Goal: Task Accomplishment & Management: Complete application form

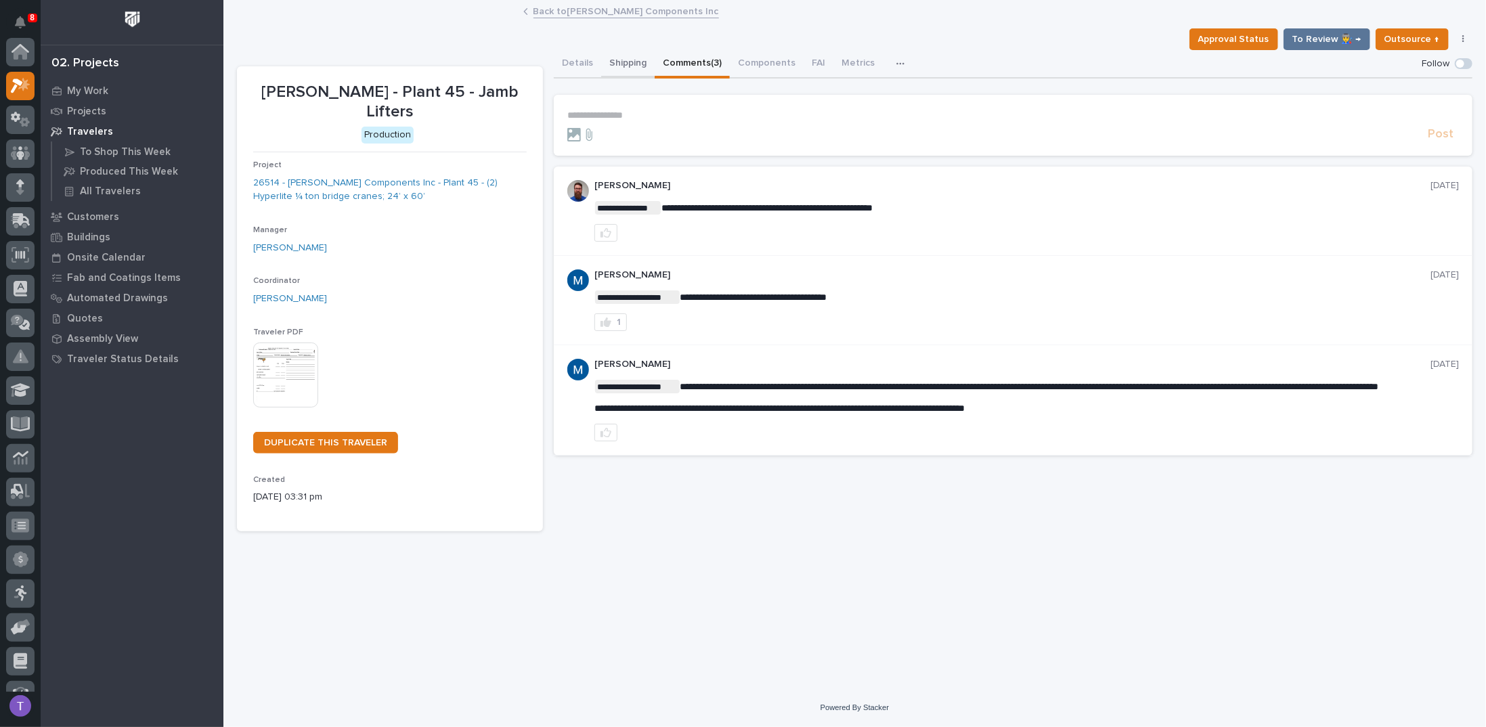
scroll to position [34, 0]
click at [546, 9] on link "Back to [PERSON_NAME] Components Inc" at bounding box center [627, 11] width 186 height 16
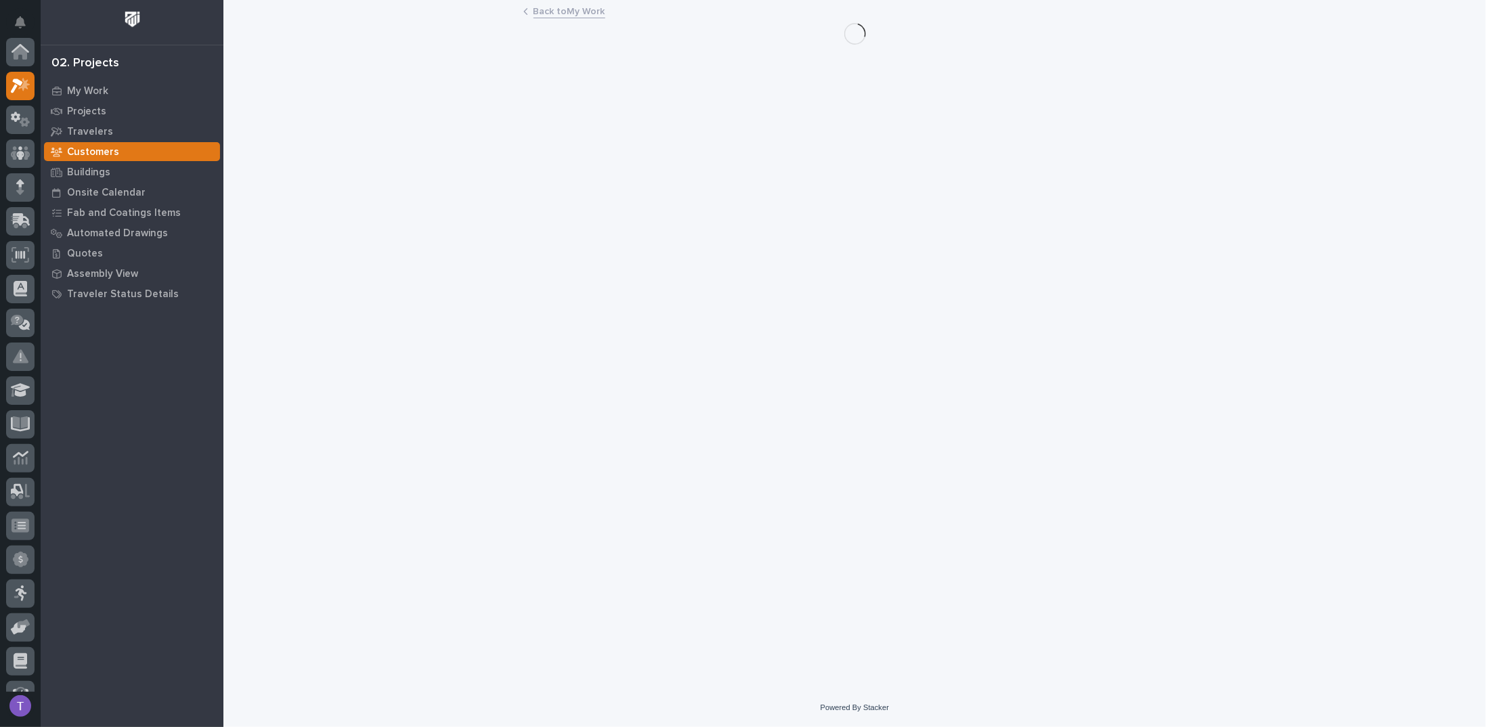
scroll to position [34, 0]
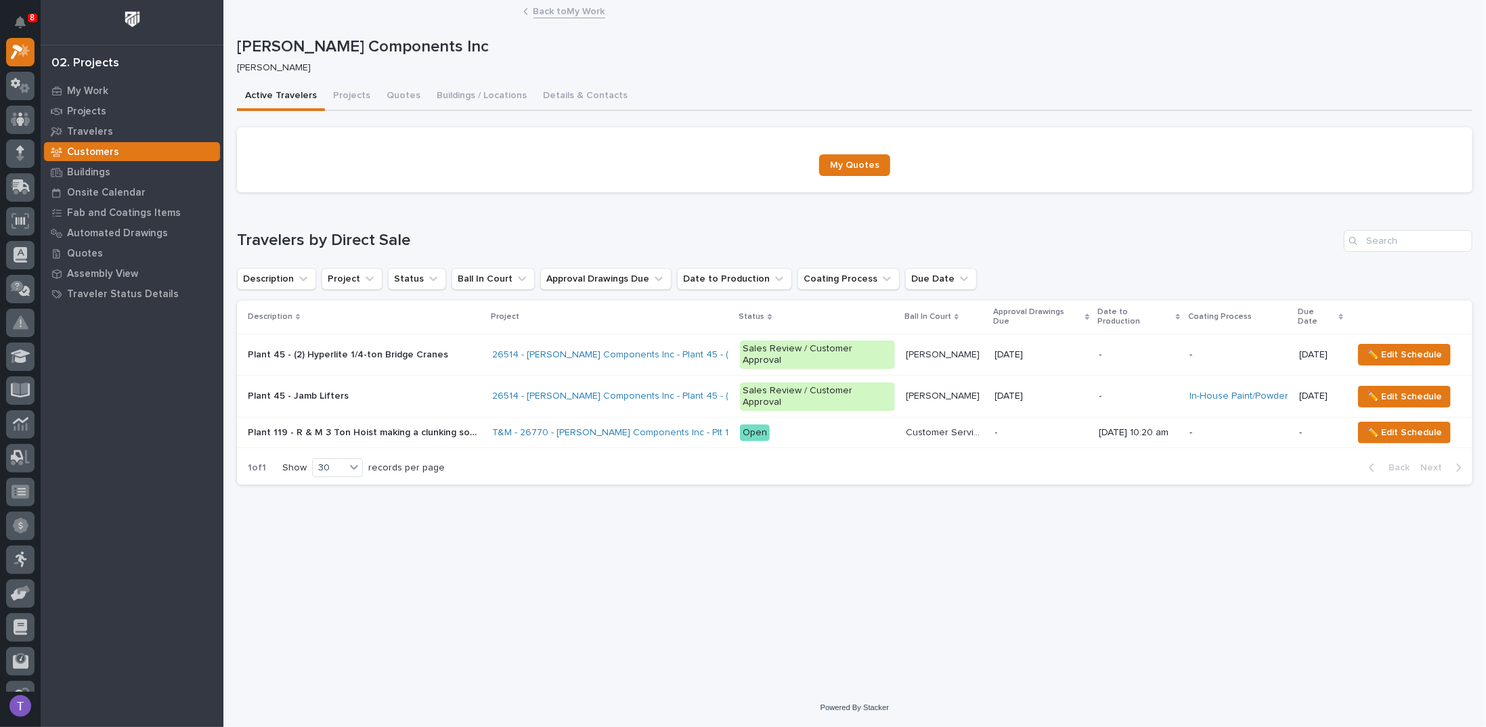
click at [536, 8] on link "Back to My Work" at bounding box center [570, 11] width 72 height 16
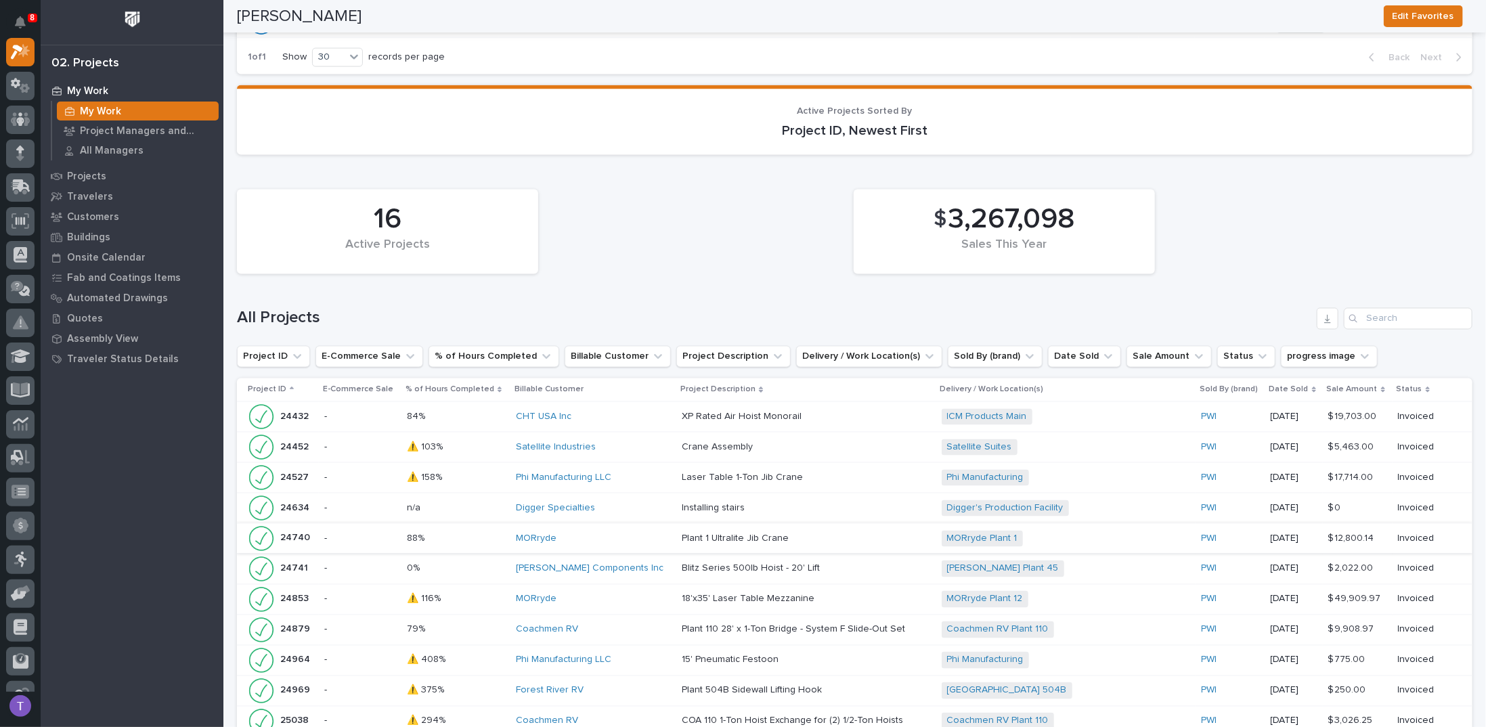
scroll to position [1422, 0]
click at [1270, 383] on p "Date Sold" at bounding box center [1289, 390] width 39 height 15
click at [1105, 354] on icon "Date Sold" at bounding box center [1109, 356] width 8 height 5
click at [1102, 350] on icon "Date Sold" at bounding box center [1109, 357] width 14 height 14
click at [1270, 383] on p "Date Sold" at bounding box center [1289, 390] width 39 height 15
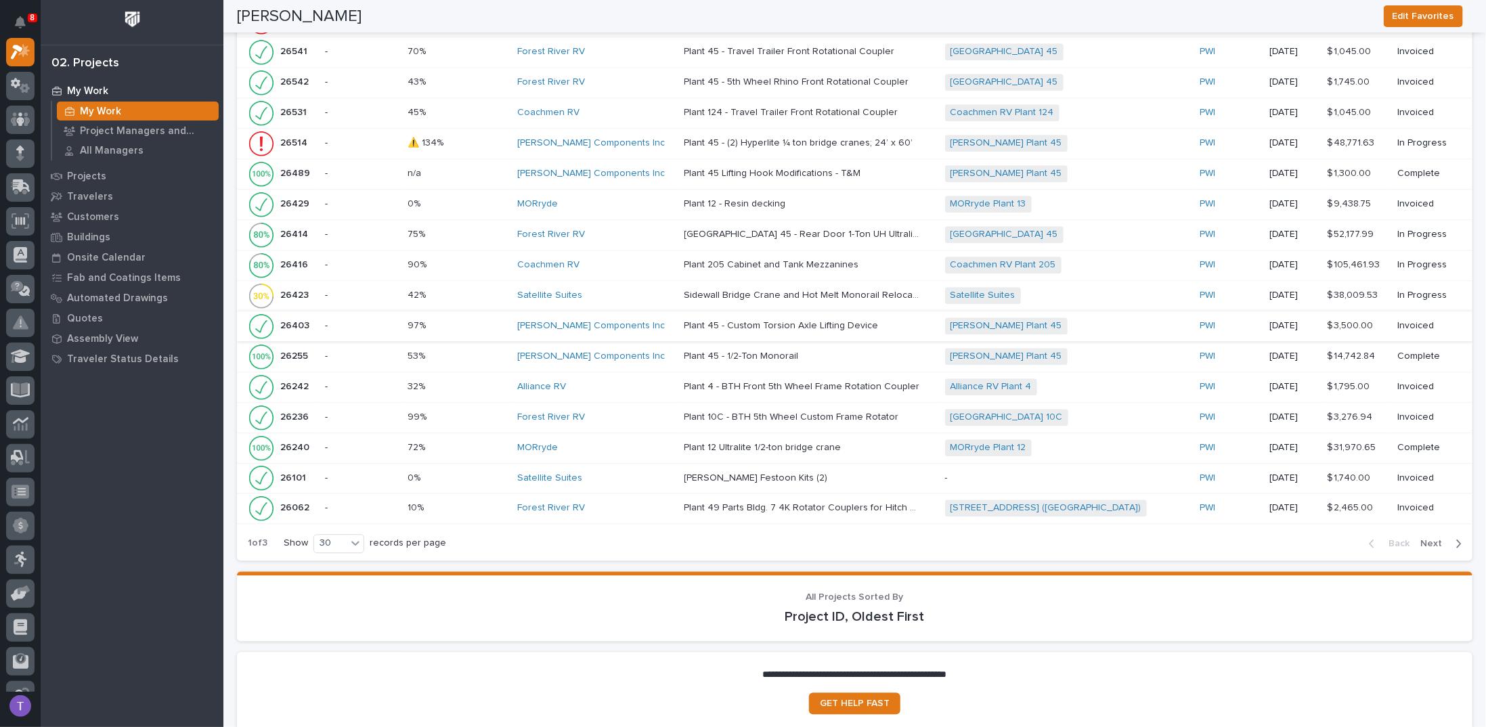
scroll to position [2234, 0]
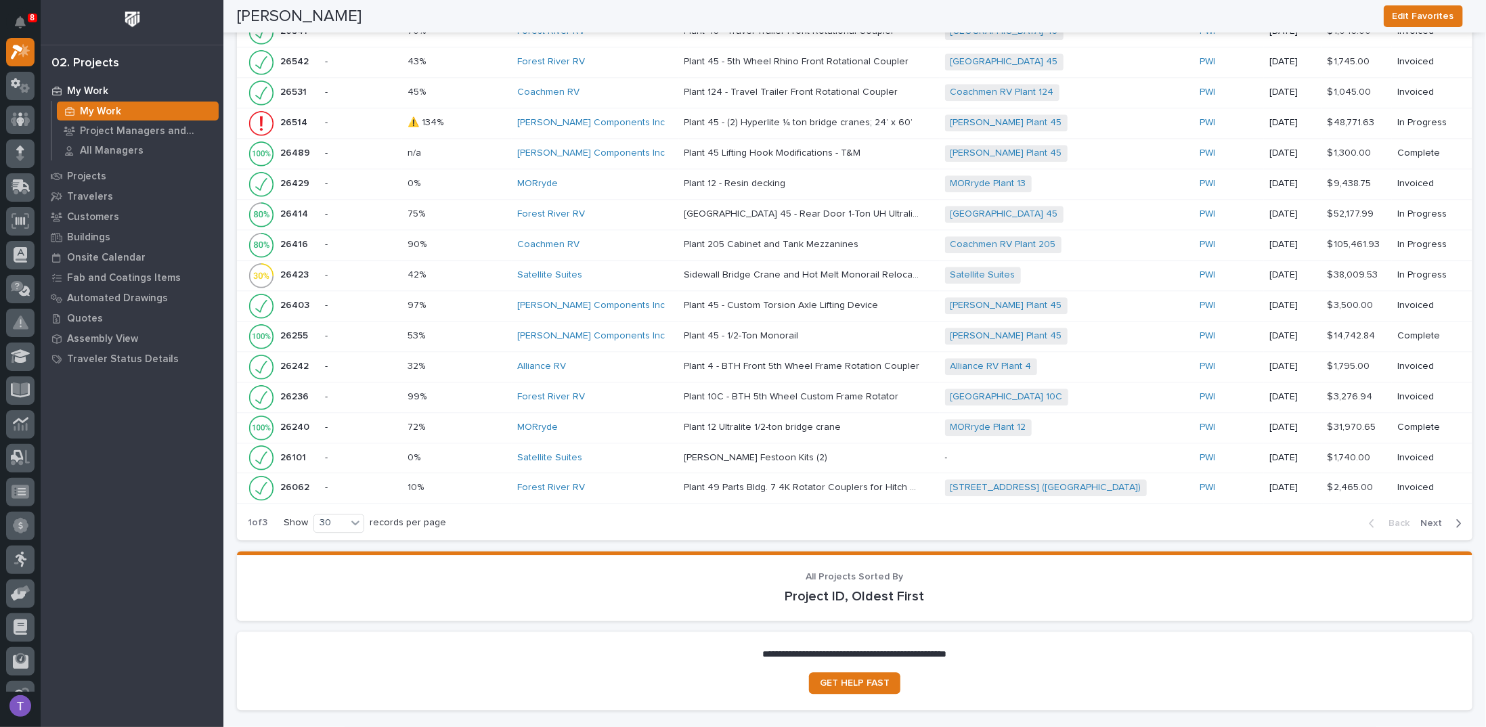
click at [1425, 517] on span "Next" at bounding box center [1436, 523] width 30 height 12
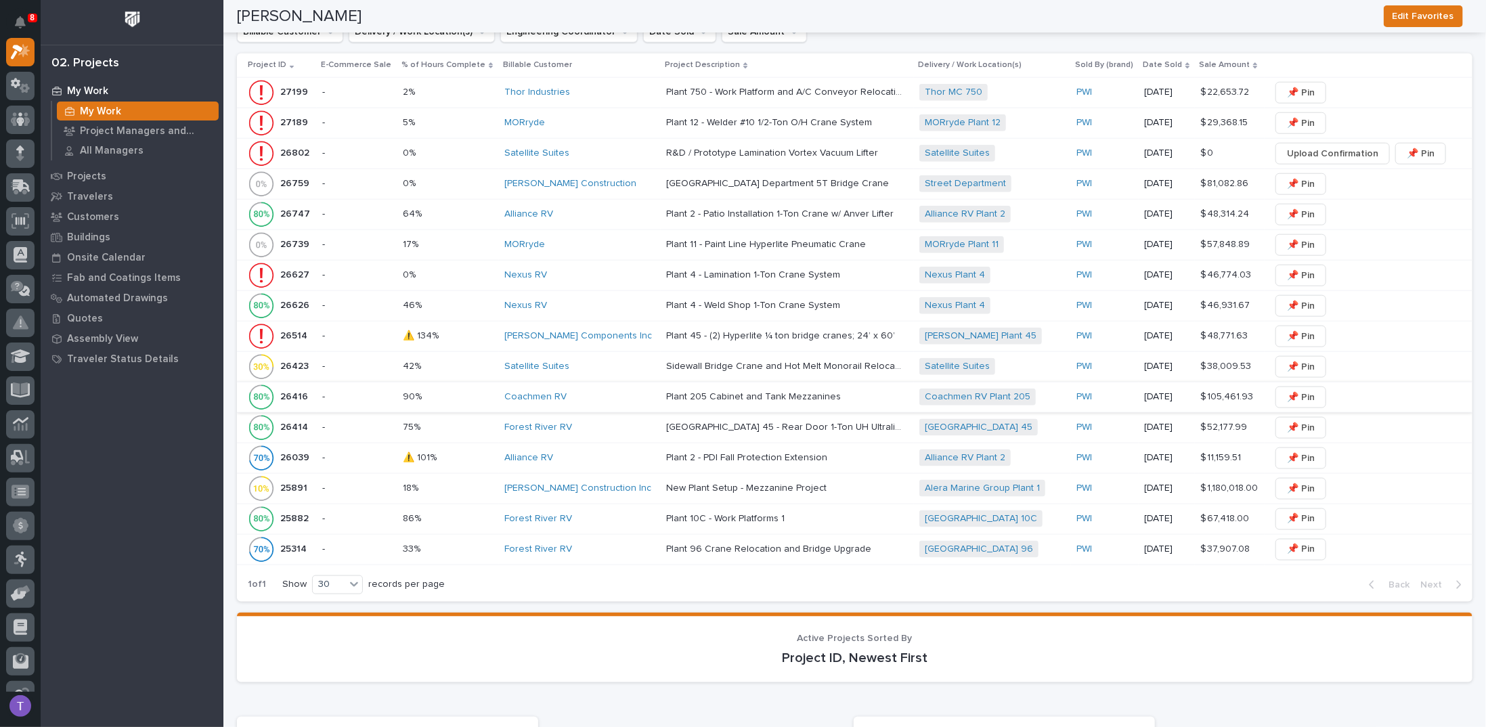
scroll to position [880, 0]
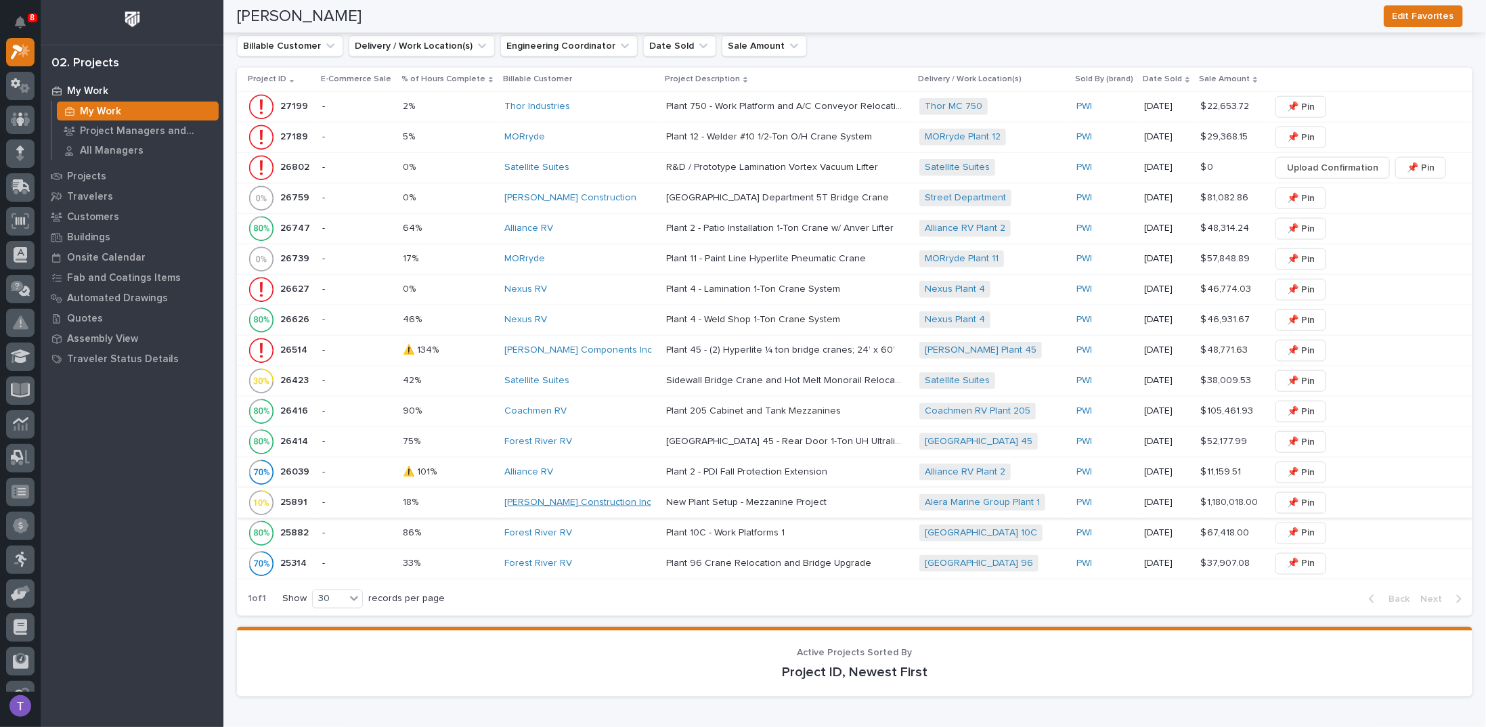
click at [536, 497] on link "J A Wagner Construction Inc" at bounding box center [578, 503] width 147 height 12
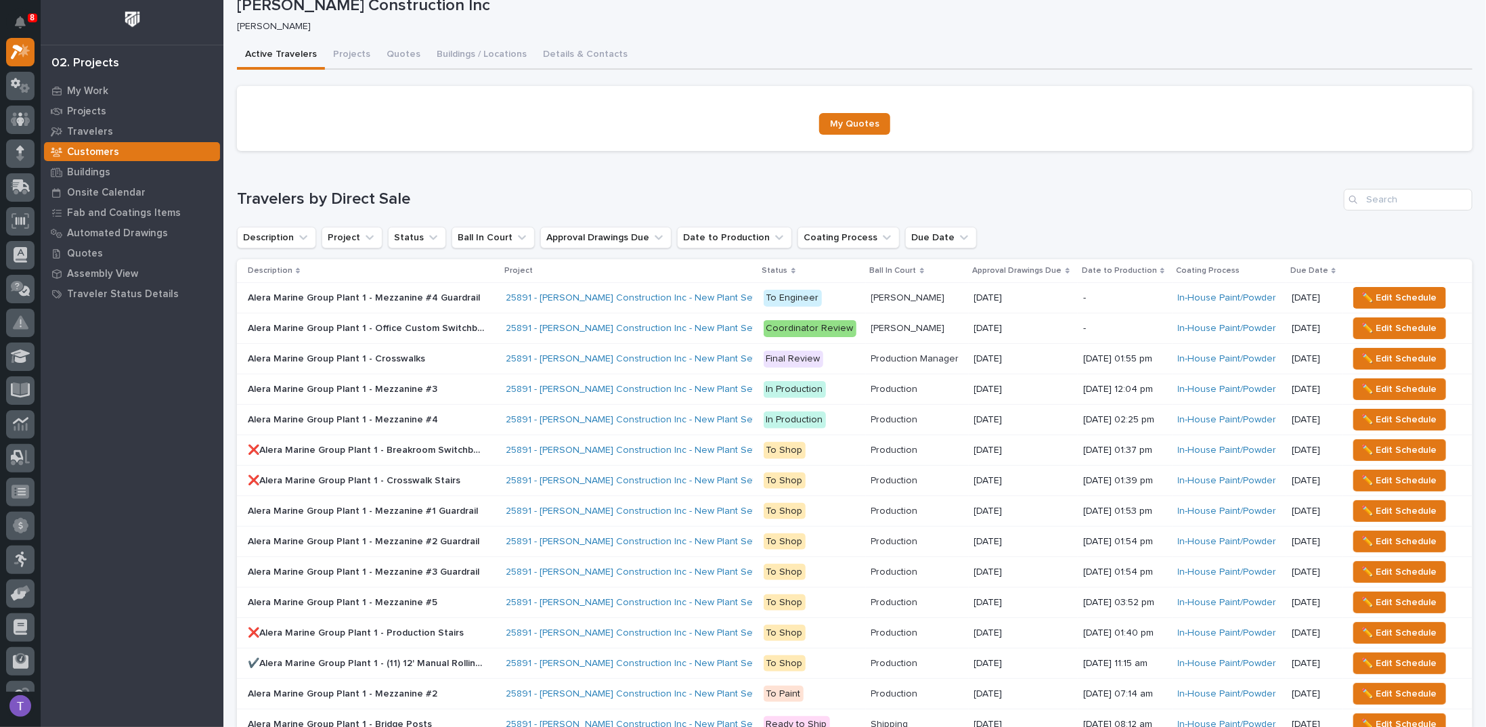
scroll to position [68, 0]
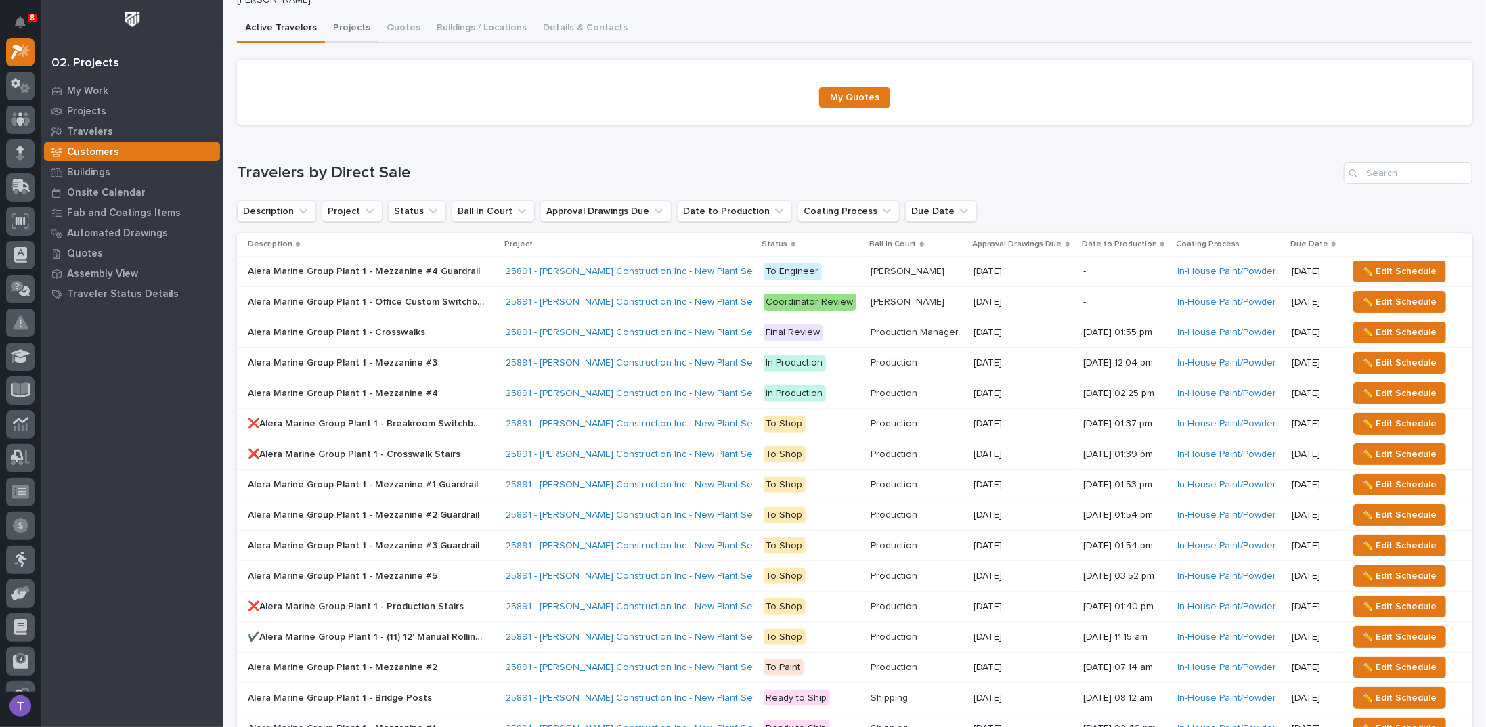
click at [345, 24] on div "J A Wagner Construction Inc J A Wagner Construction Inc Jim Hartung Sorry, ther…" at bounding box center [855, 363] width 1236 height 858
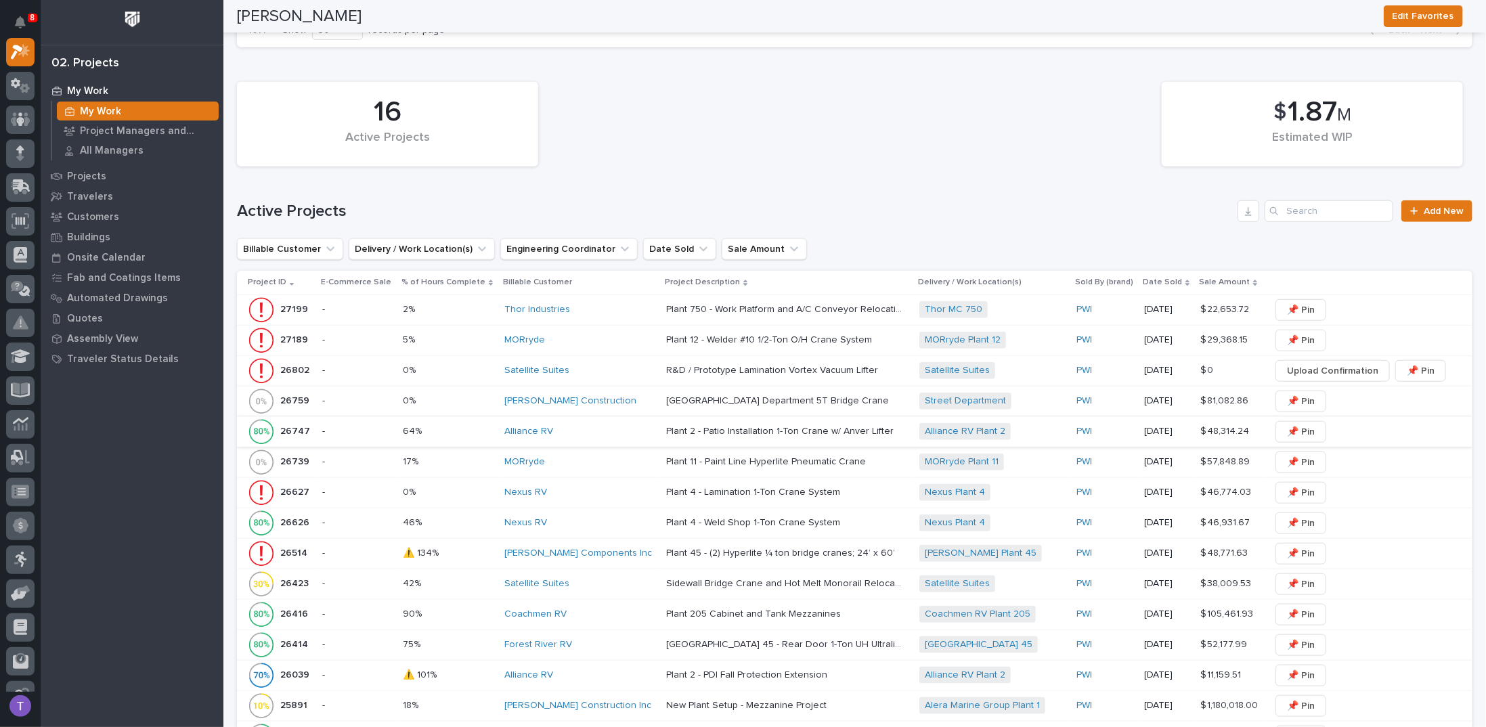
scroll to position [948, 0]
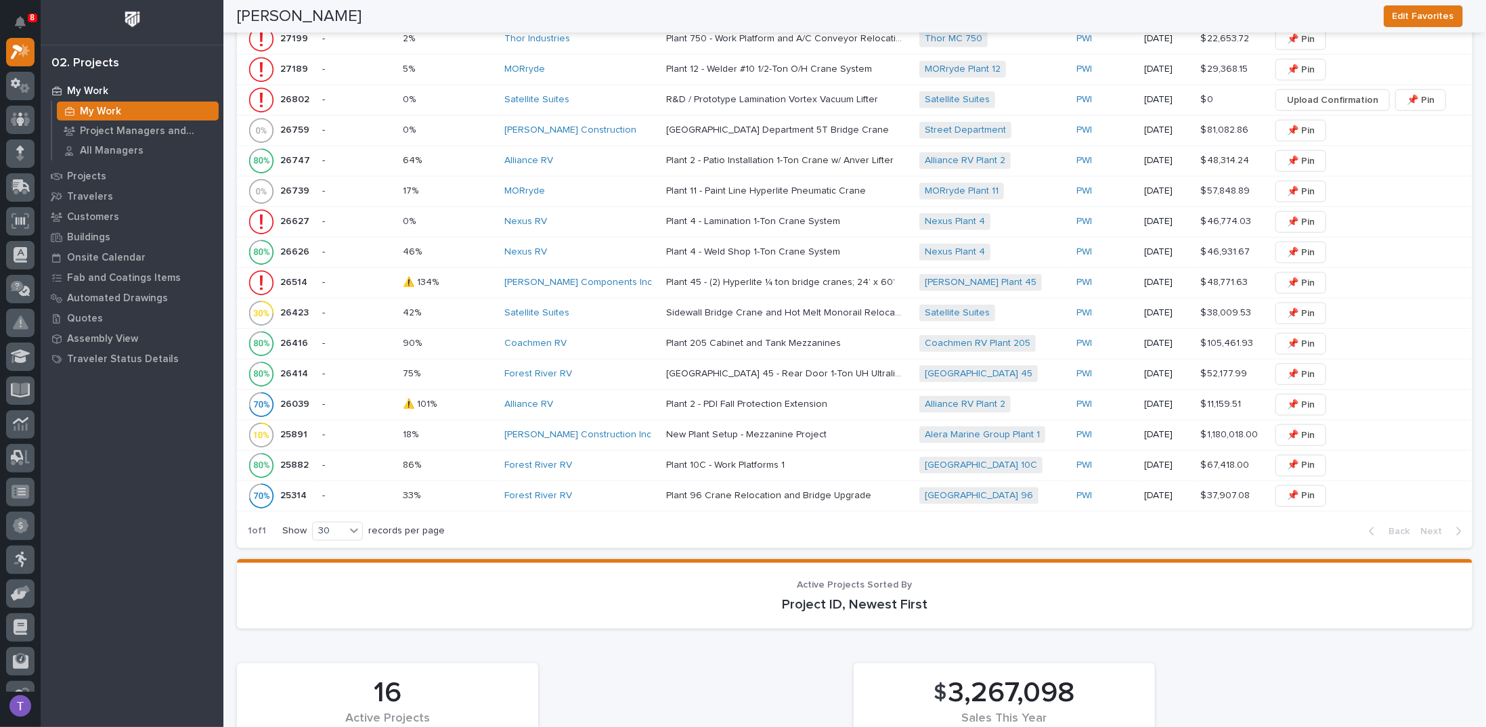
click at [295, 427] on p "25891" at bounding box center [295, 434] width 30 height 14
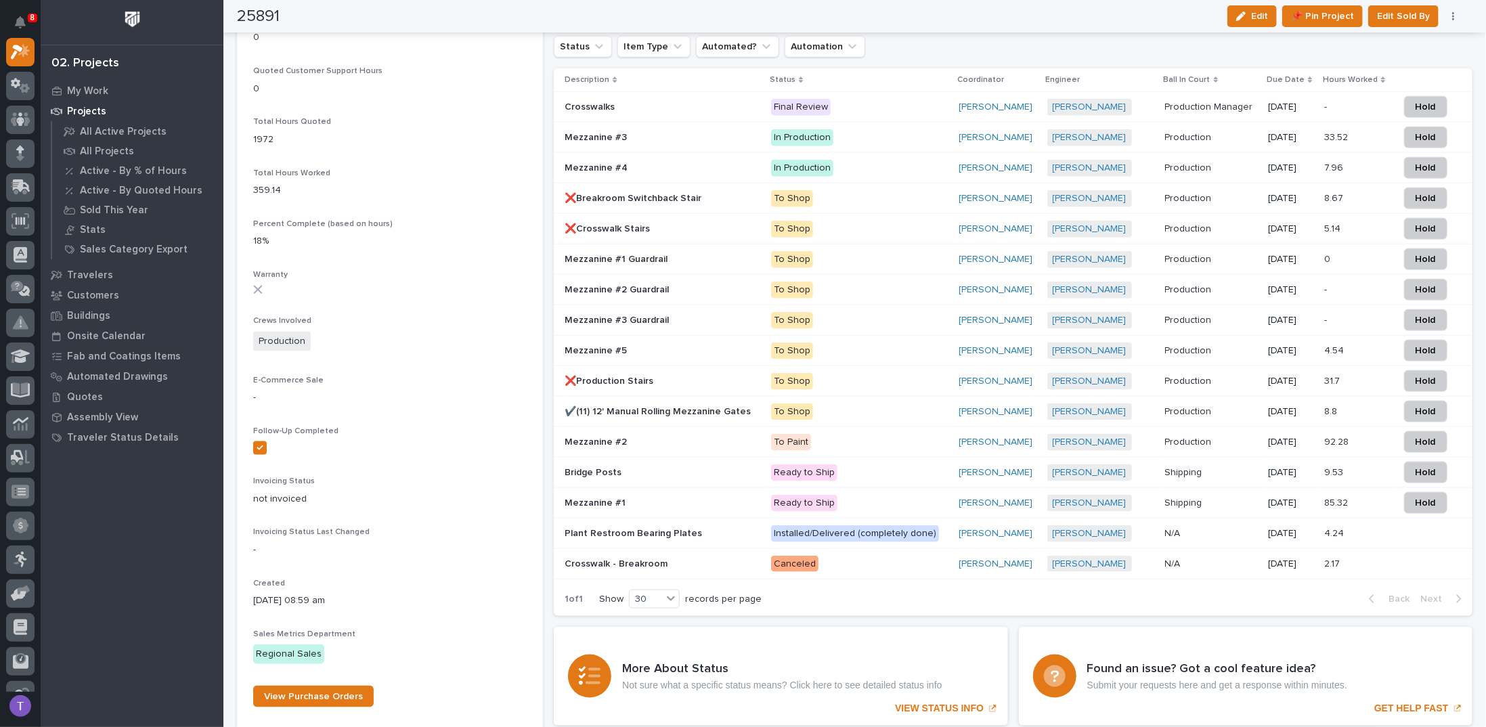
scroll to position [948, 0]
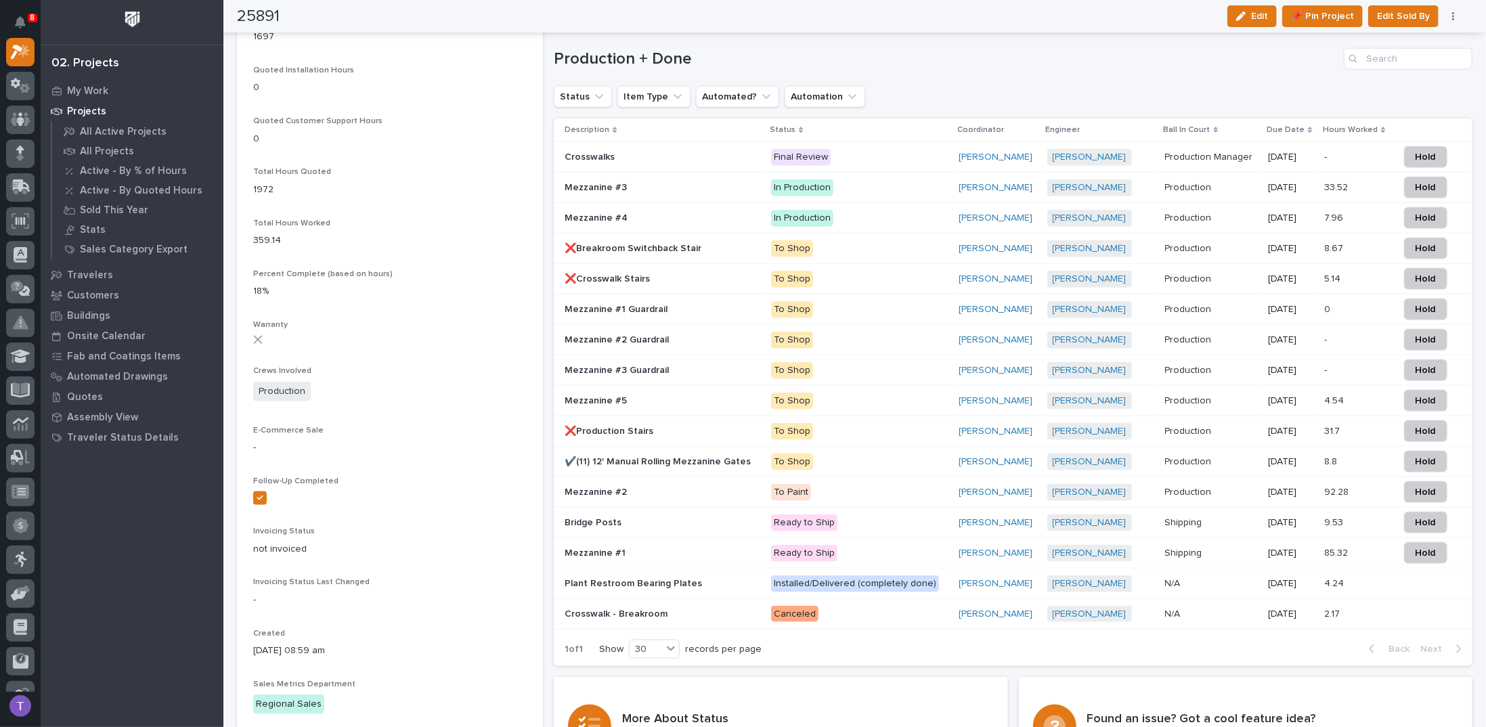
click at [898, 59] on h1 "Production + Done" at bounding box center [946, 59] width 785 height 20
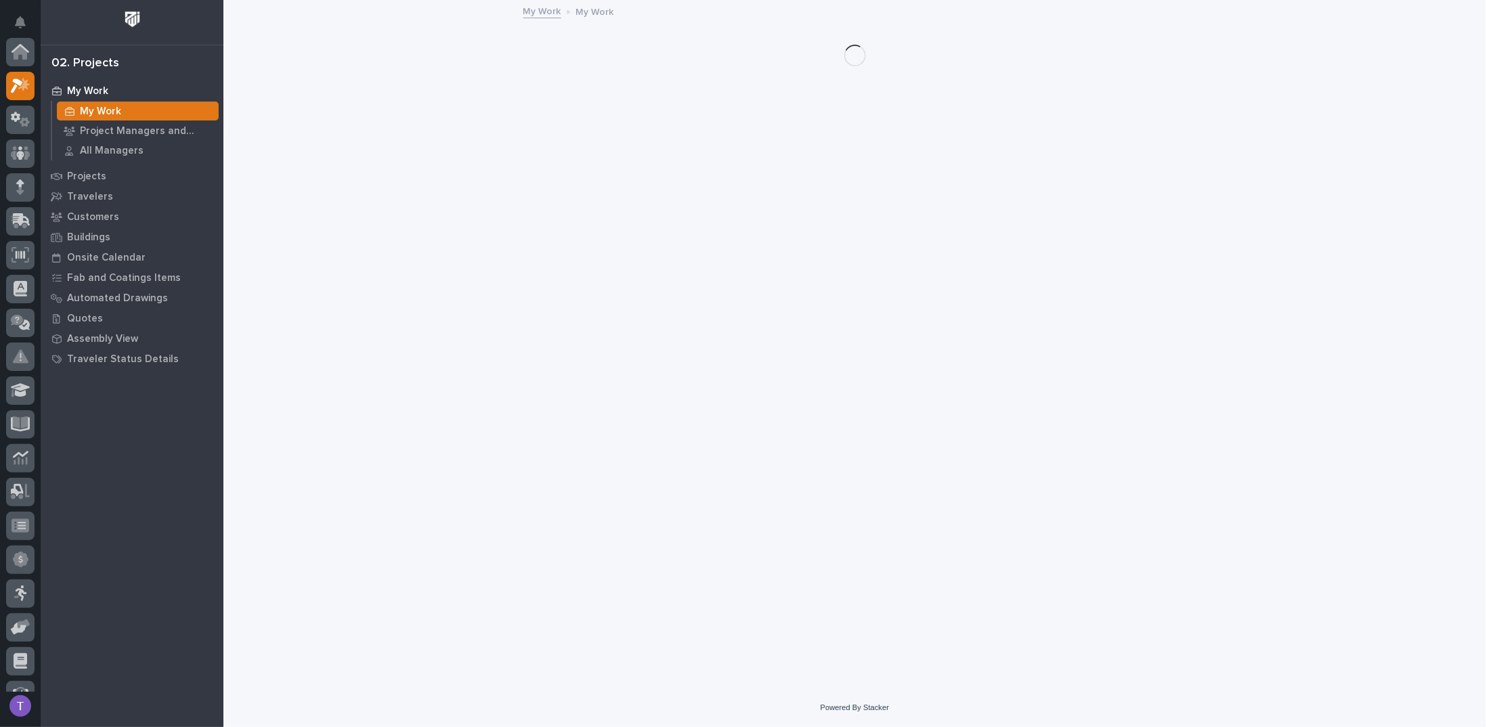
scroll to position [34, 0]
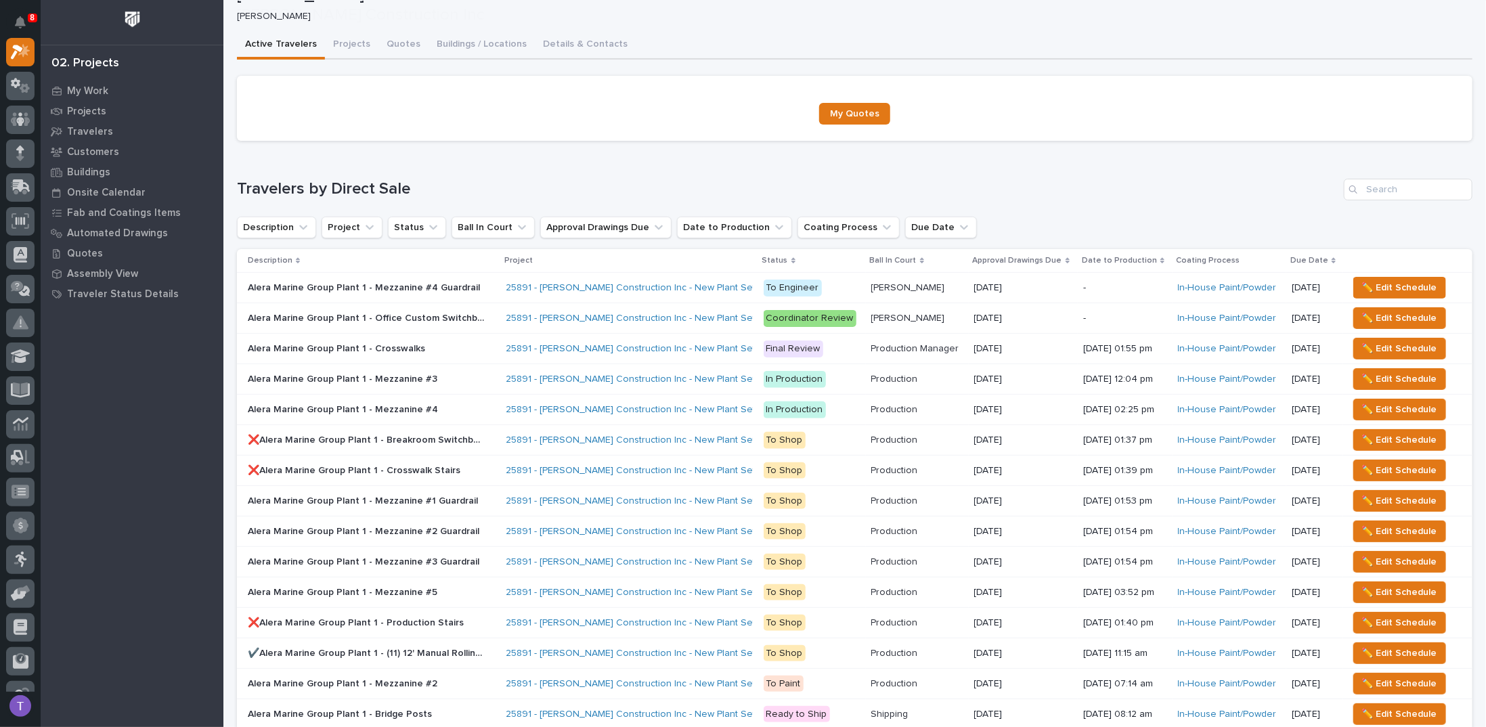
scroll to position [203, 0]
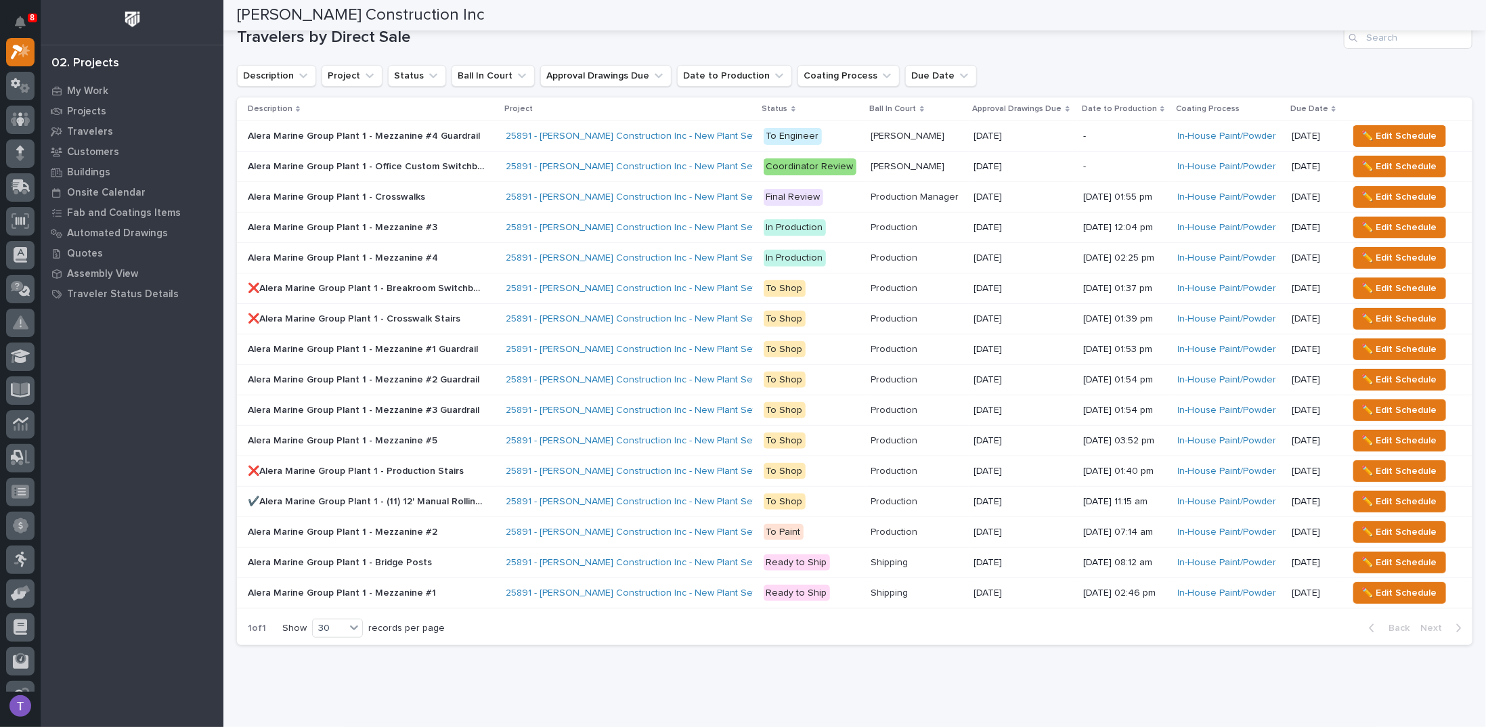
click at [355, 342] on p "Alera Marine Group Plant 1 - Mezzanine #1 Guardrail" at bounding box center [364, 348] width 233 height 14
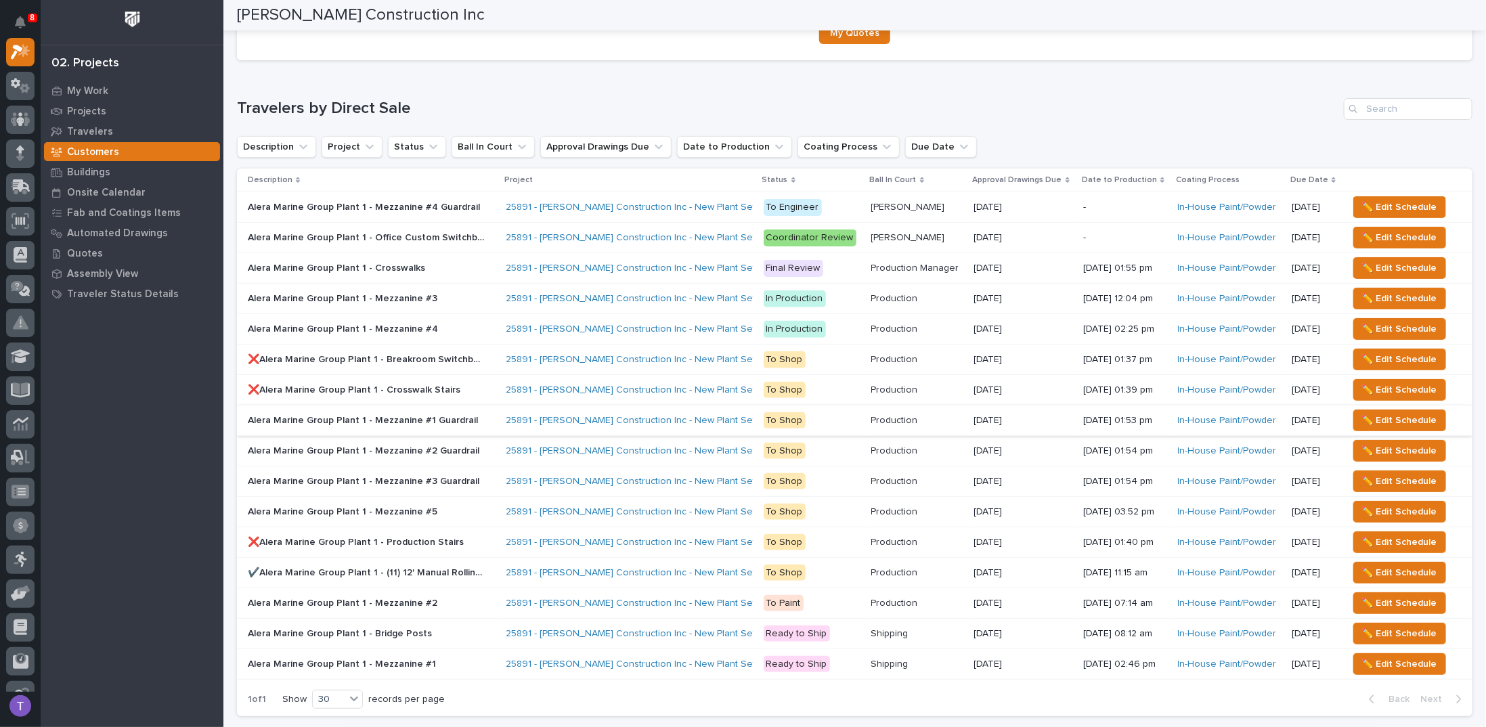
scroll to position [98, 0]
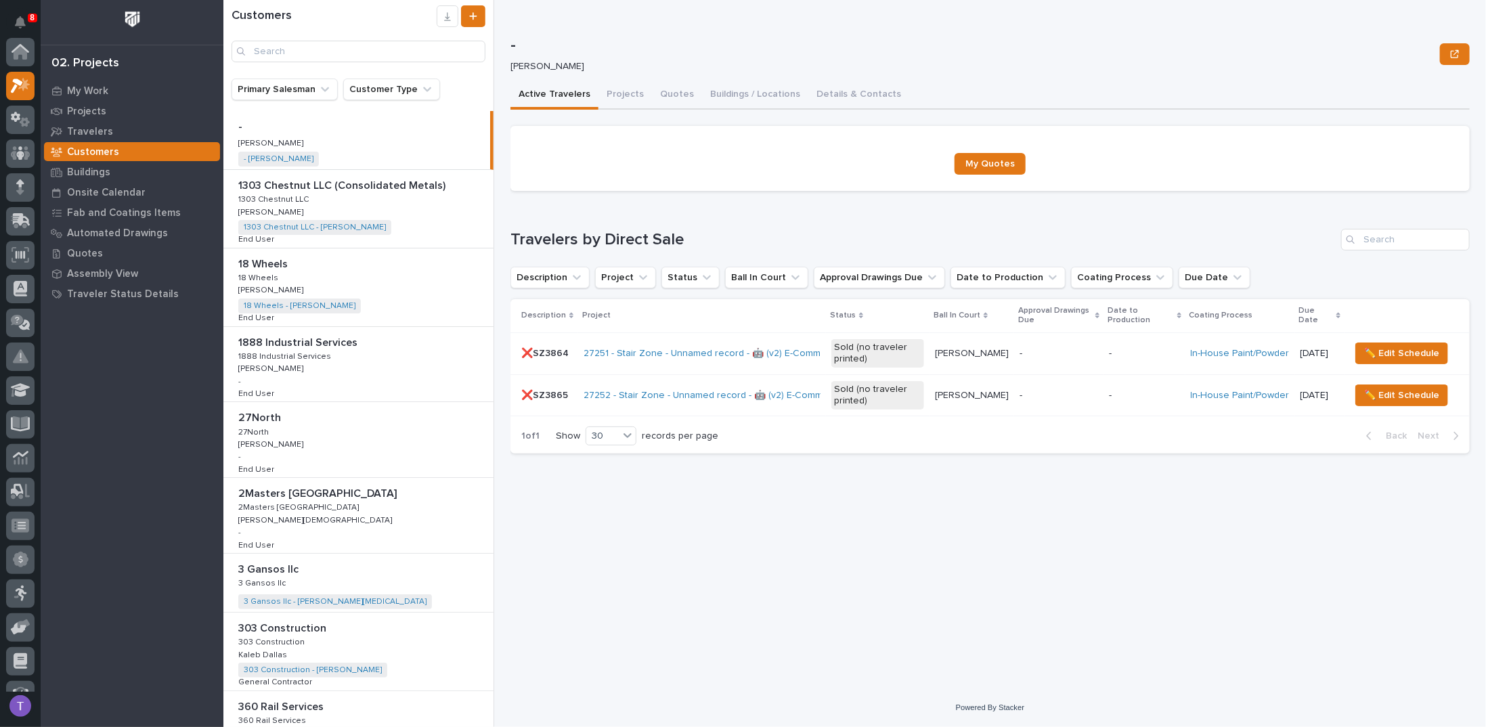
scroll to position [34, 0]
click at [336, 51] on input "Search" at bounding box center [359, 52] width 254 height 22
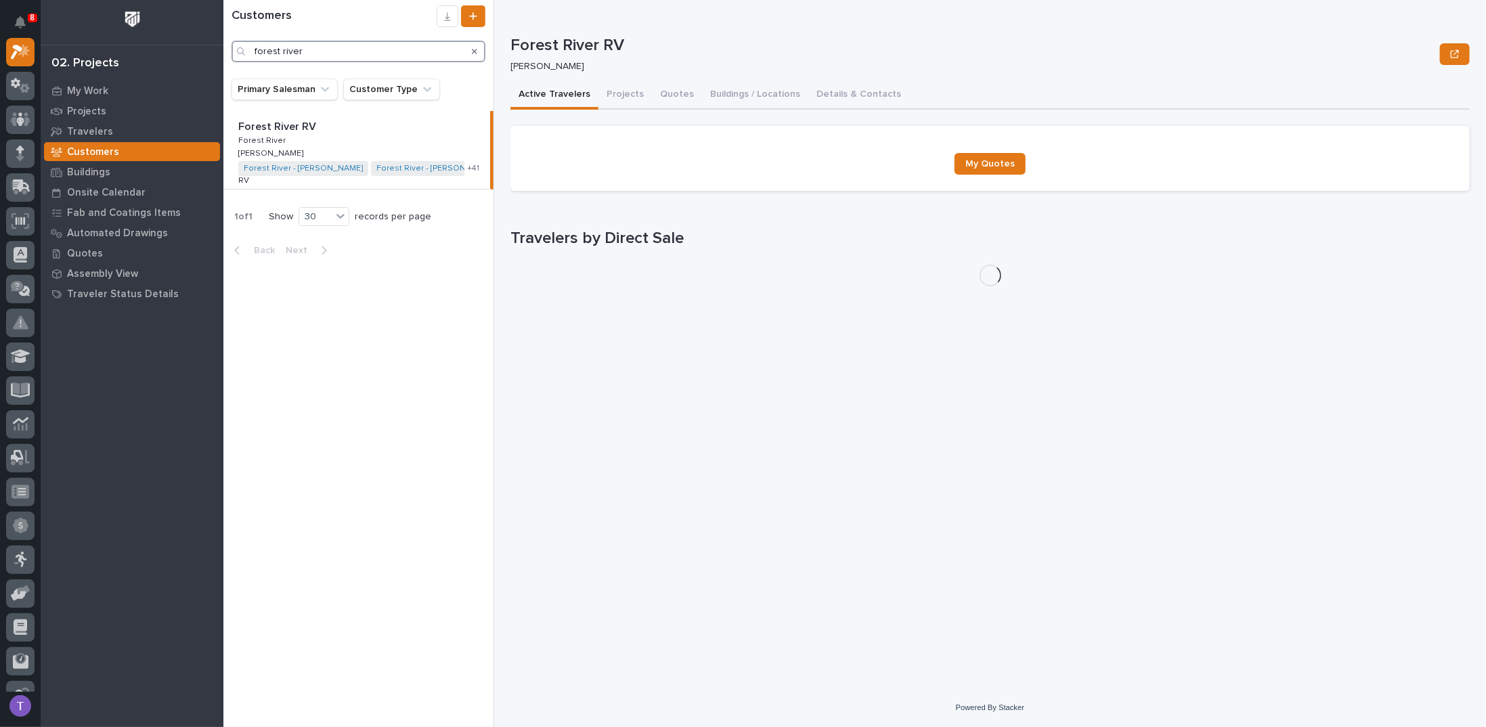
type input "forest river"
click at [288, 129] on p "Forest River RV" at bounding box center [278, 126] width 81 height 16
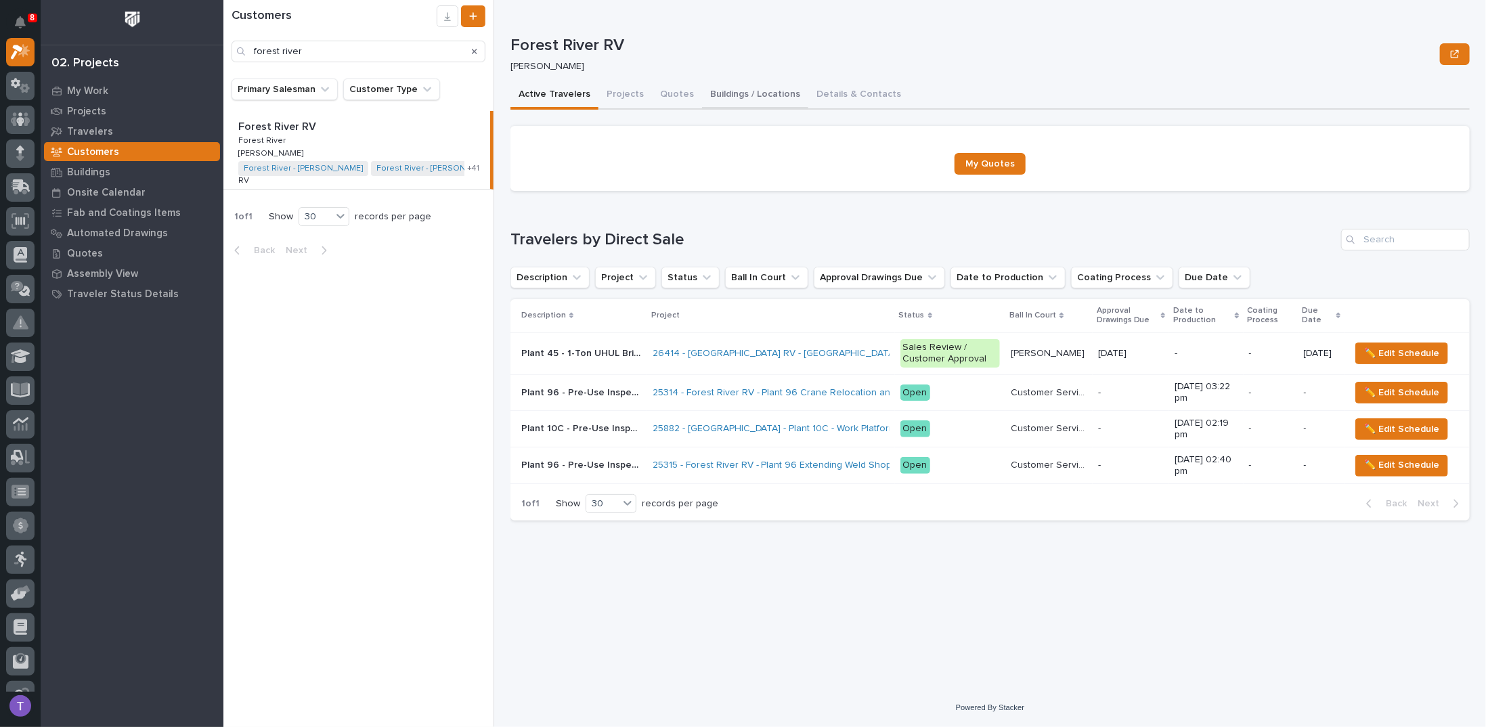
click at [721, 91] on button "Buildings / Locations" at bounding box center [755, 95] width 106 height 28
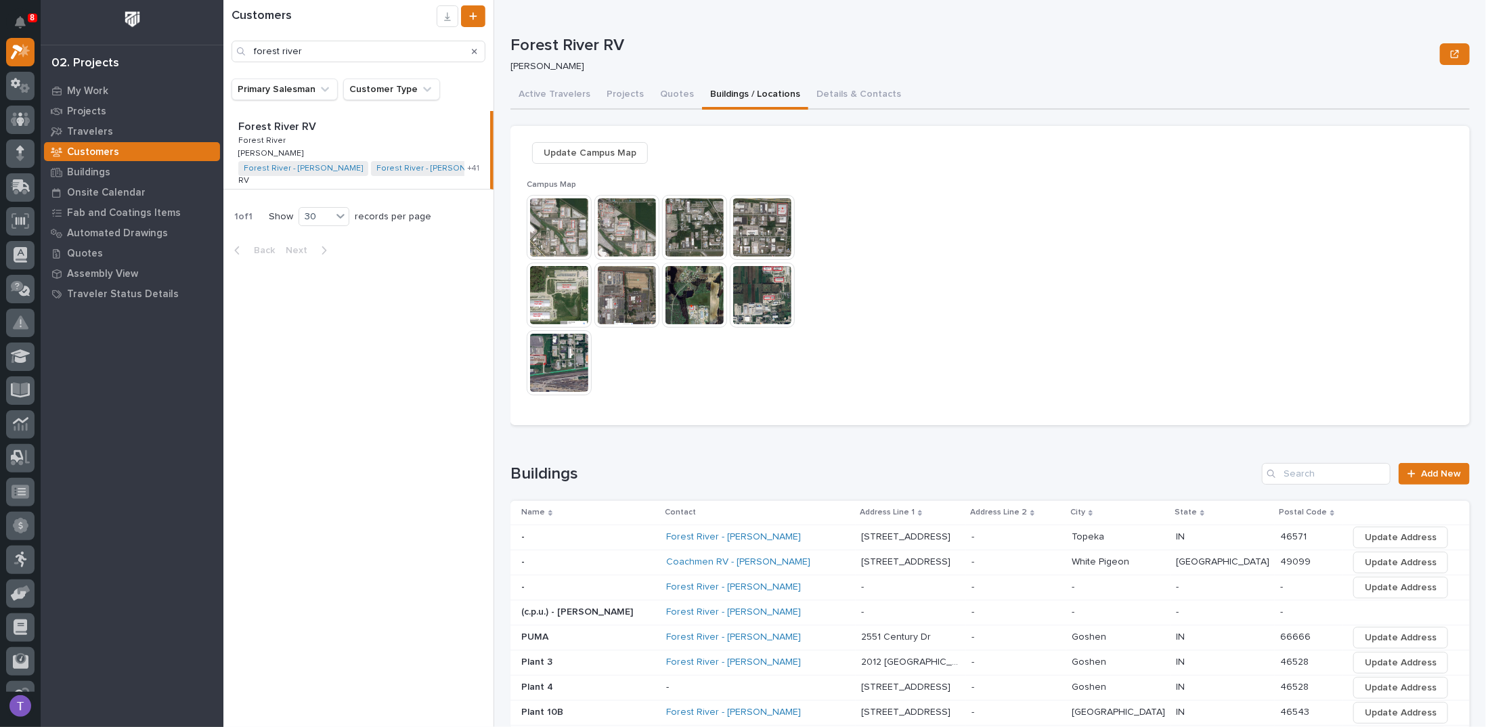
click at [557, 223] on img at bounding box center [559, 227] width 65 height 65
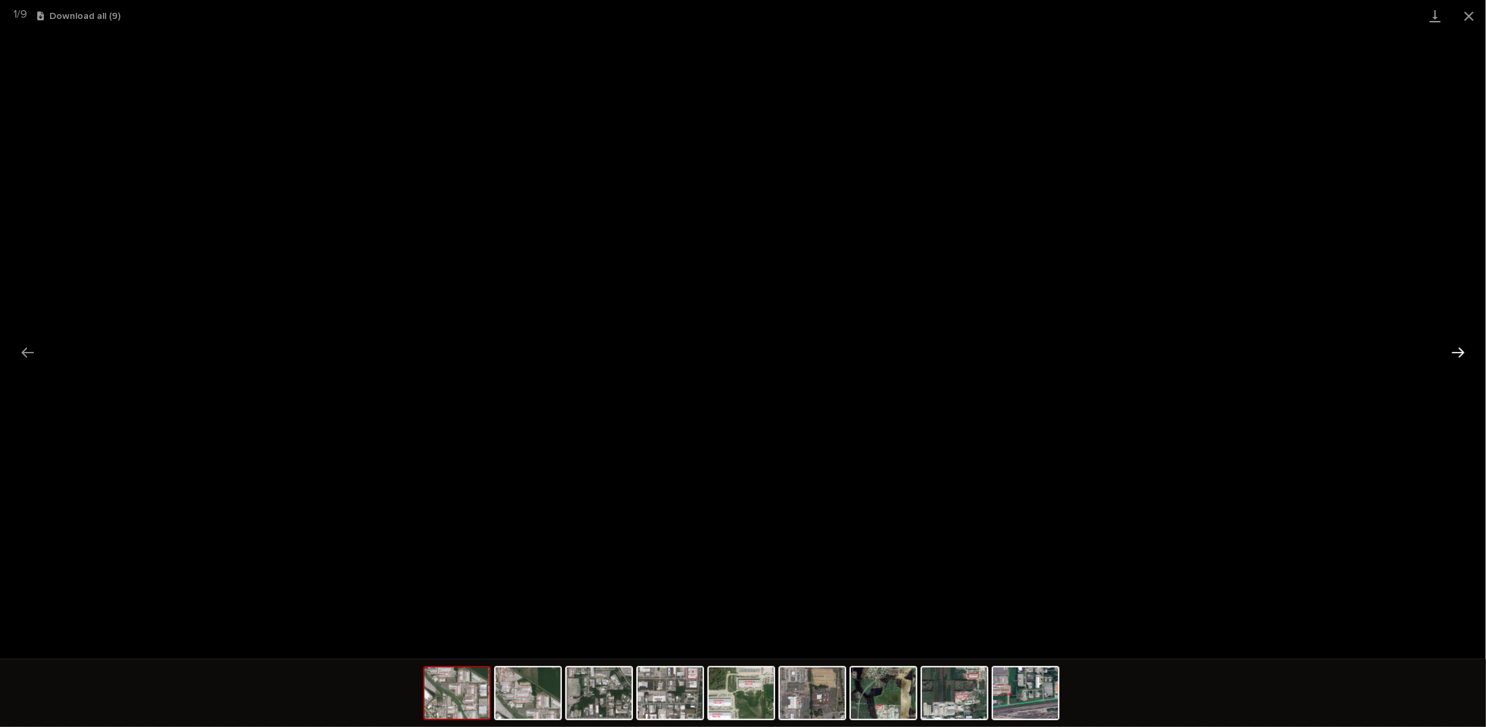
click at [1459, 348] on button "Next slide" at bounding box center [1458, 352] width 28 height 26
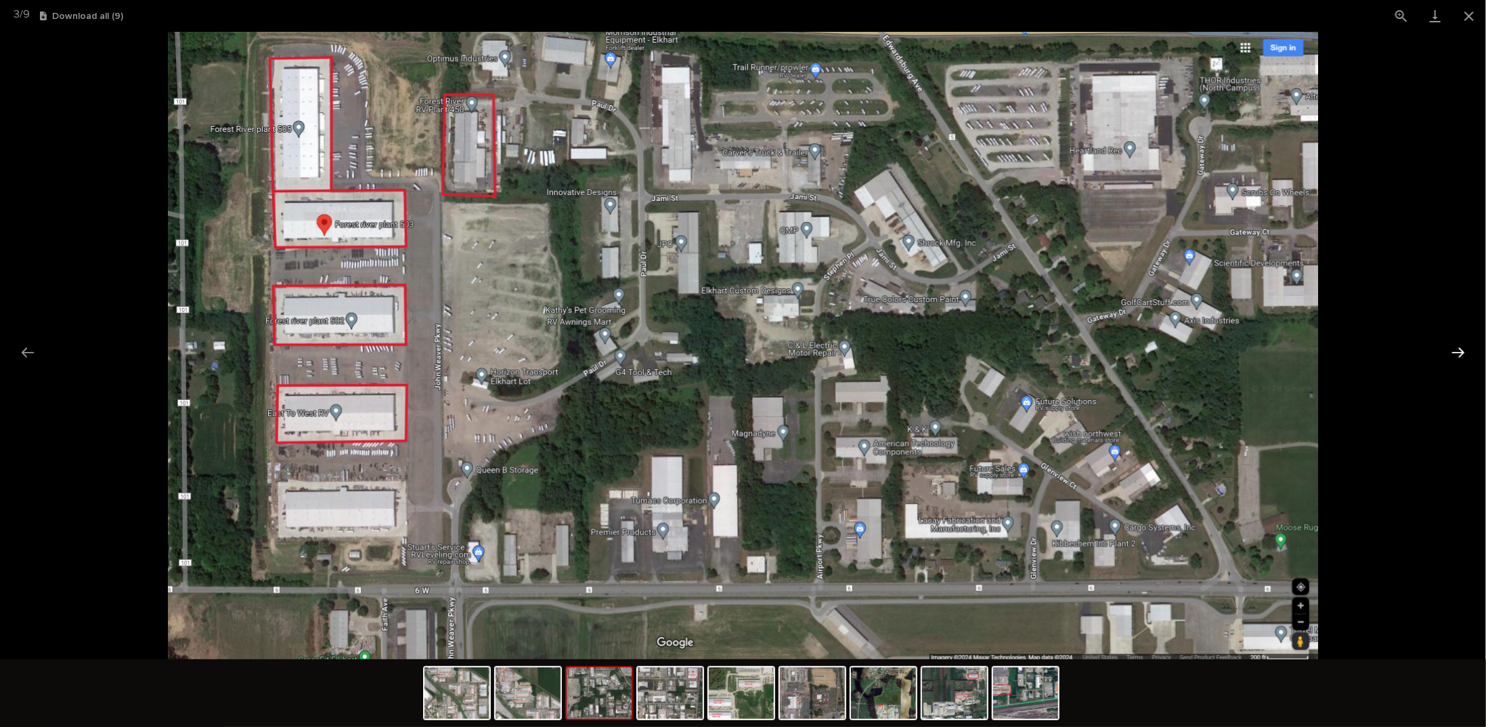
click at [1459, 348] on button "Next slide" at bounding box center [1458, 352] width 28 height 26
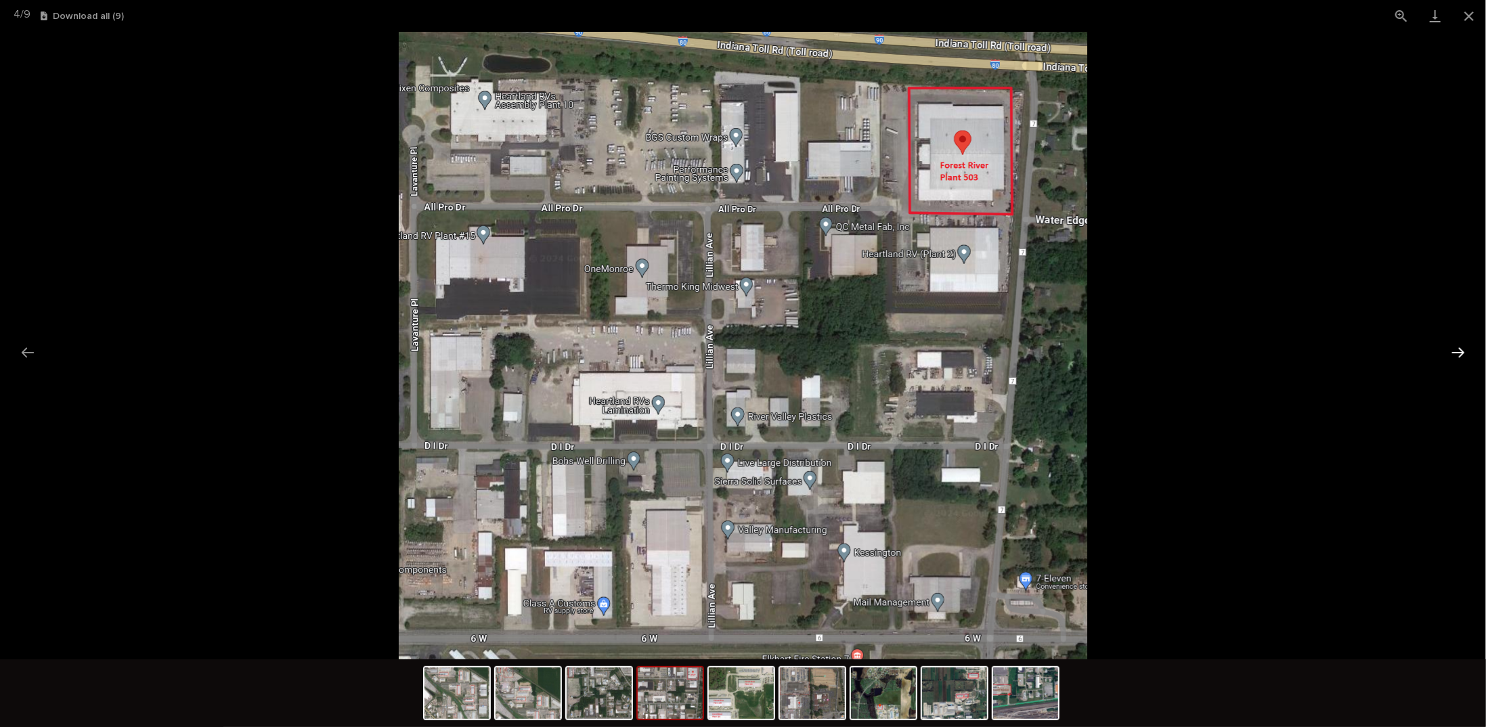
click at [1459, 348] on button "Next slide" at bounding box center [1458, 352] width 28 height 26
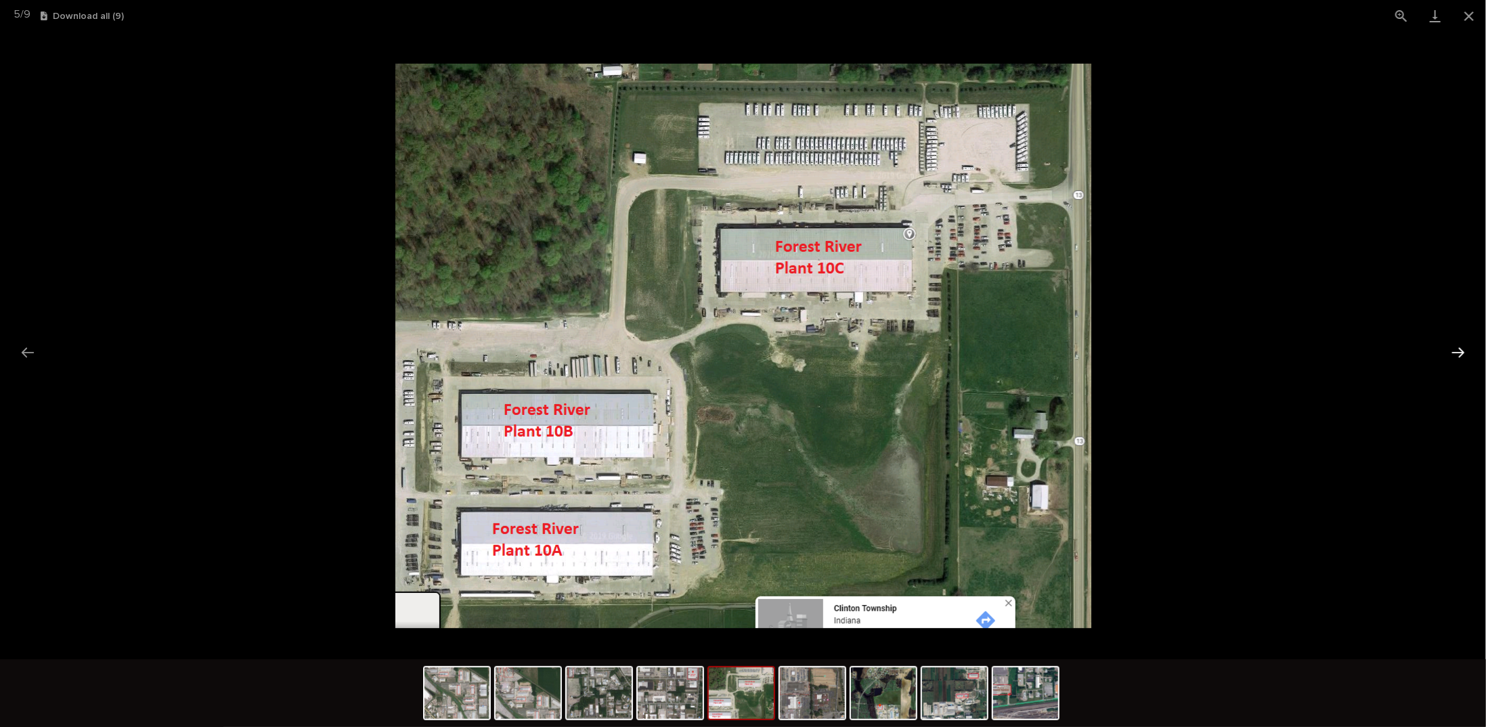
click at [1459, 348] on button "Next slide" at bounding box center [1458, 352] width 28 height 26
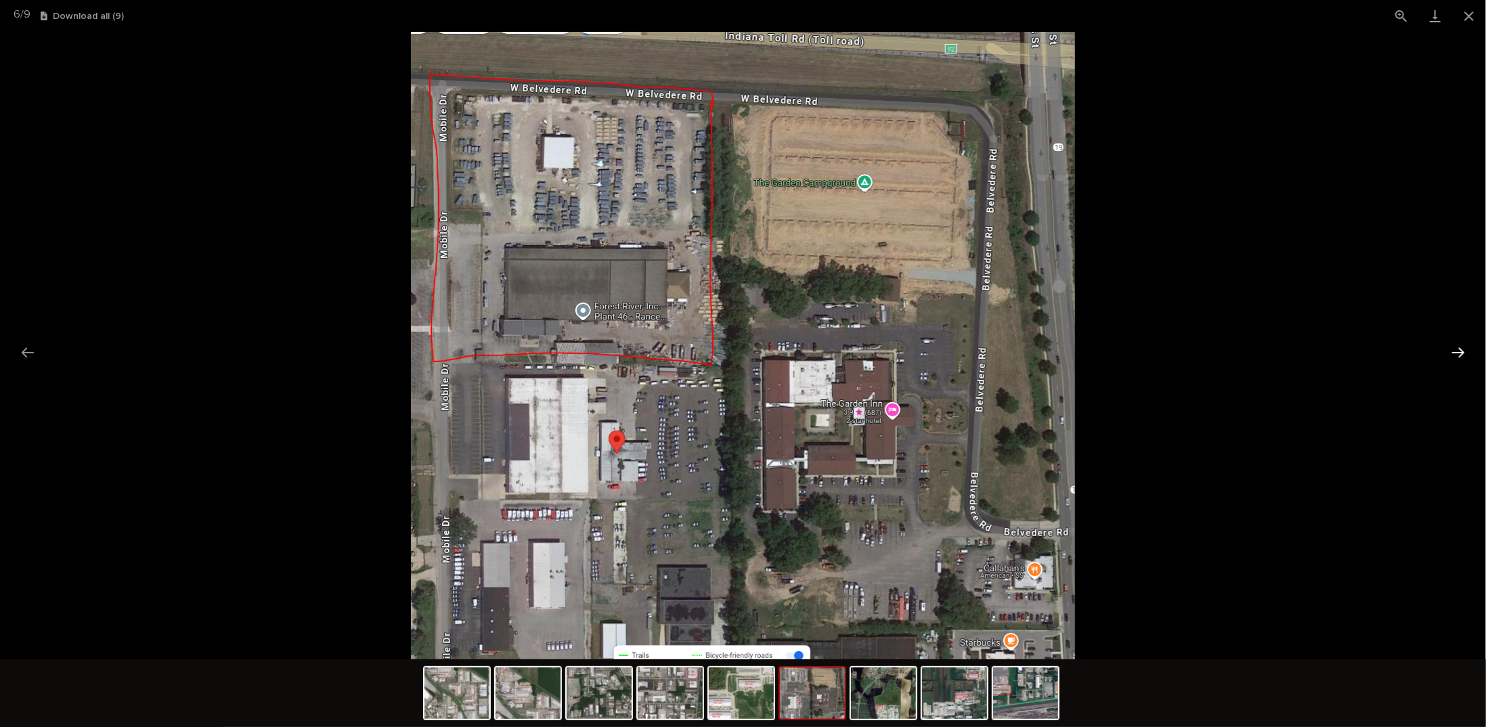
click at [1459, 348] on button "Next slide" at bounding box center [1458, 352] width 28 height 26
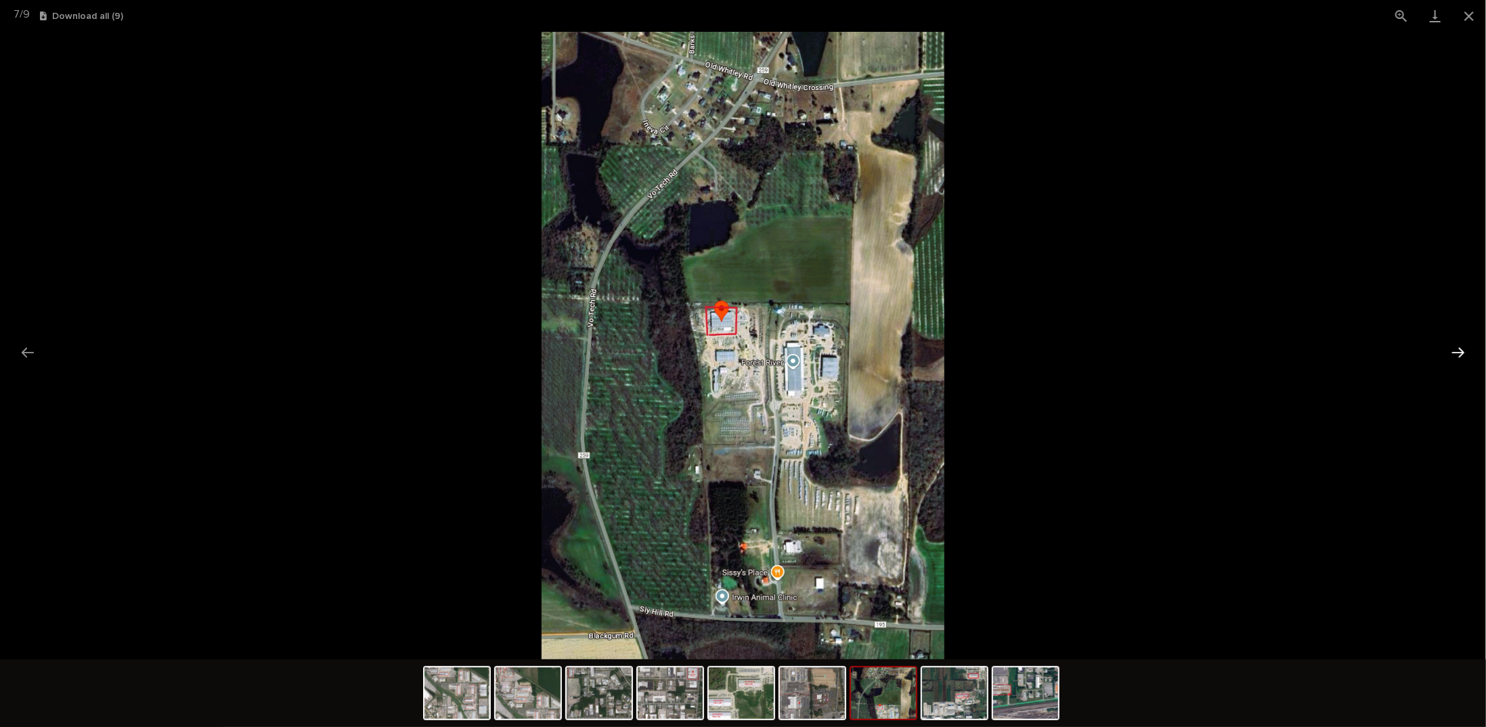
click at [1459, 348] on button "Next slide" at bounding box center [1458, 352] width 28 height 26
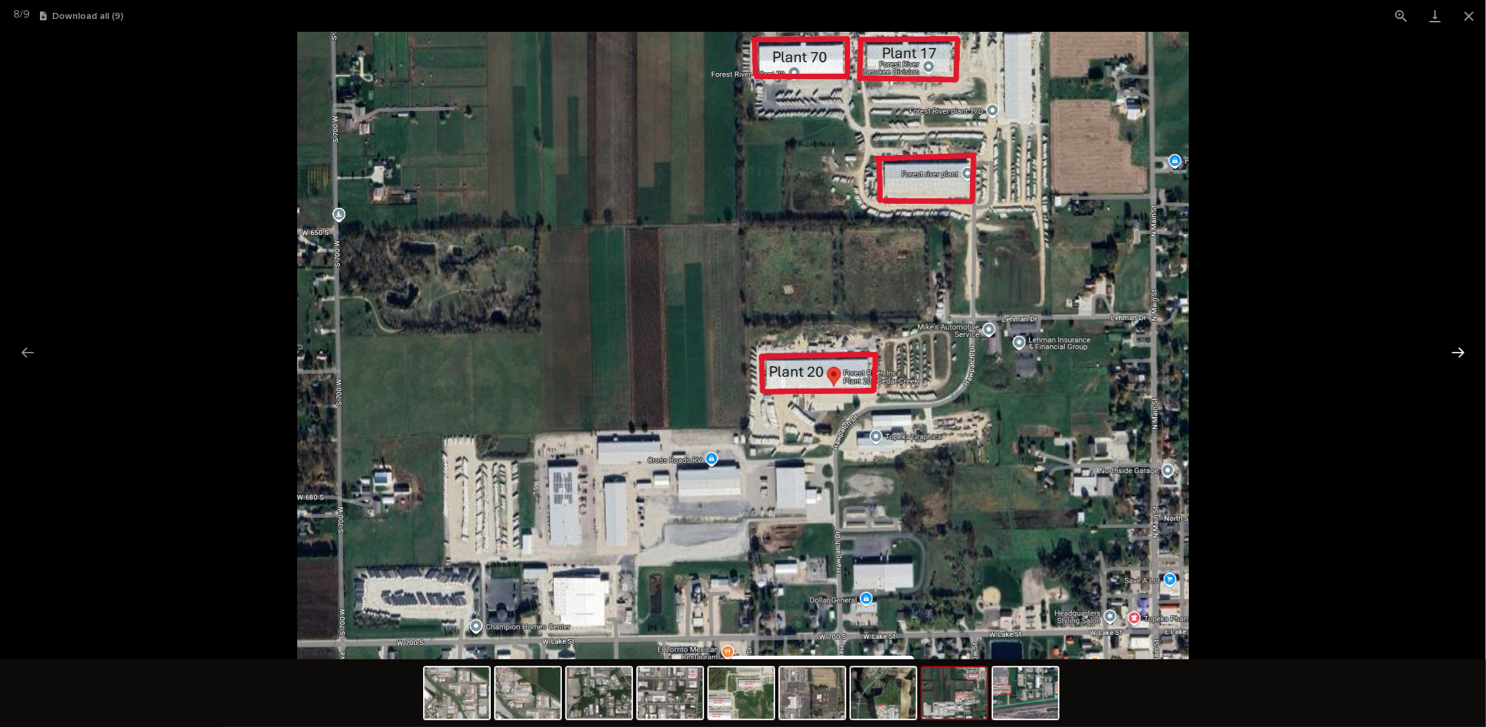
click at [1459, 347] on button "Next slide" at bounding box center [1458, 352] width 28 height 26
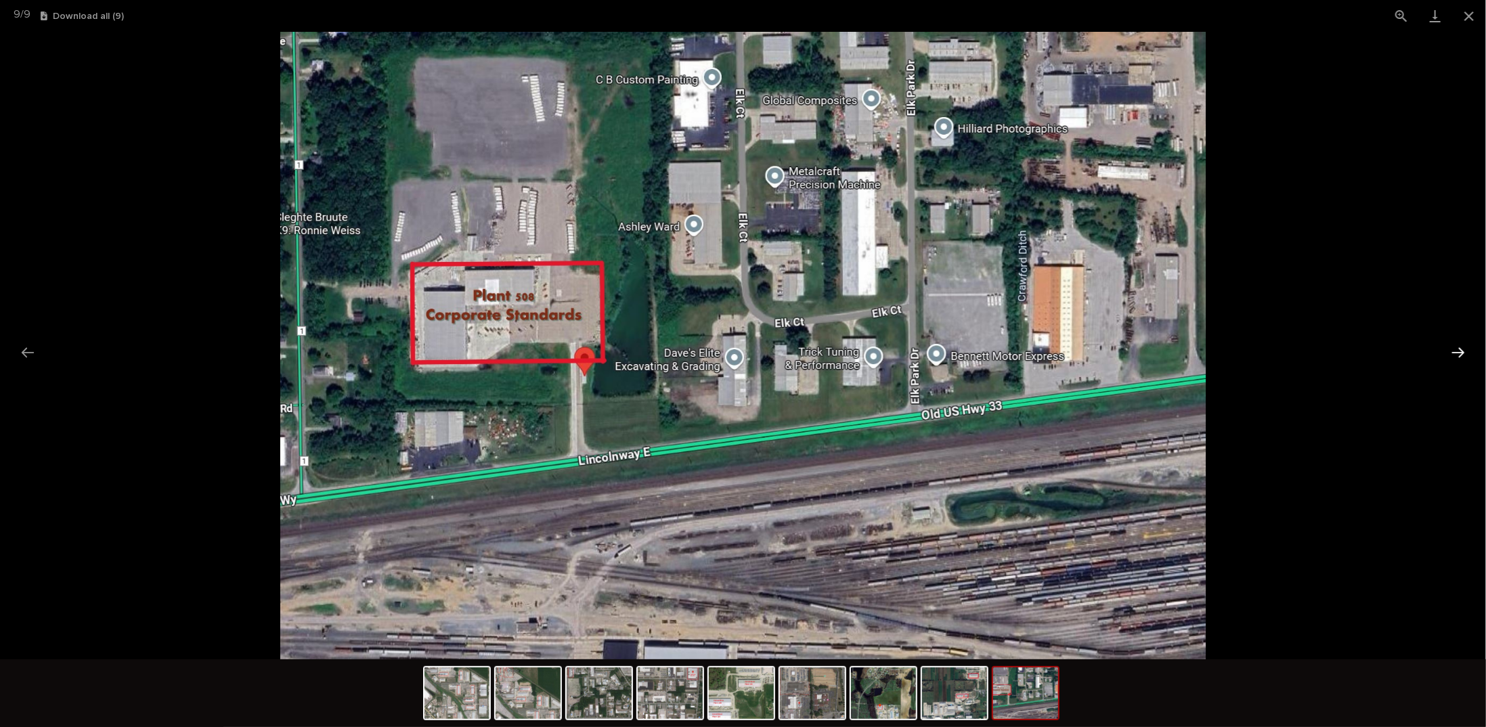
click at [1459, 347] on button "Next slide" at bounding box center [1458, 352] width 28 height 26
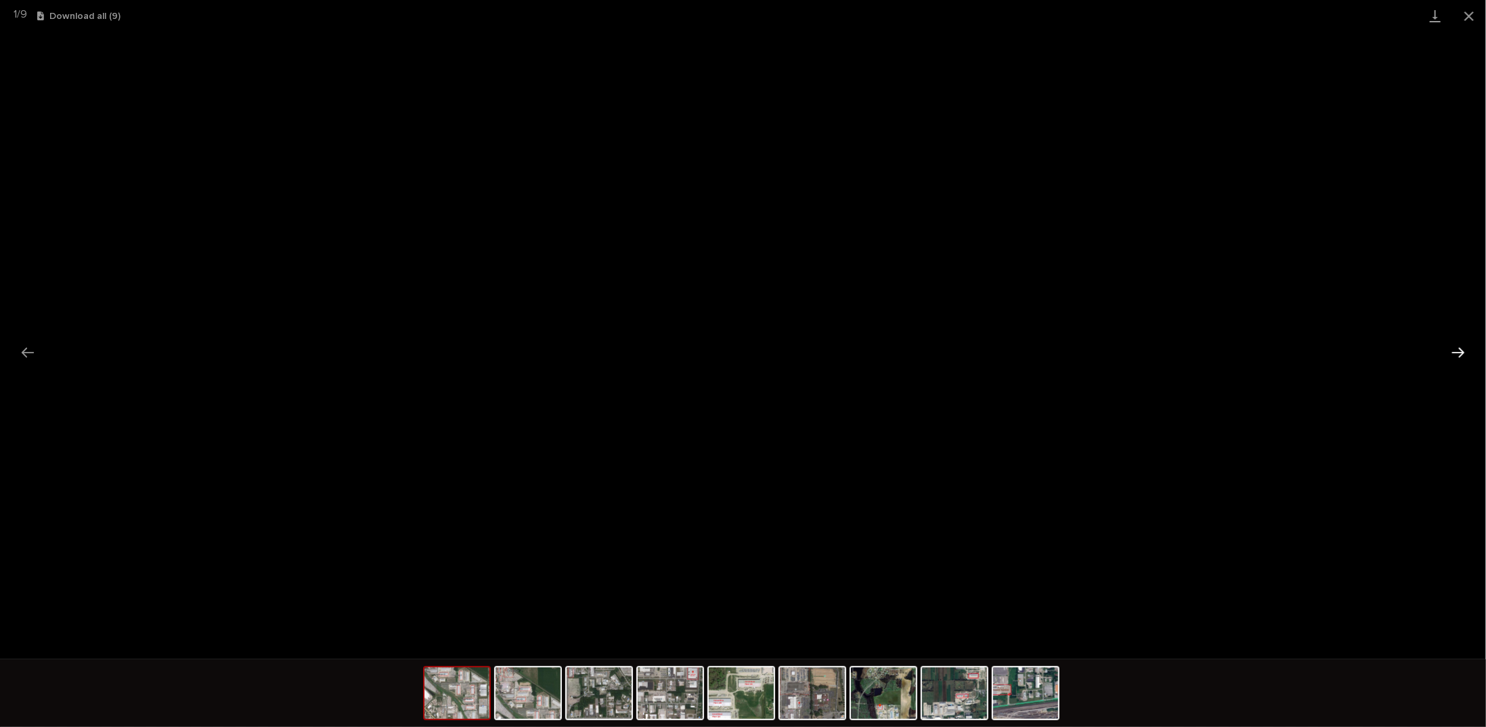
click at [1459, 347] on button "Next slide" at bounding box center [1458, 352] width 28 height 26
click at [24, 345] on button "Previous slide" at bounding box center [28, 352] width 28 height 26
click at [1457, 344] on button "Next slide" at bounding box center [1458, 352] width 28 height 26
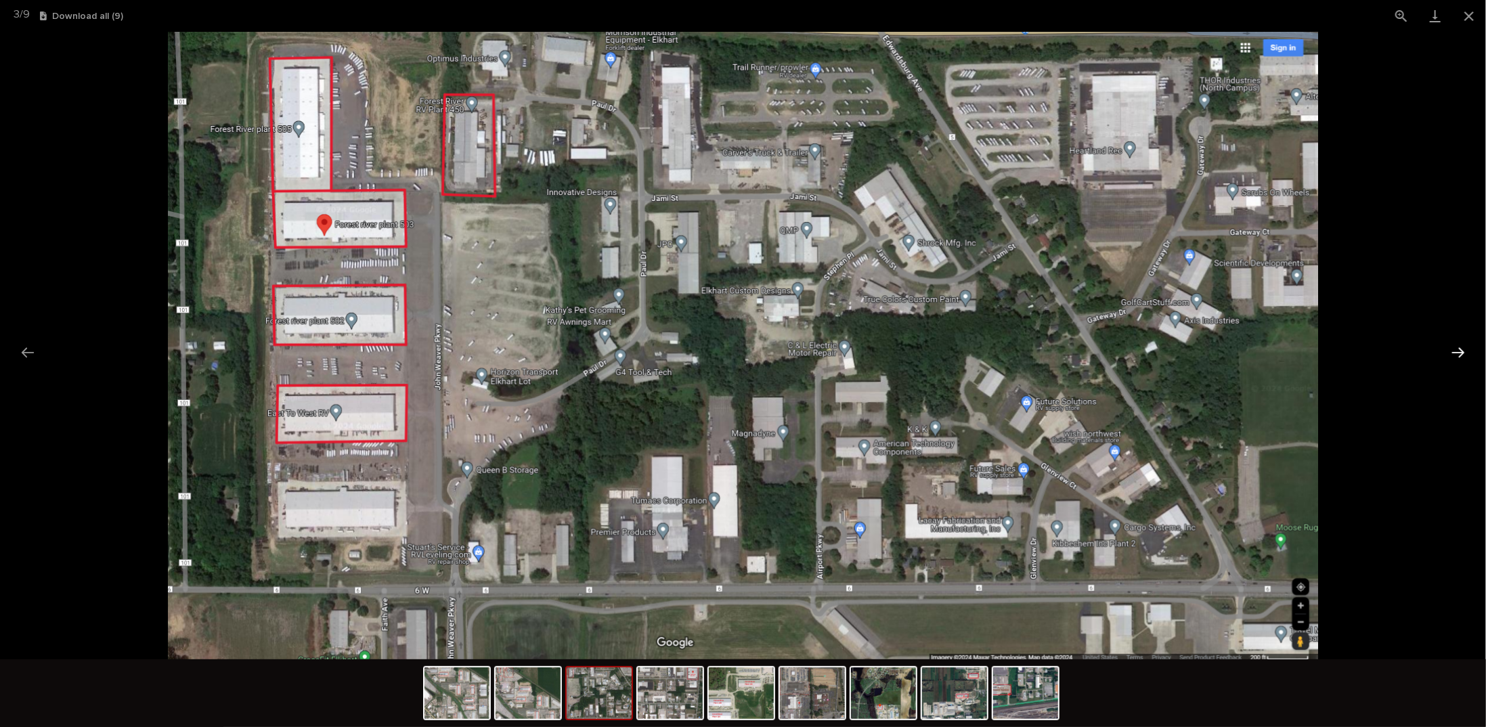
click at [1457, 344] on button "Next slide" at bounding box center [1458, 352] width 28 height 26
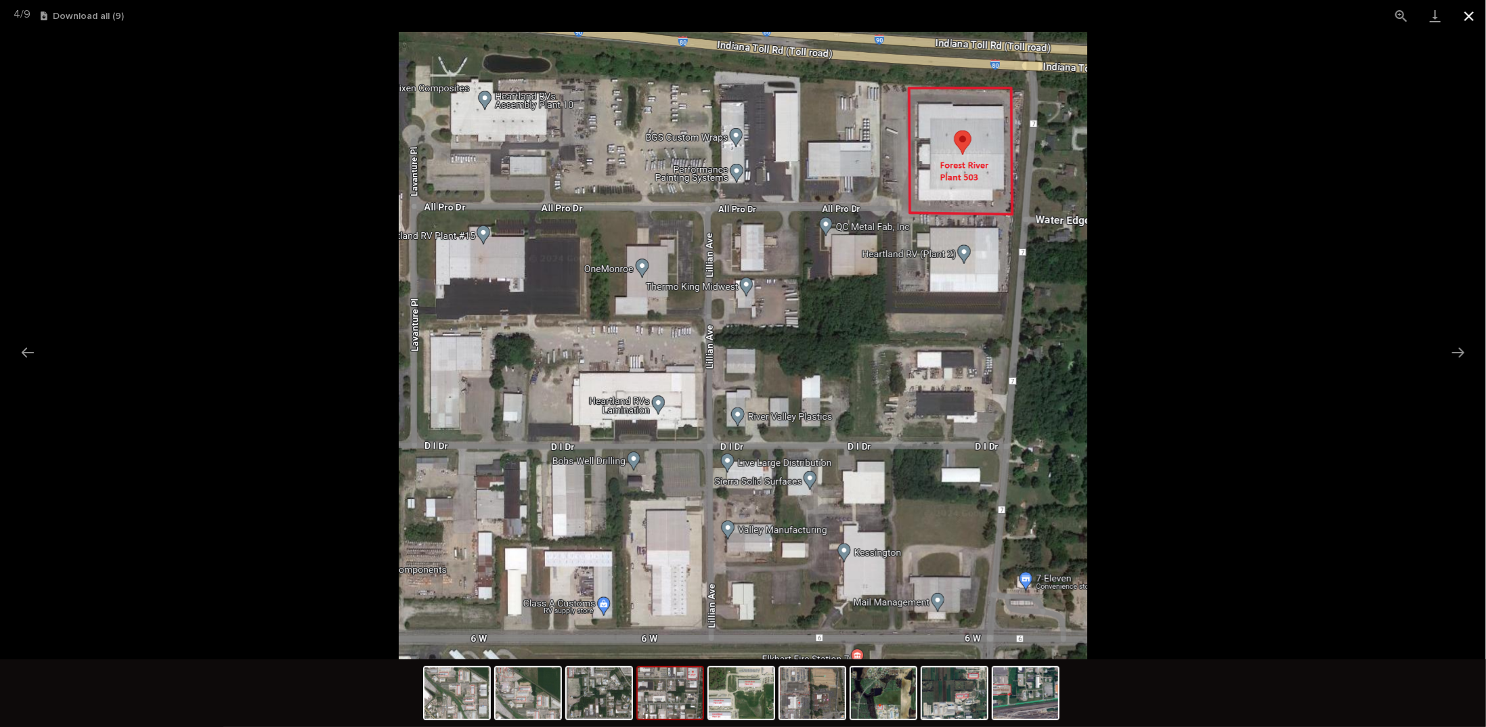
click at [1471, 12] on button "Close gallery" at bounding box center [1470, 16] width 34 height 32
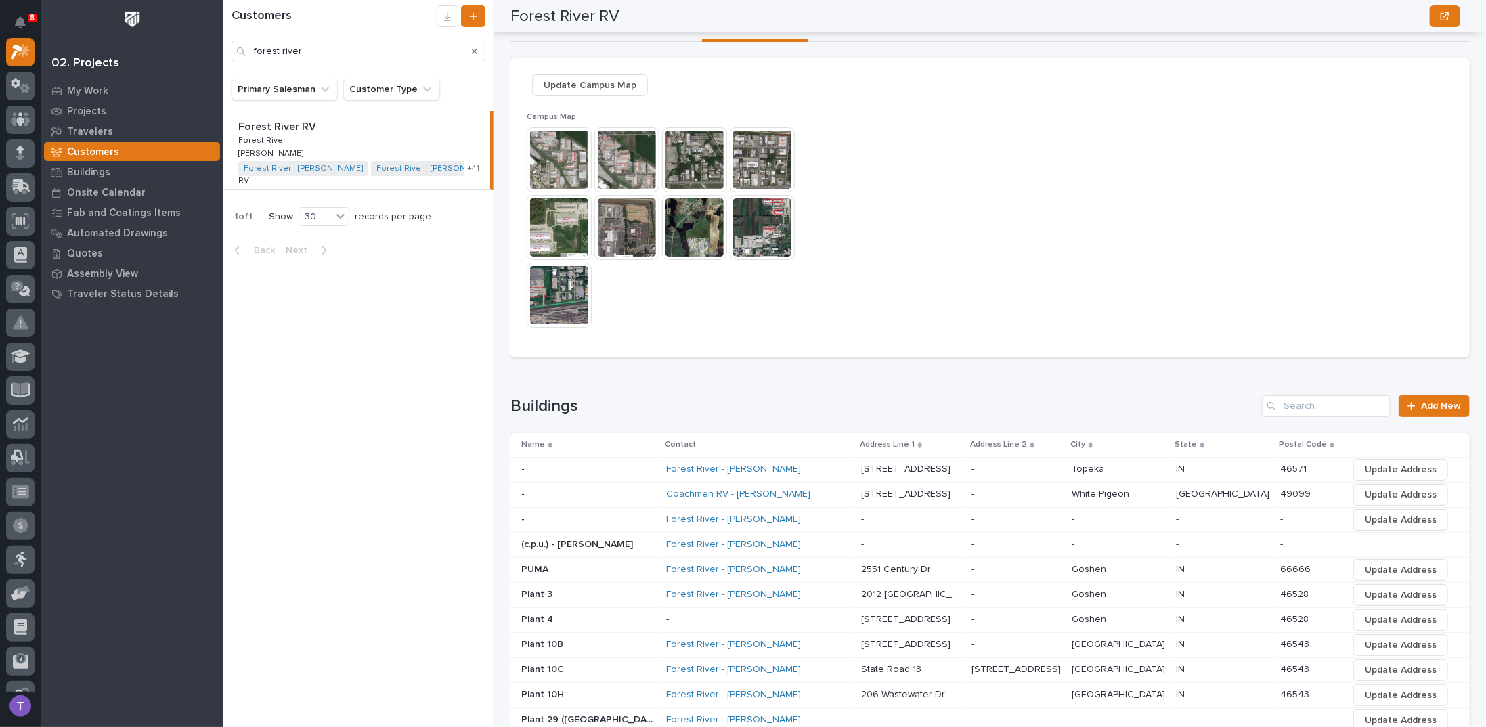
scroll to position [68, 0]
click at [1422, 404] on span "Add New" at bounding box center [1441, 406] width 40 height 9
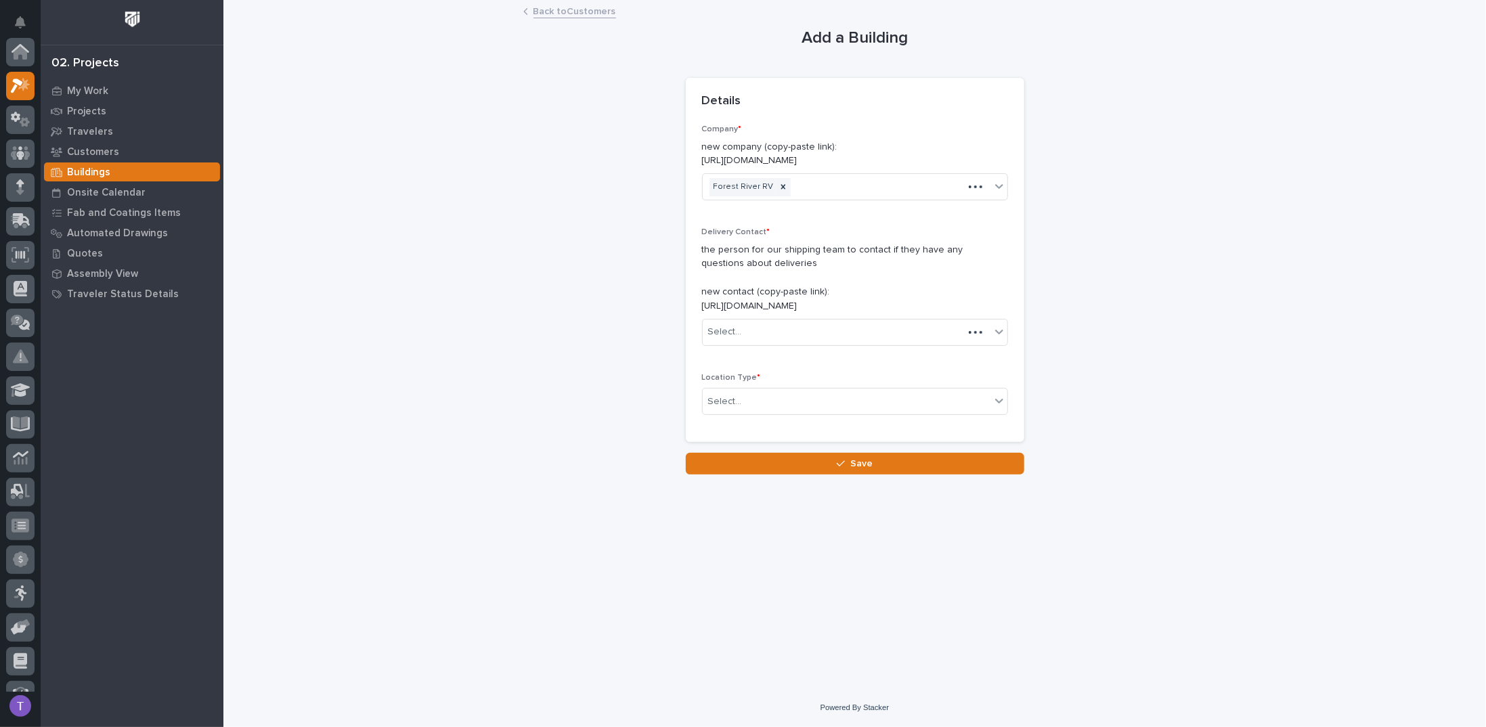
scroll to position [34, 0]
click at [756, 325] on div "Select..." at bounding box center [847, 332] width 288 height 22
type input "*****"
click at [769, 322] on div "Select..." at bounding box center [847, 332] width 288 height 22
click at [788, 287] on p "the person for our shipping team to contact if they have any questions about de…" at bounding box center [855, 278] width 306 height 70
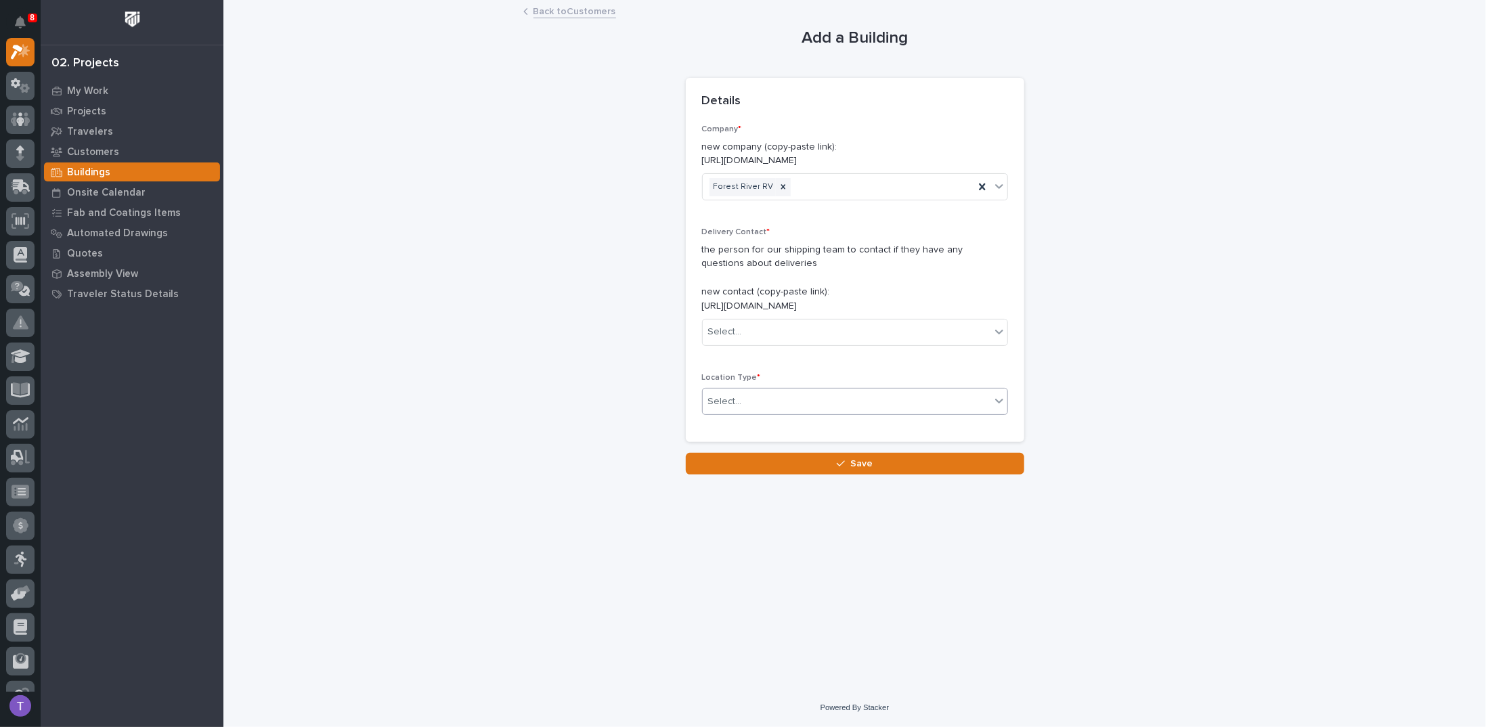
click at [734, 398] on div "Select..." at bounding box center [725, 402] width 34 height 14
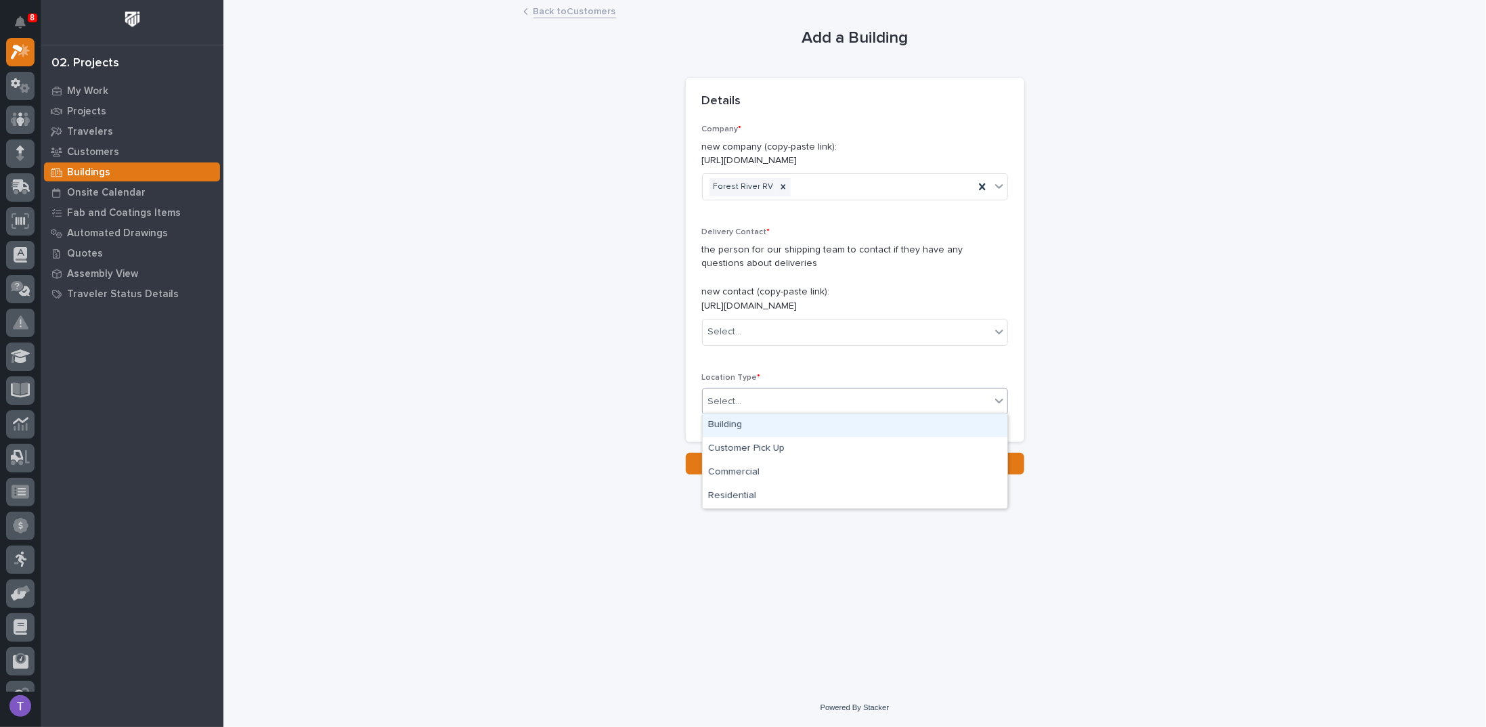
click at [730, 424] on div "Building" at bounding box center [855, 426] width 305 height 24
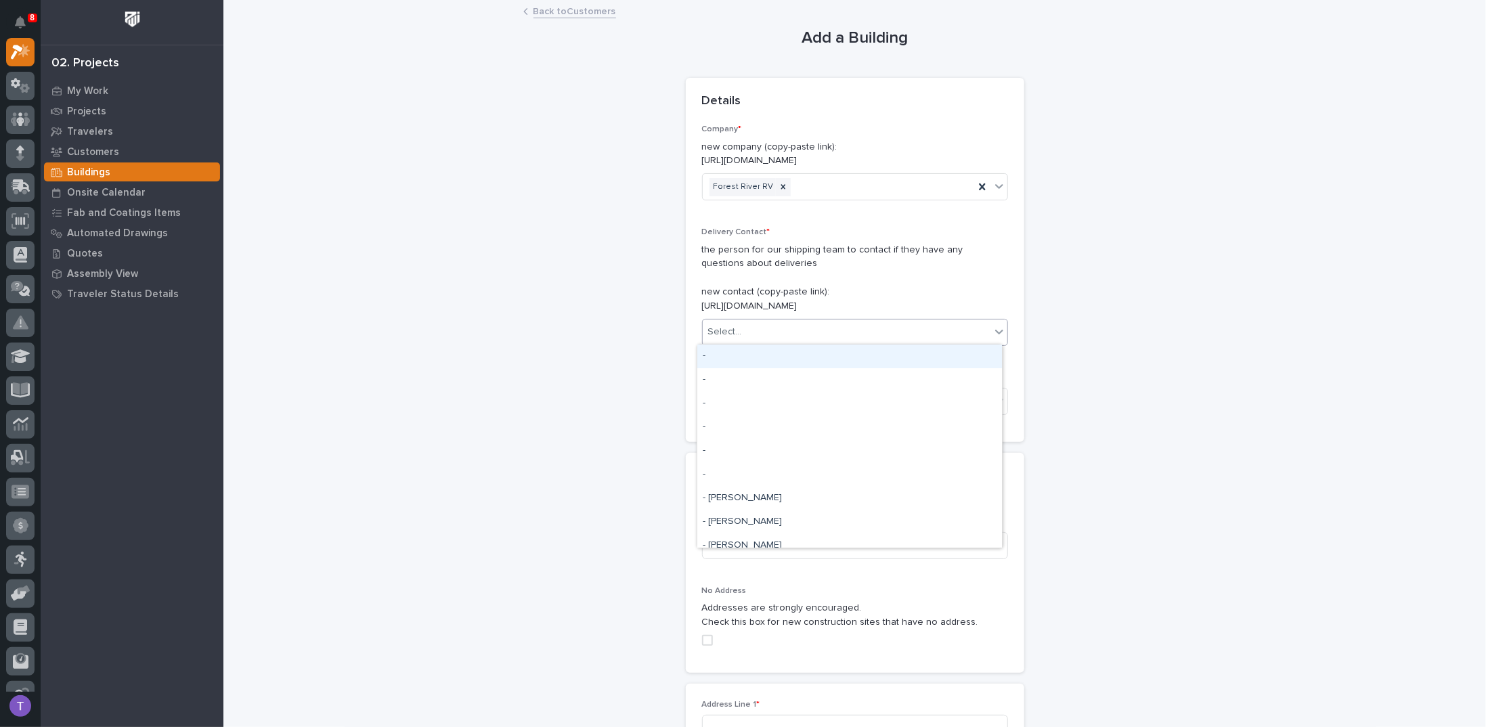
click at [752, 328] on div "Select..." at bounding box center [847, 332] width 288 height 22
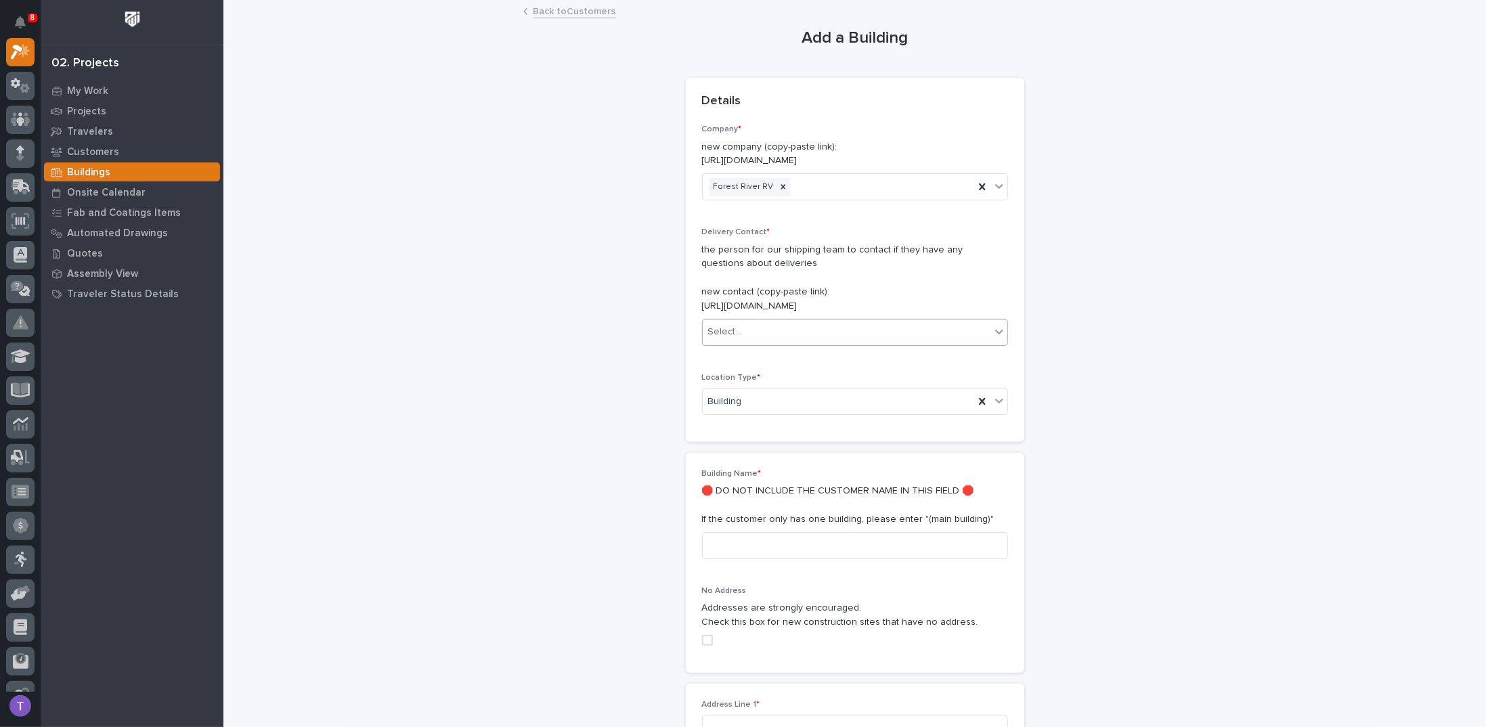
click at [993, 325] on icon at bounding box center [1000, 332] width 14 height 14
click at [1050, 309] on div "Add a Building Loading... Saving… Loading... Saving… Loading... Saving… Details…" at bounding box center [855, 584] width 1236 height 1167
click at [542, 9] on link "Back to Customers" at bounding box center [575, 11] width 83 height 16
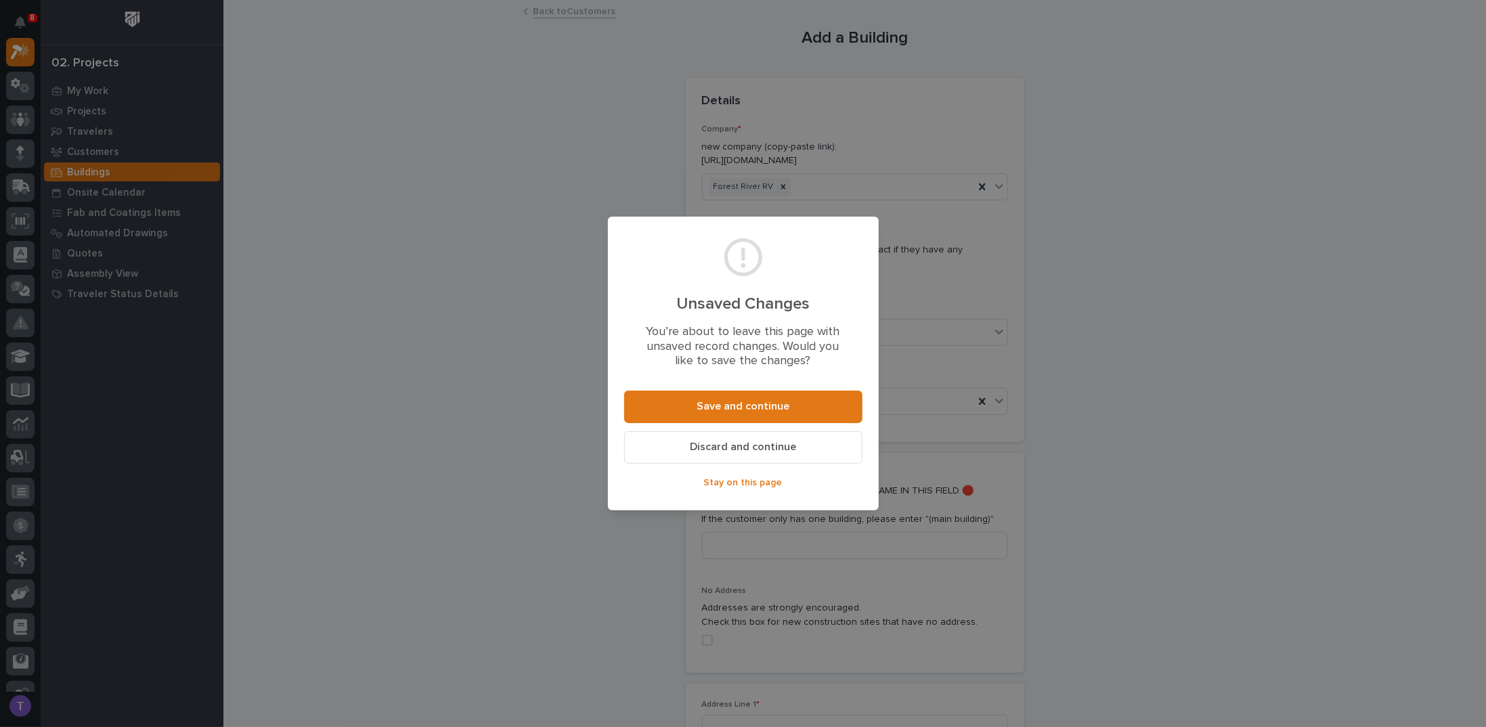
click at [746, 442] on span "Discard and continue" at bounding box center [743, 447] width 106 height 14
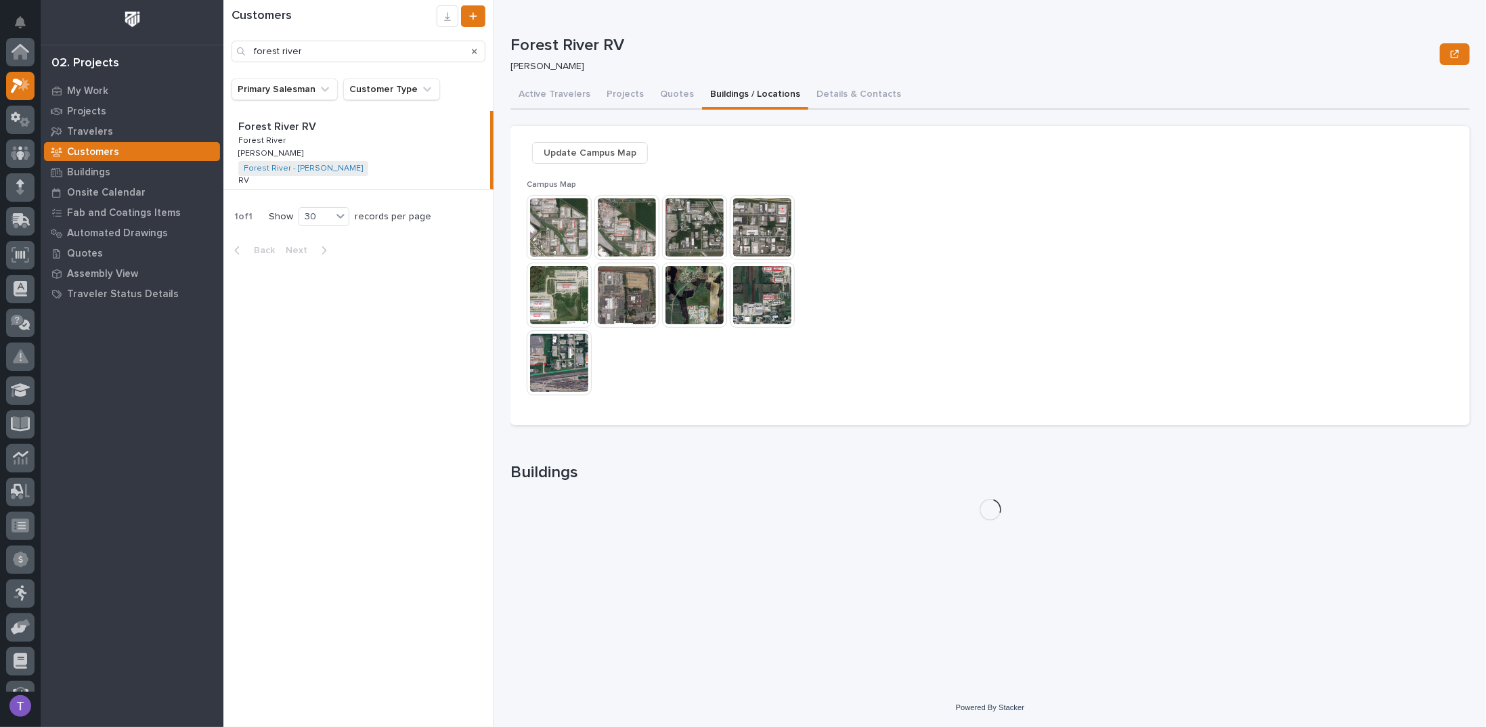
scroll to position [34, 0]
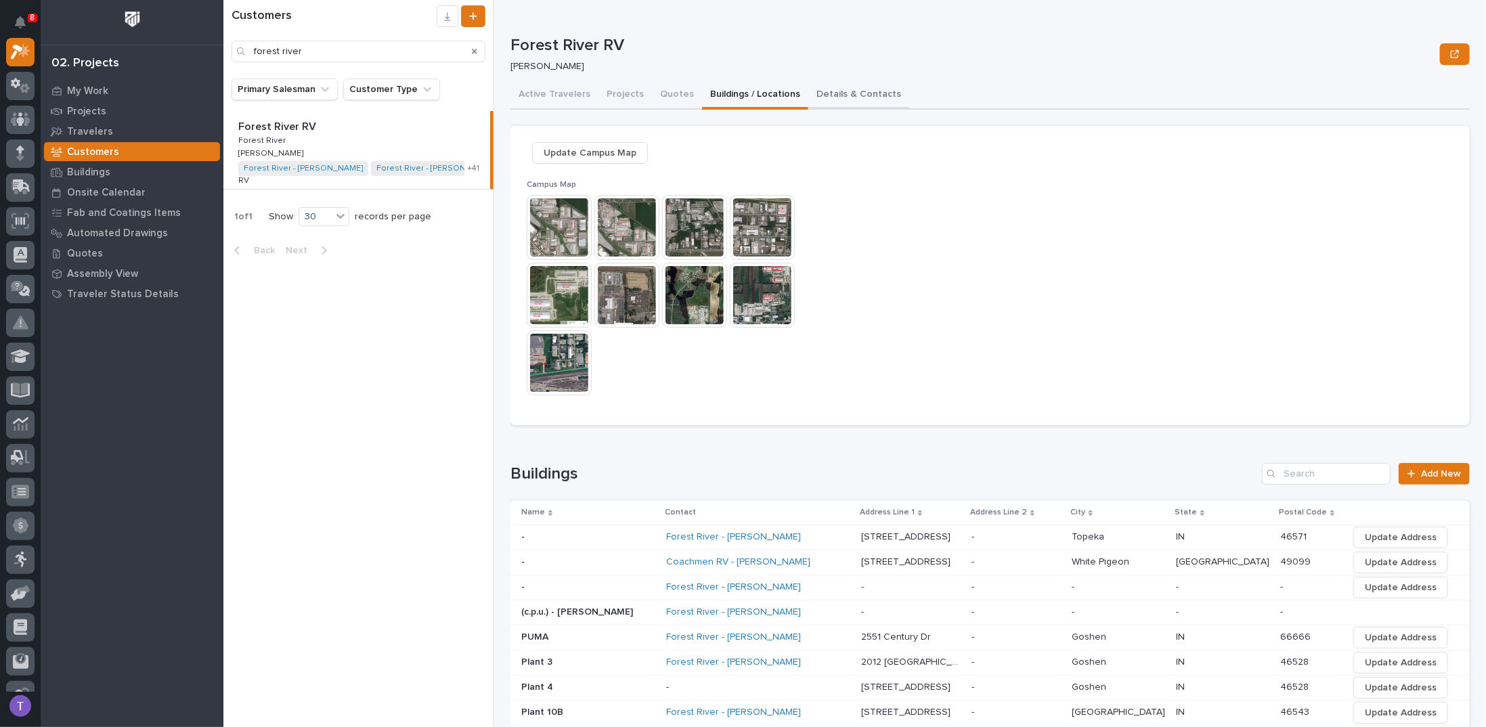
click at [826, 87] on button "Details & Contacts" at bounding box center [859, 95] width 101 height 28
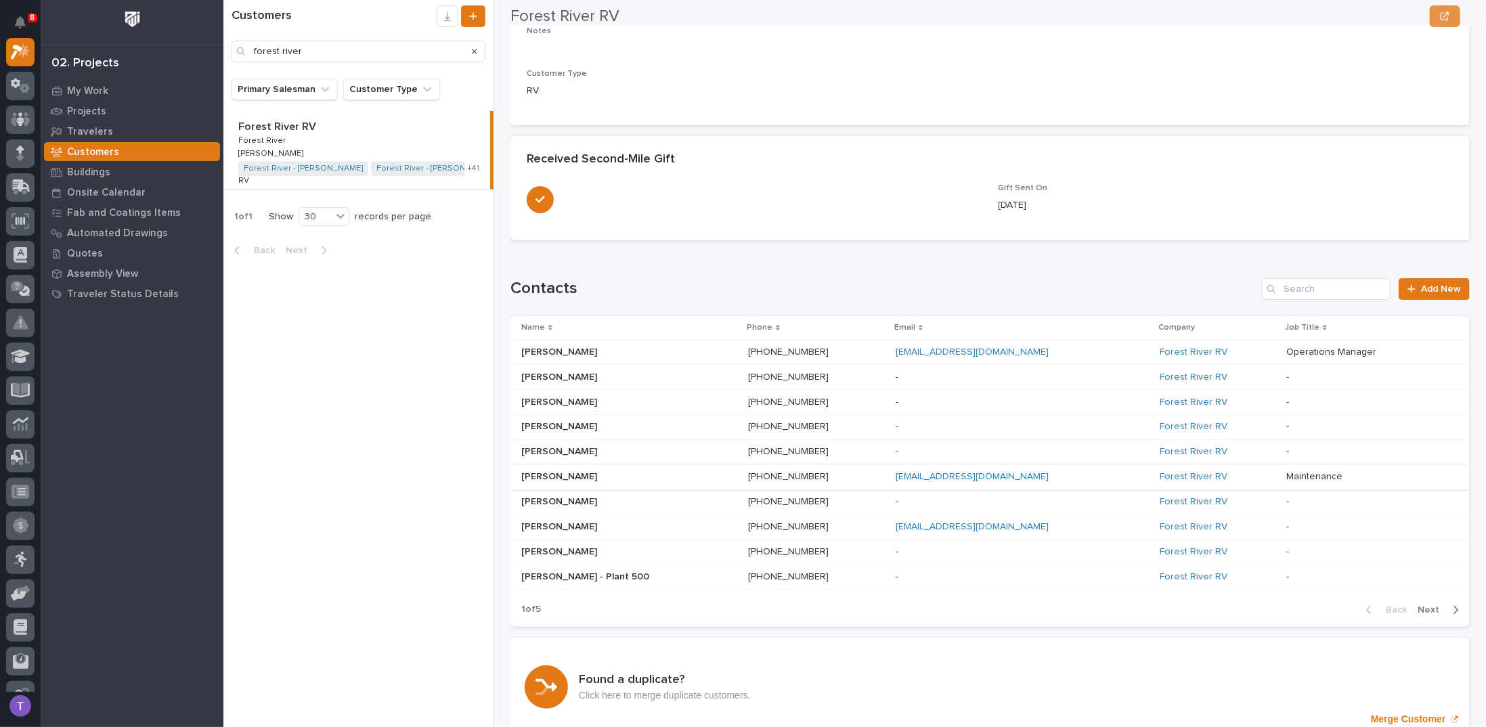
scroll to position [320, 0]
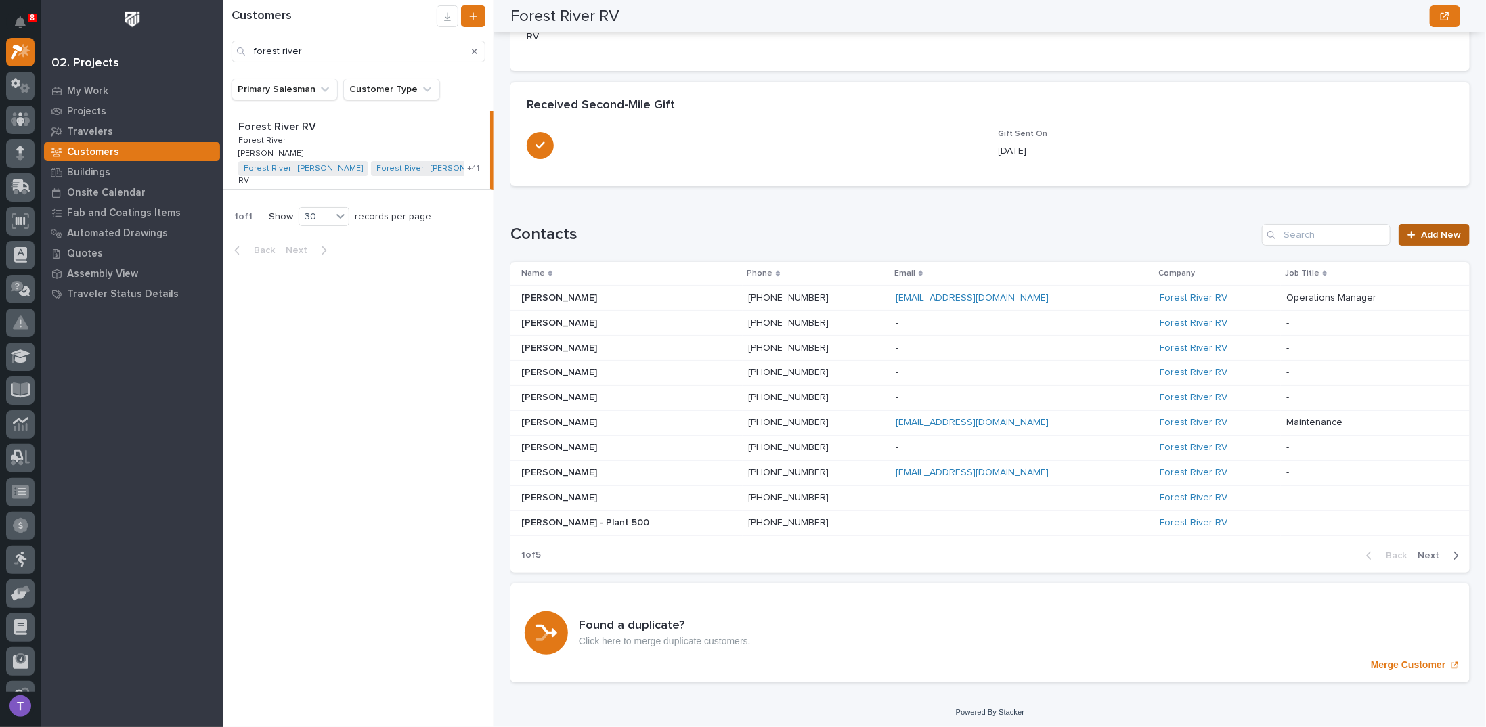
click at [1421, 228] on link "Add New" at bounding box center [1434, 235] width 71 height 22
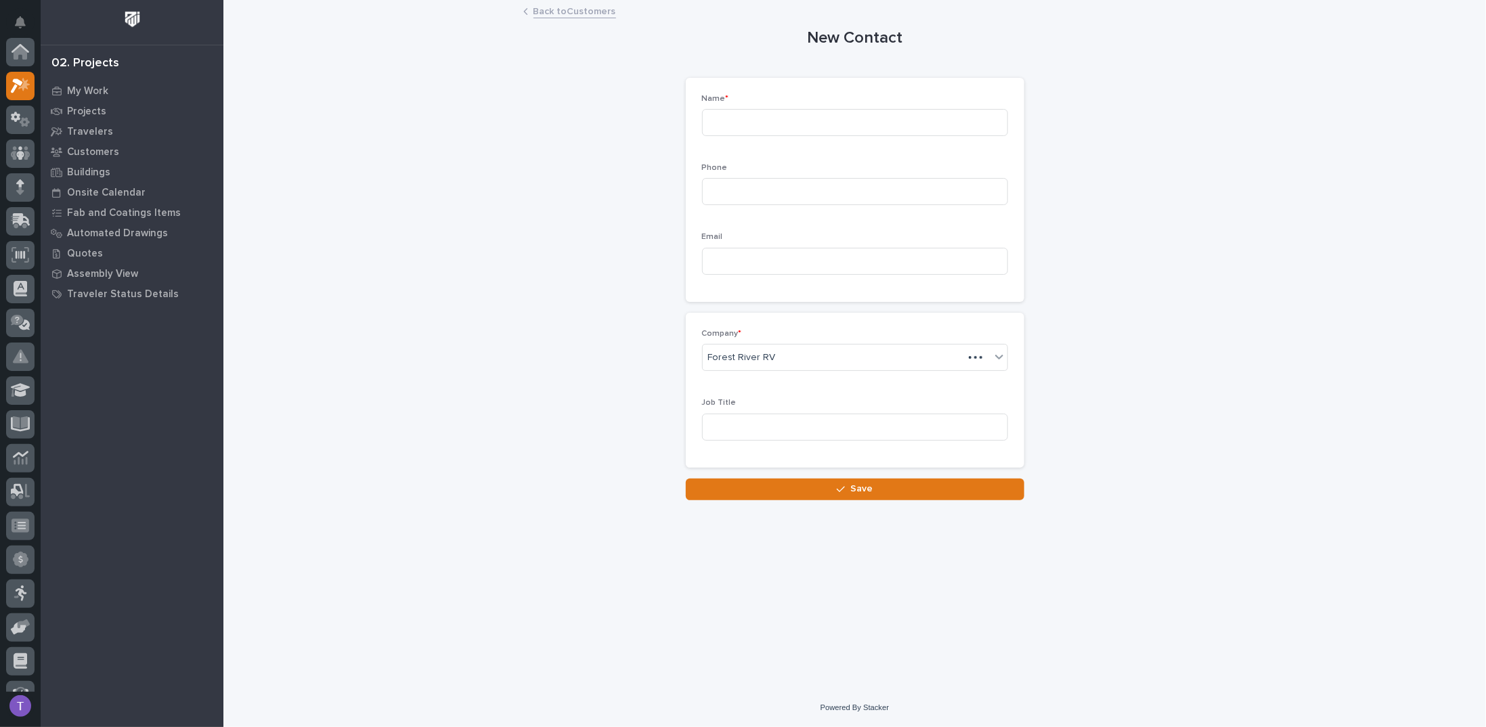
scroll to position [34, 0]
click at [773, 113] on input at bounding box center [855, 122] width 306 height 27
type input "Devon Windgard"
click at [723, 186] on input at bounding box center [855, 191] width 306 height 27
paste input "(574) 320-9362"
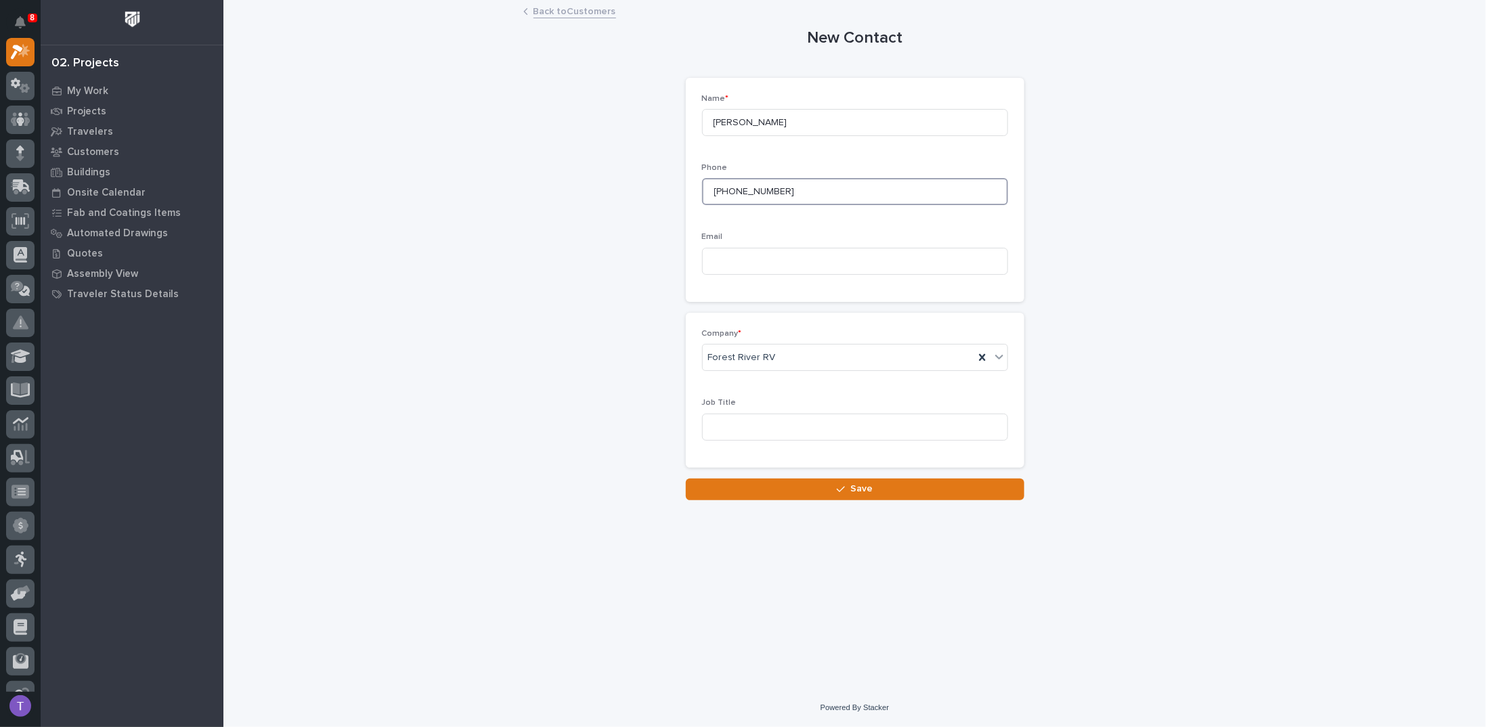
type input "(574) 320-9362"
click at [734, 263] on input at bounding box center [855, 261] width 306 height 27
paste input "dwingard@forestriverinc.com"
type input "dwingard@forestriverinc.com"
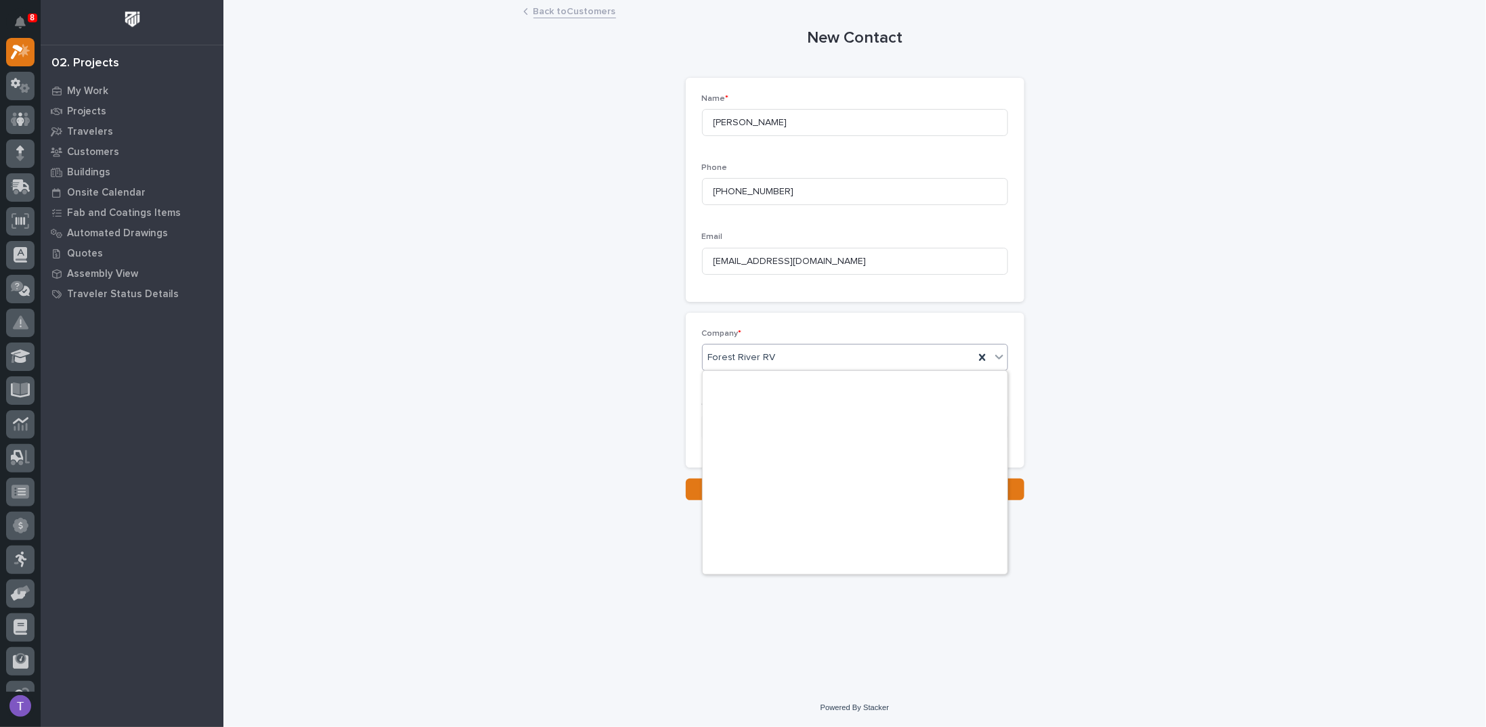
scroll to position [7537, 0]
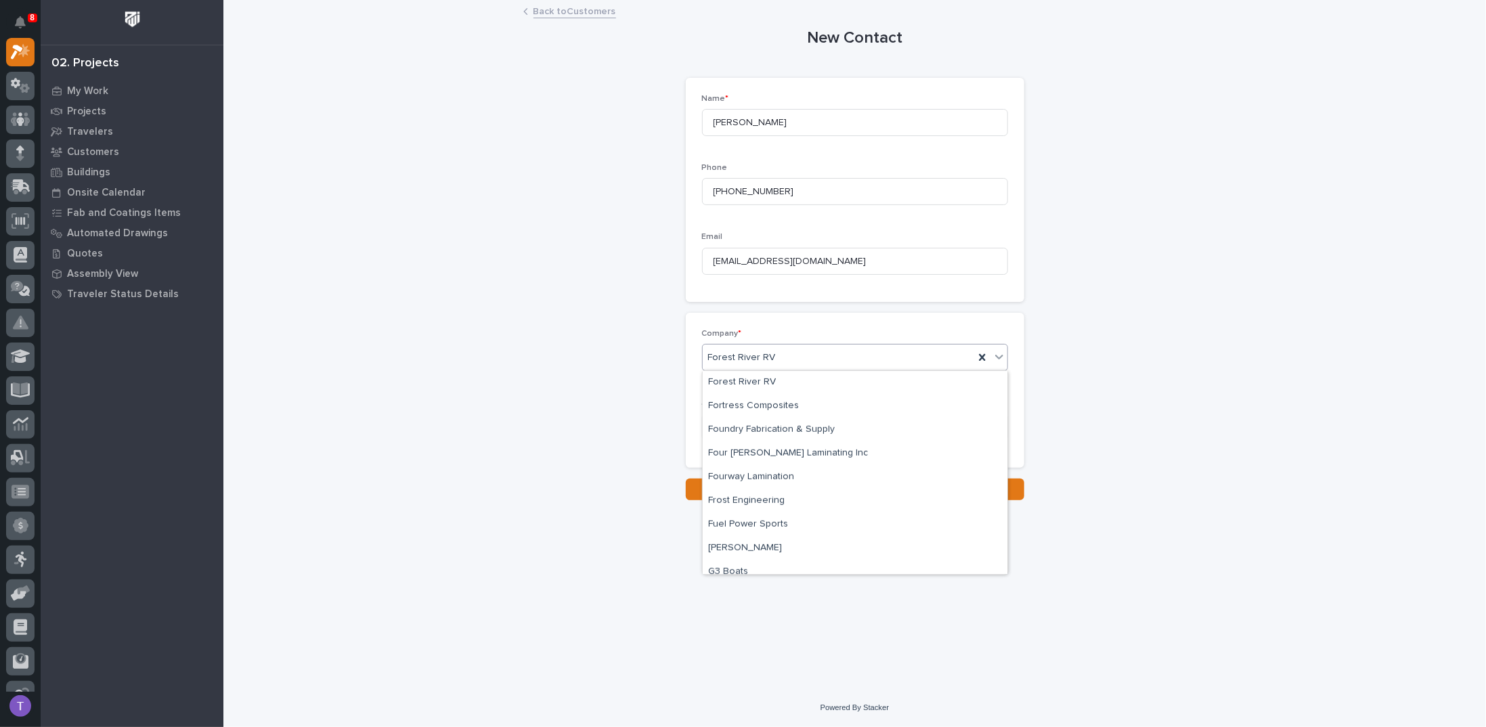
click at [765, 321] on div "Company * option 1303 Chestnut LLC (Consolidated Metals) focused, 1 of 1000. 10…" at bounding box center [855, 390] width 339 height 155
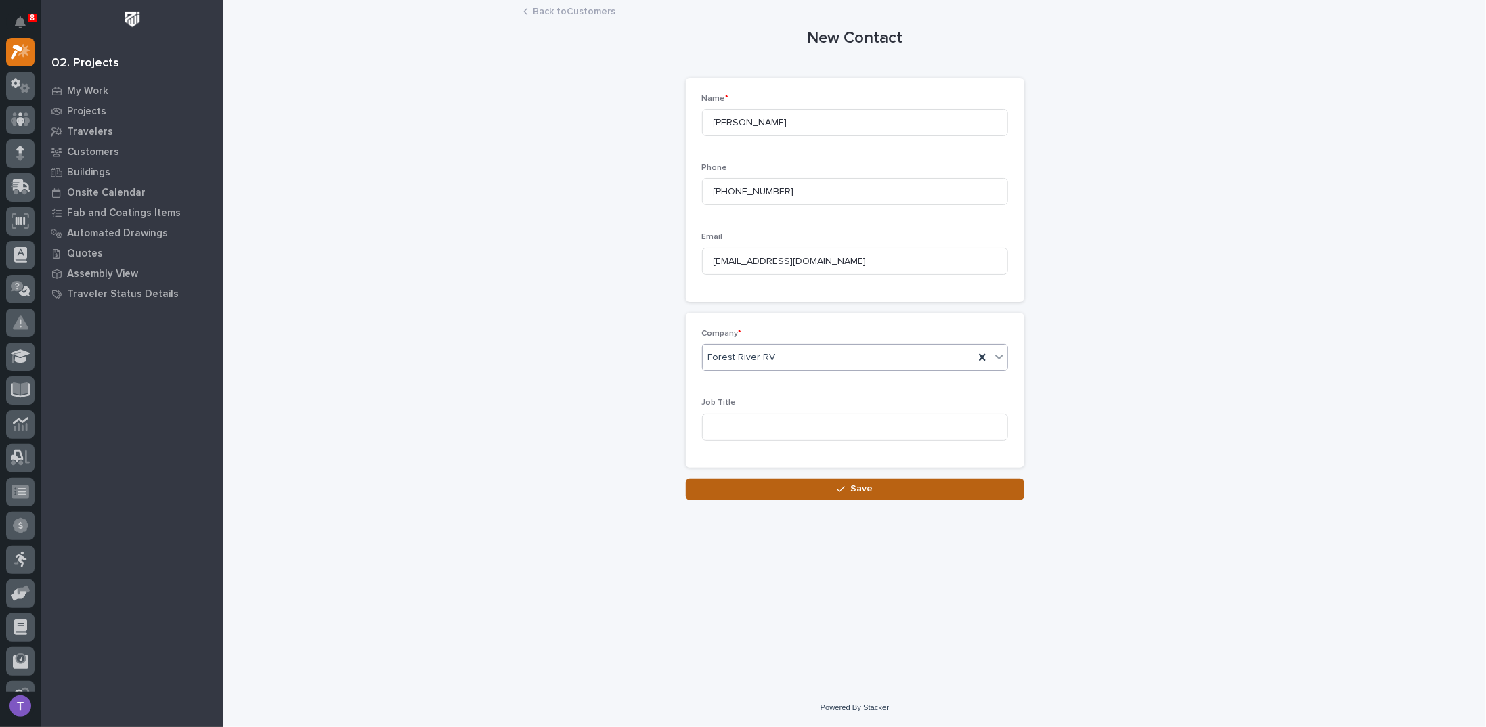
click at [857, 483] on span "Save" at bounding box center [862, 489] width 22 height 12
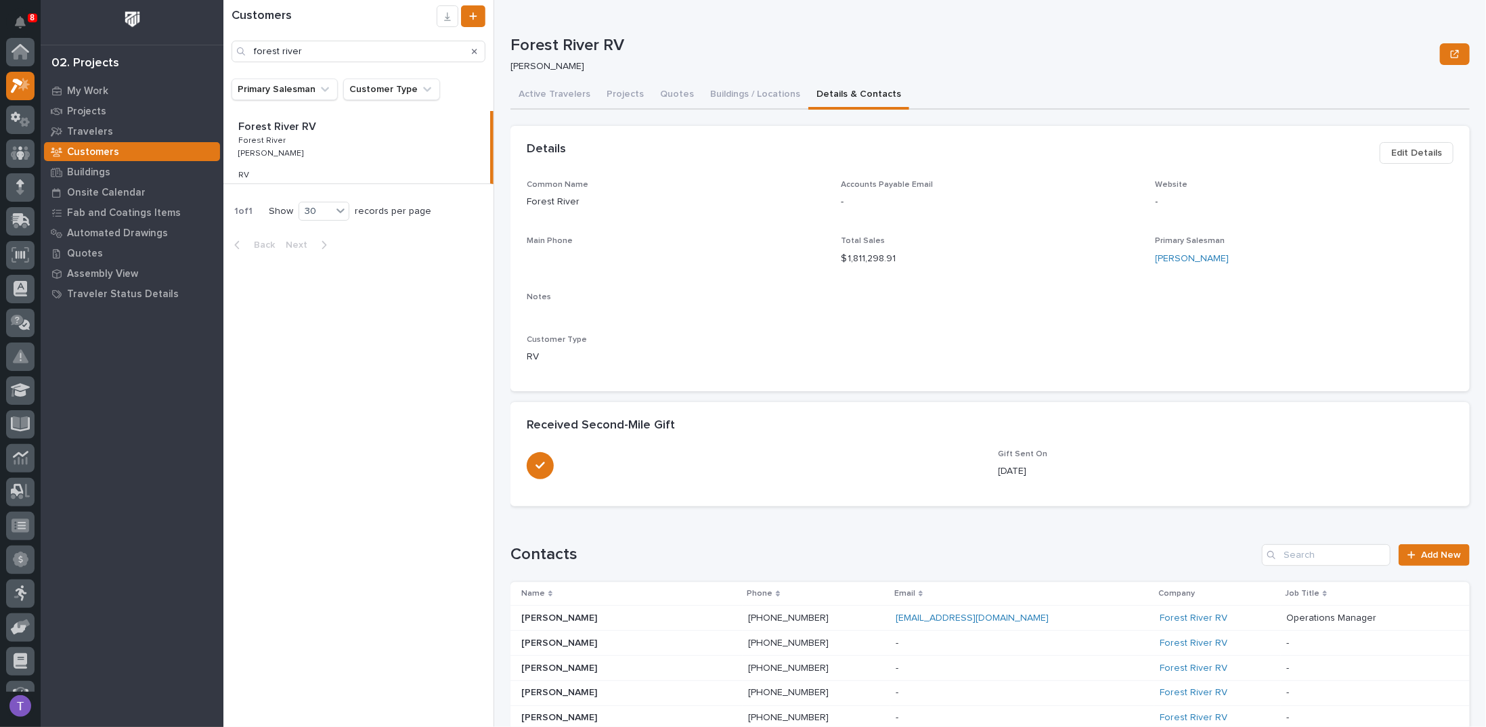
scroll to position [34, 0]
click at [718, 93] on button "Buildings / Locations" at bounding box center [755, 95] width 106 height 28
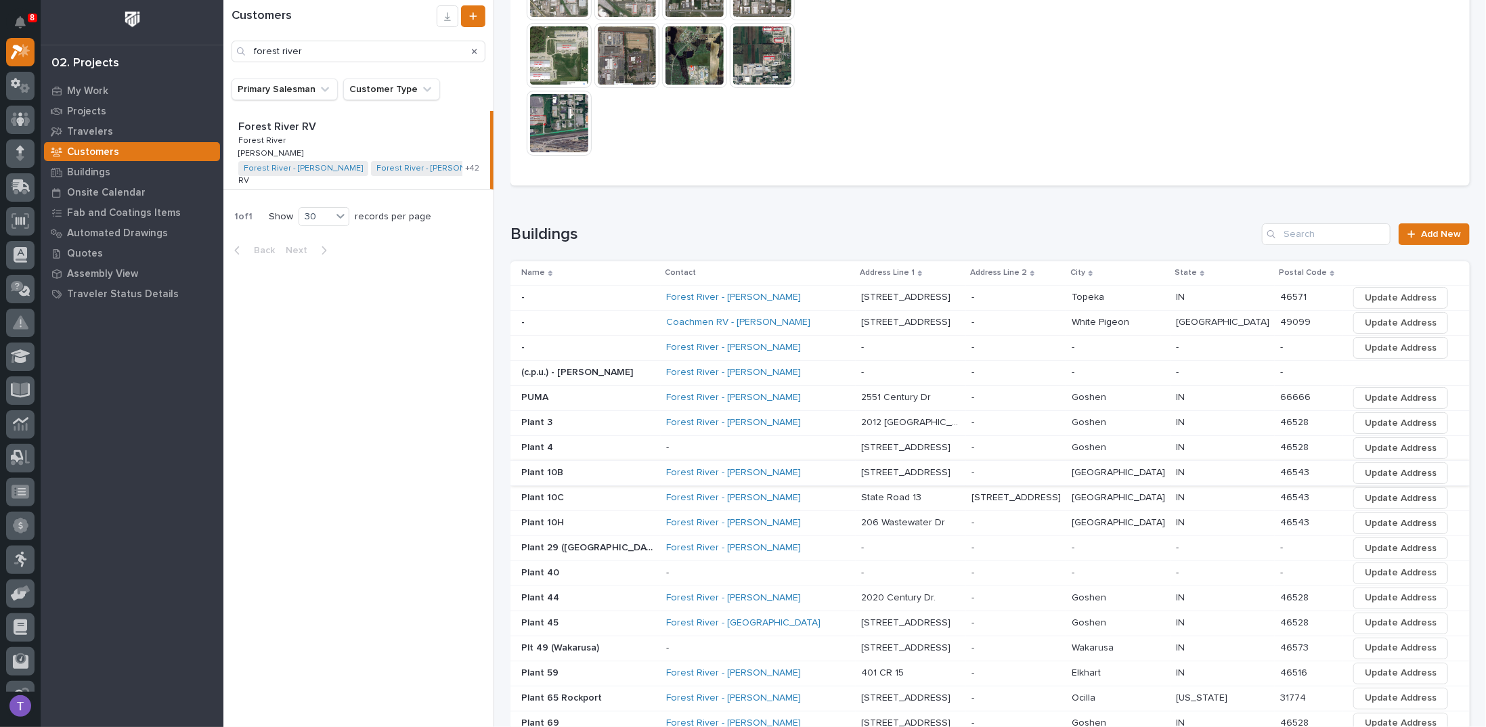
scroll to position [271, 0]
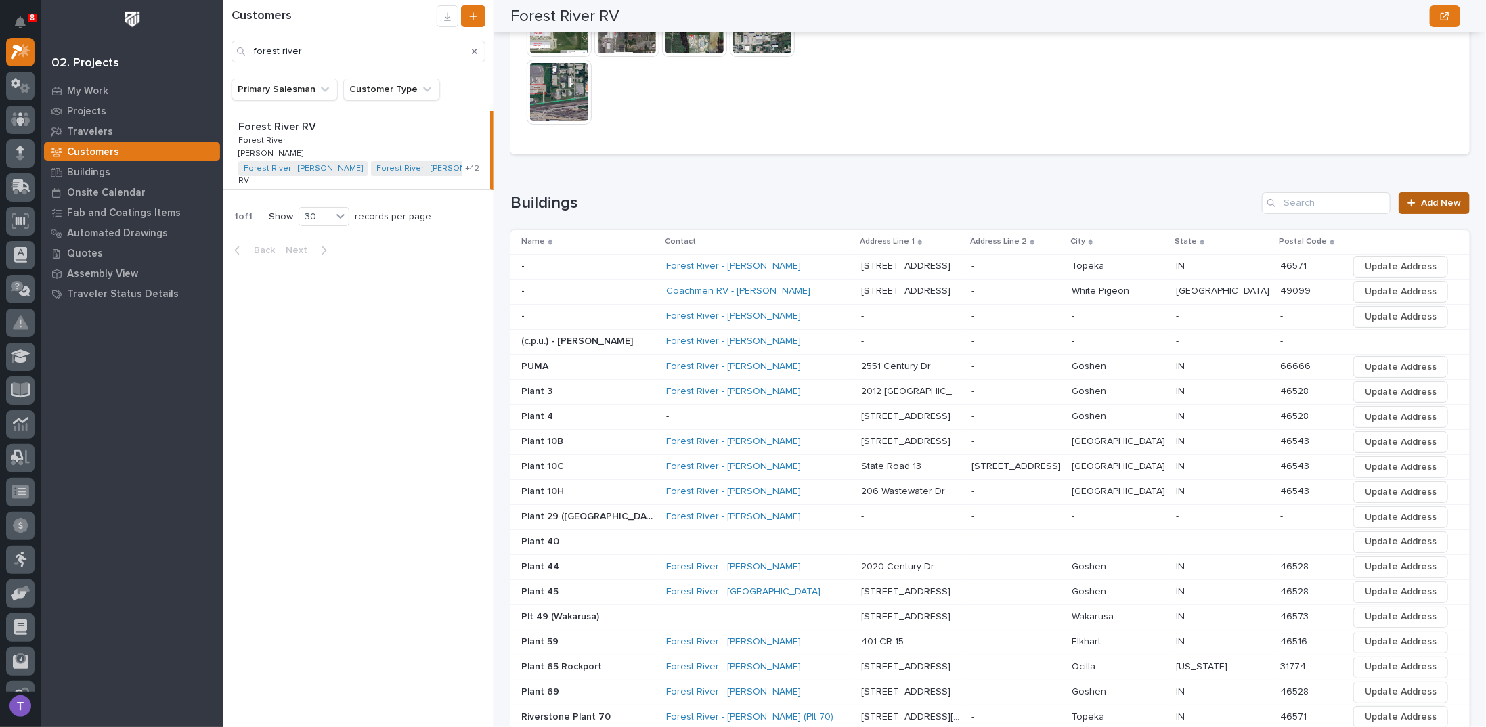
click at [1425, 198] on span "Add New" at bounding box center [1441, 202] width 40 height 9
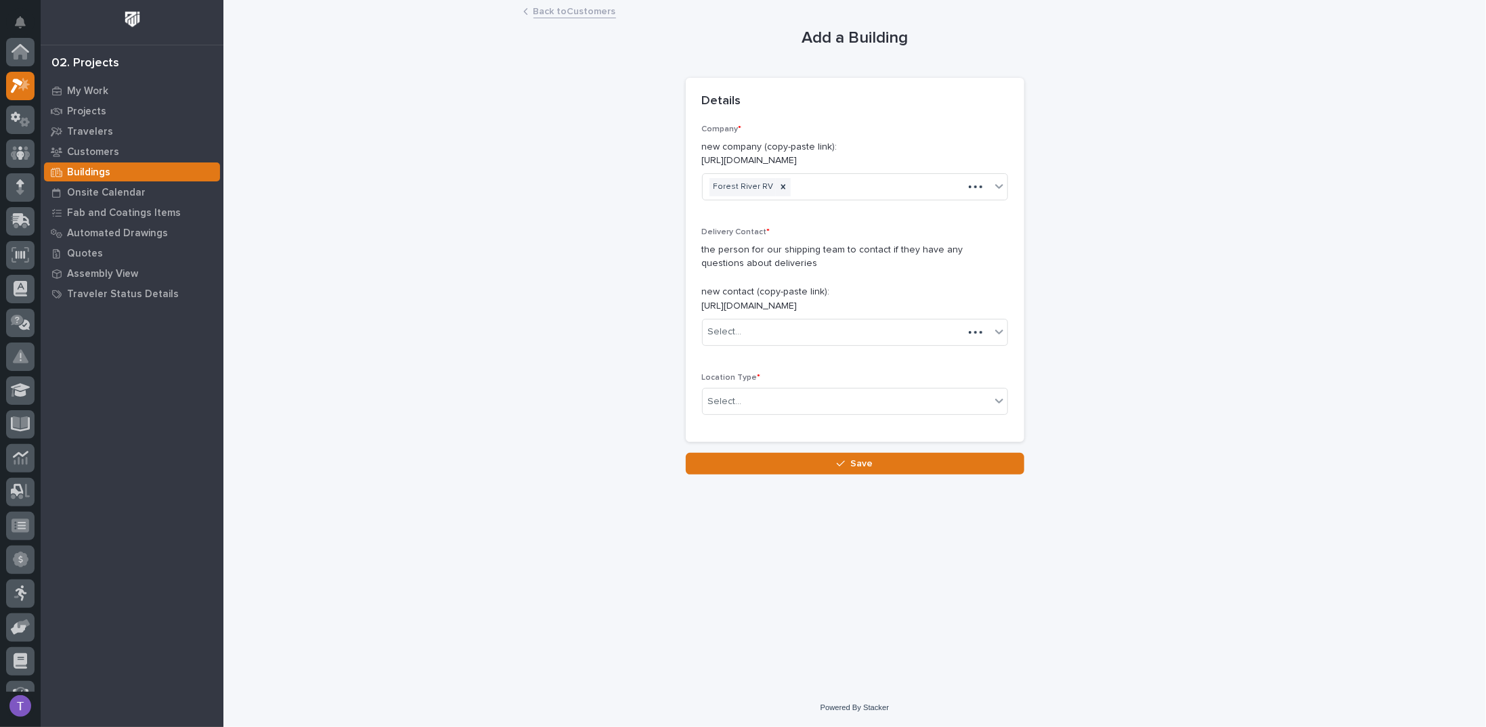
scroll to position [34, 0]
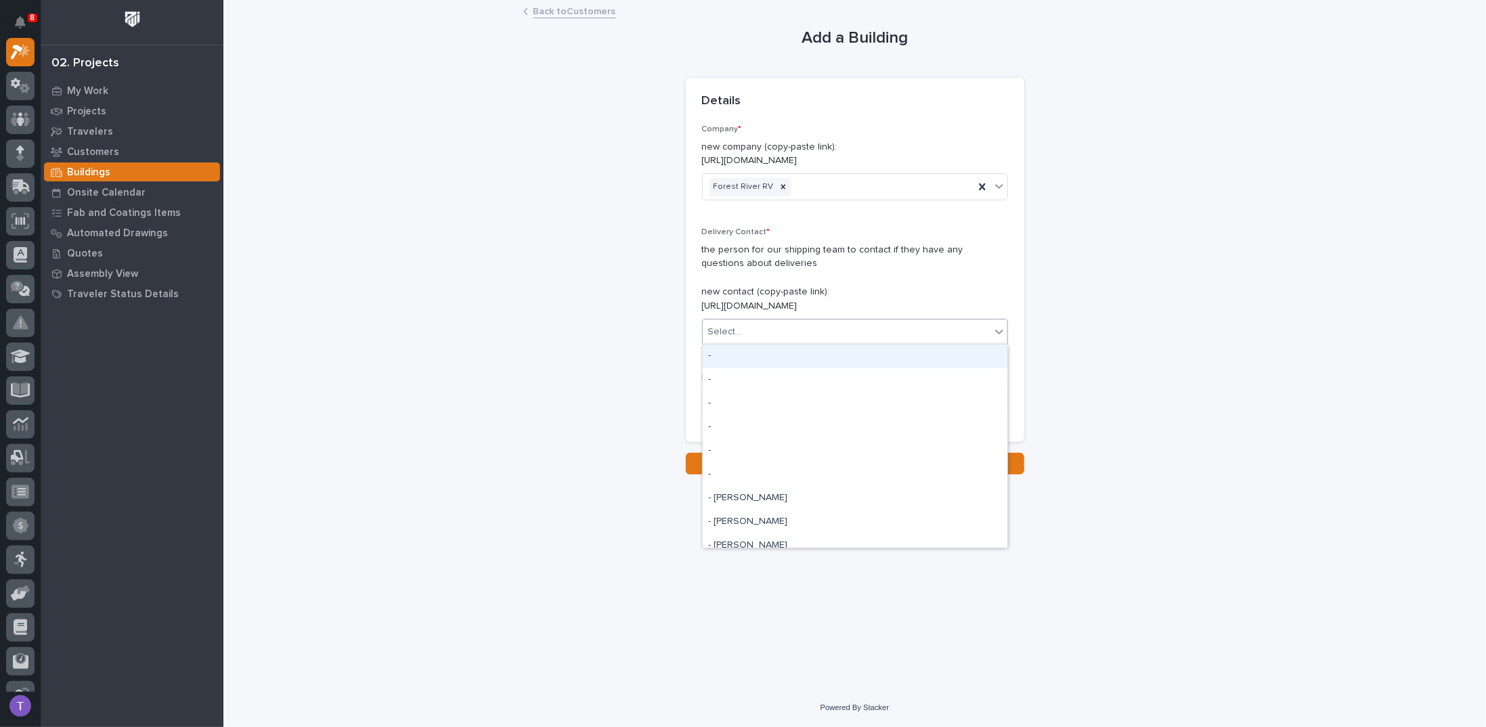
click at [735, 325] on div "Select..." at bounding box center [725, 332] width 34 height 14
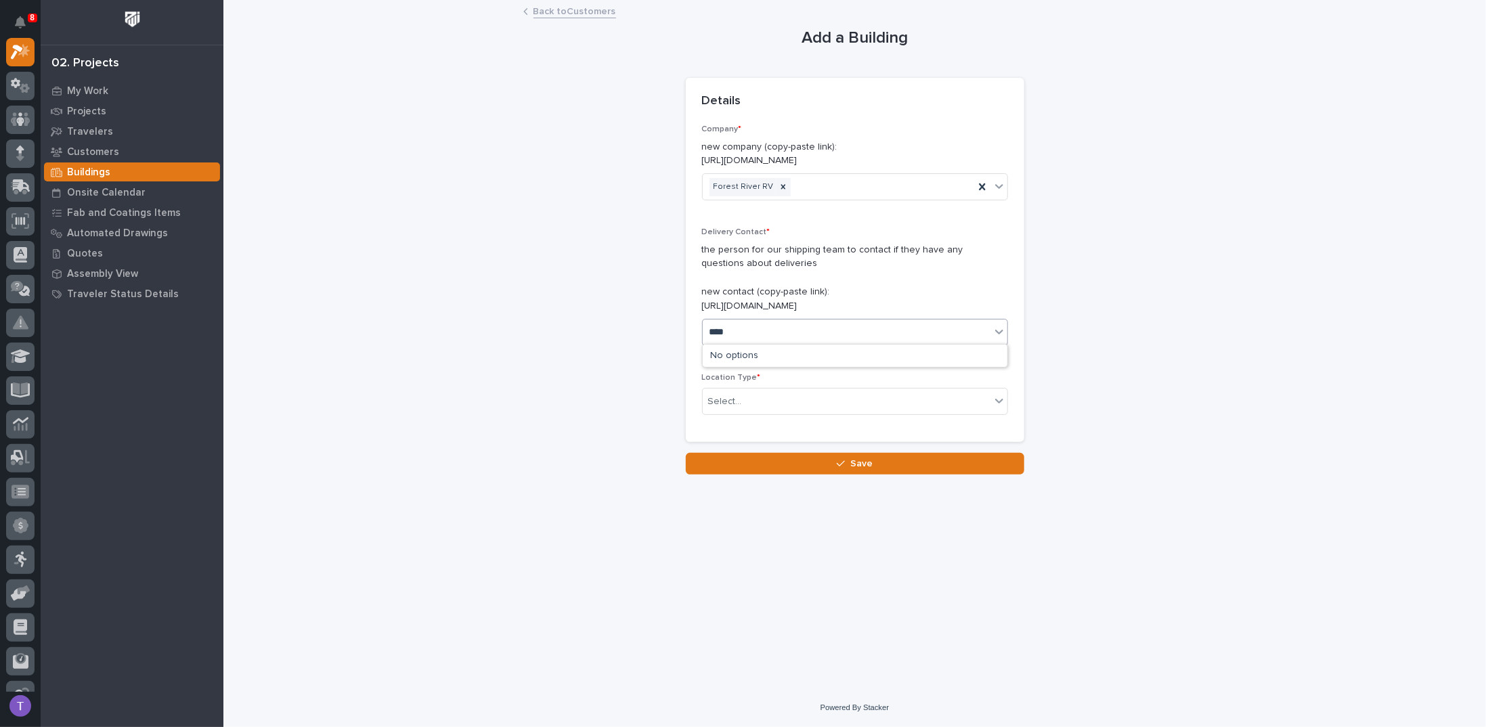
type input "*****"
click at [744, 351] on div "Forest River - [PERSON_NAME]" at bounding box center [855, 357] width 305 height 24
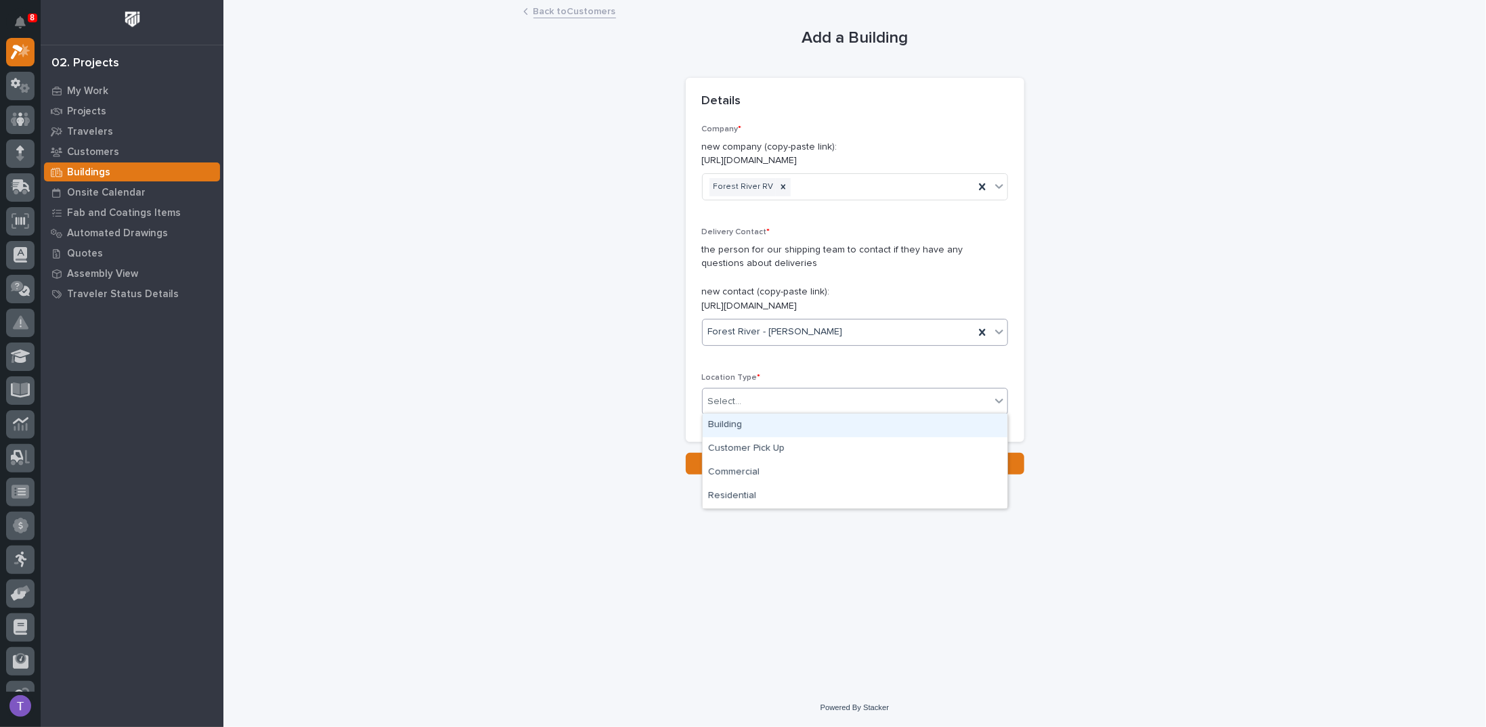
click at [734, 404] on div "Select..." at bounding box center [725, 402] width 34 height 14
click at [727, 425] on div "Building" at bounding box center [855, 426] width 305 height 24
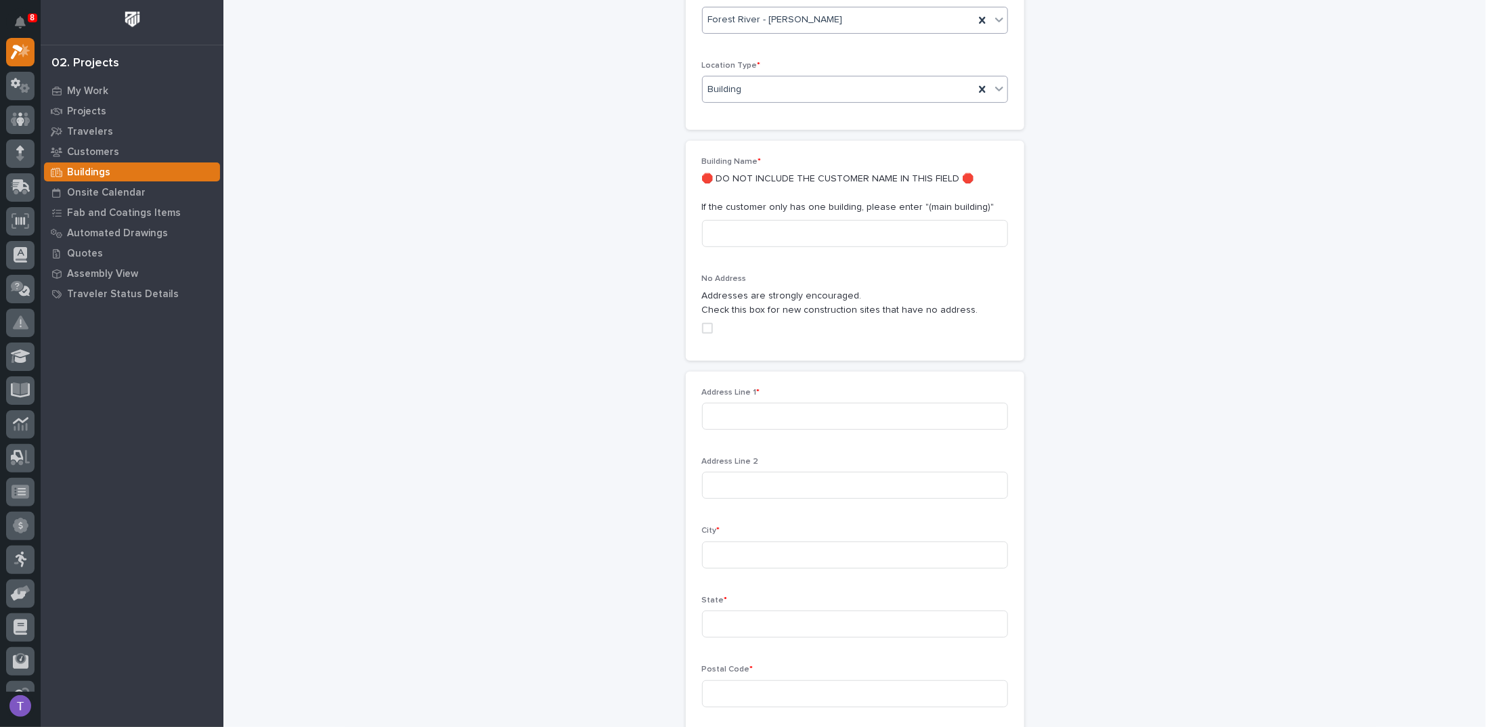
scroll to position [339, 0]
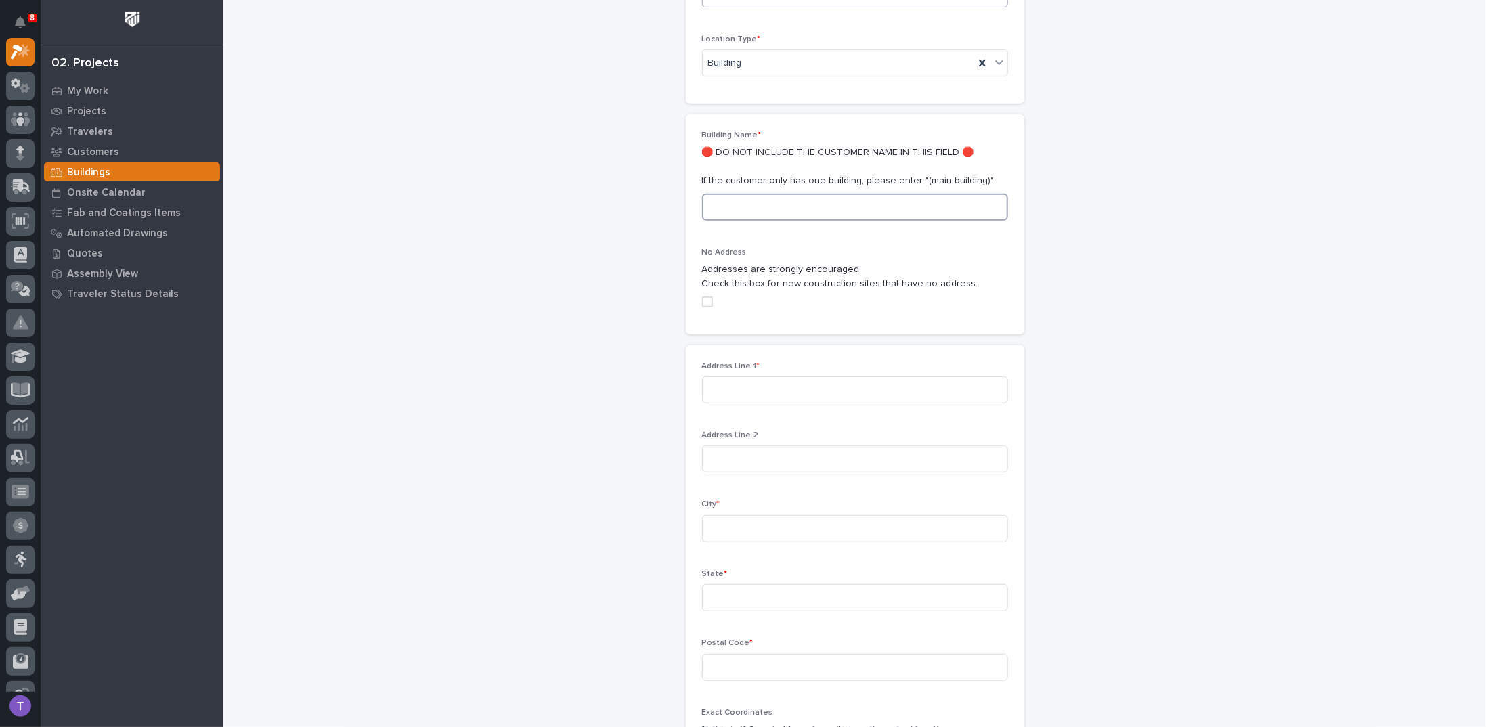
click at [716, 203] on input at bounding box center [855, 207] width 306 height 27
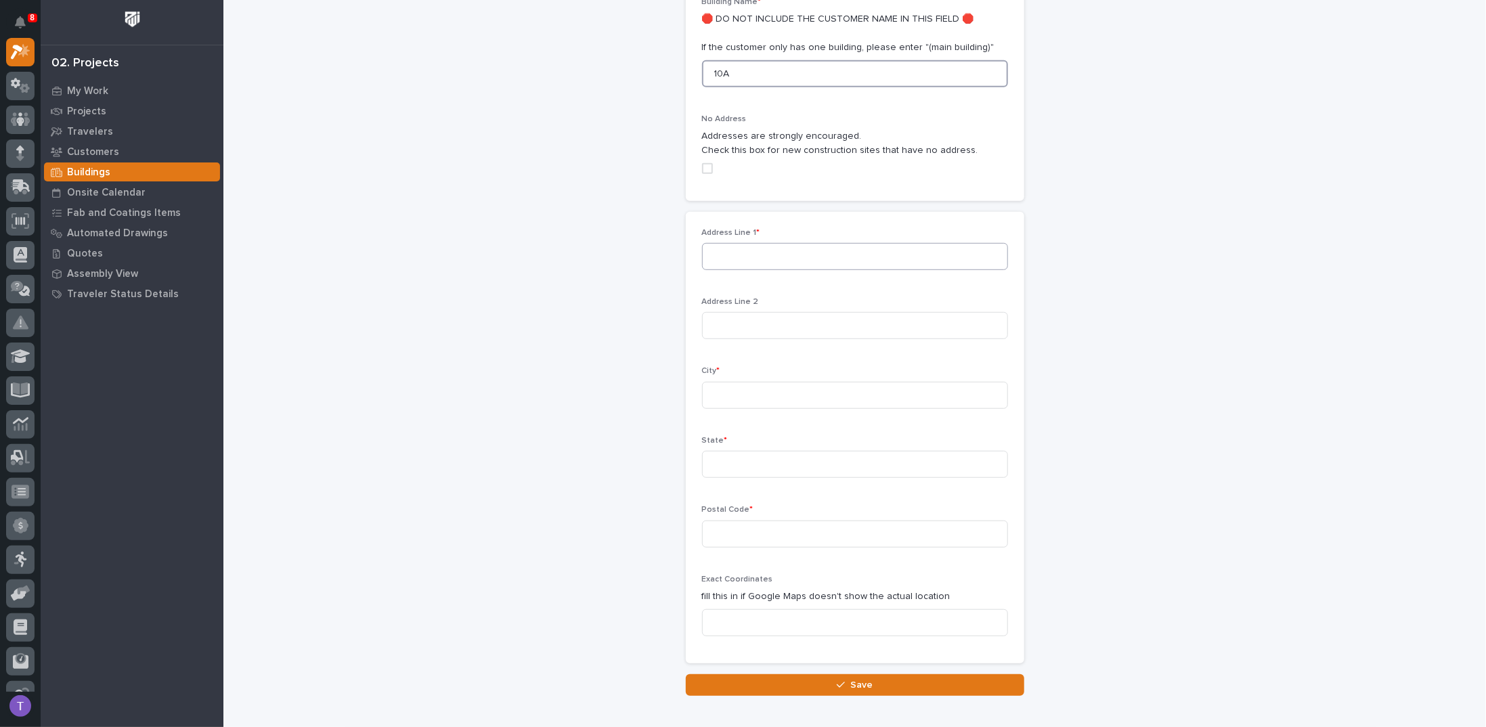
scroll to position [474, 0]
type input "10A"
click at [731, 255] on input at bounding box center [855, 254] width 306 height 27
click at [740, 249] on input at bounding box center [855, 254] width 306 height 27
paste input "201 Elm St, Millersburg, IN 46543"
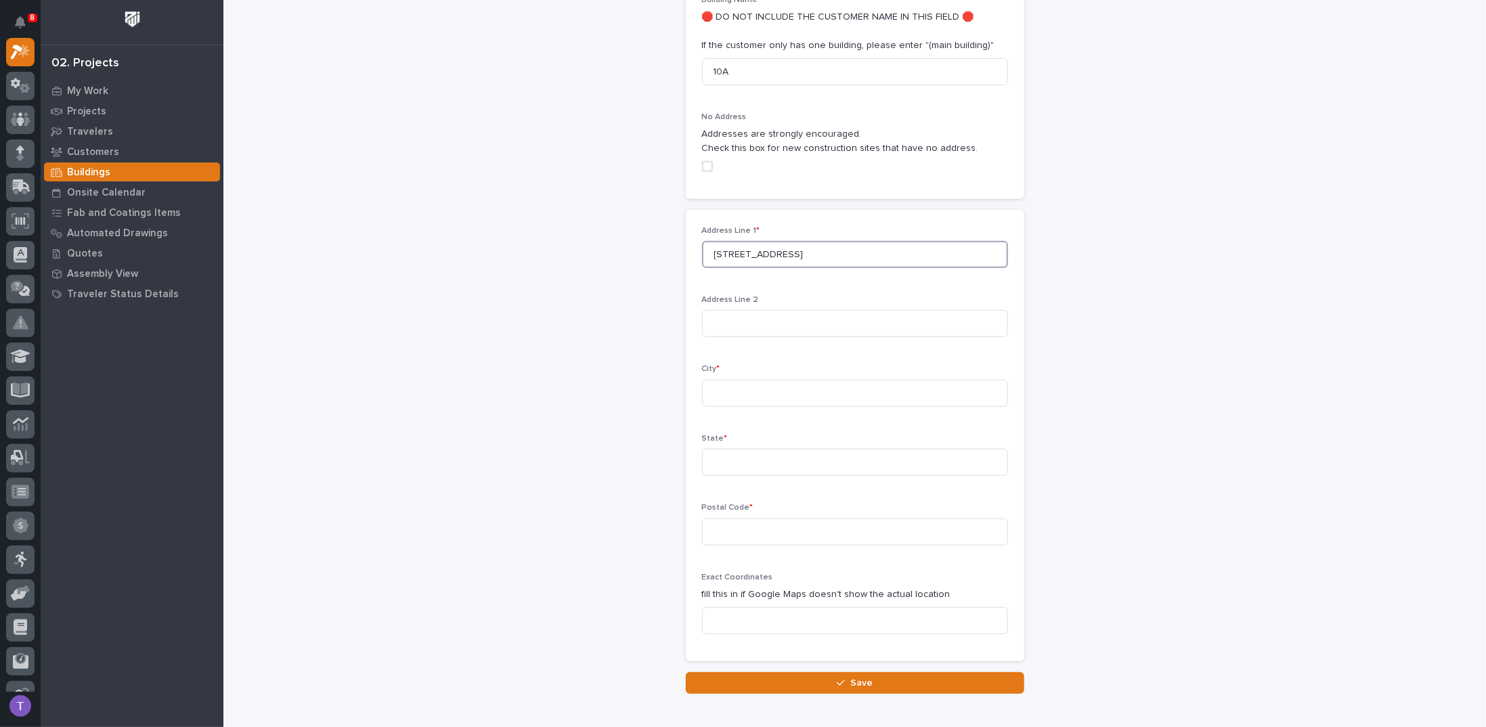
click at [777, 253] on input "201 Elm St, Millersburg, IN 46543" at bounding box center [855, 254] width 306 height 27
type input "201 Elm St, , IN 46543"
click at [729, 392] on input at bounding box center [855, 393] width 306 height 27
paste input "Millersburg"
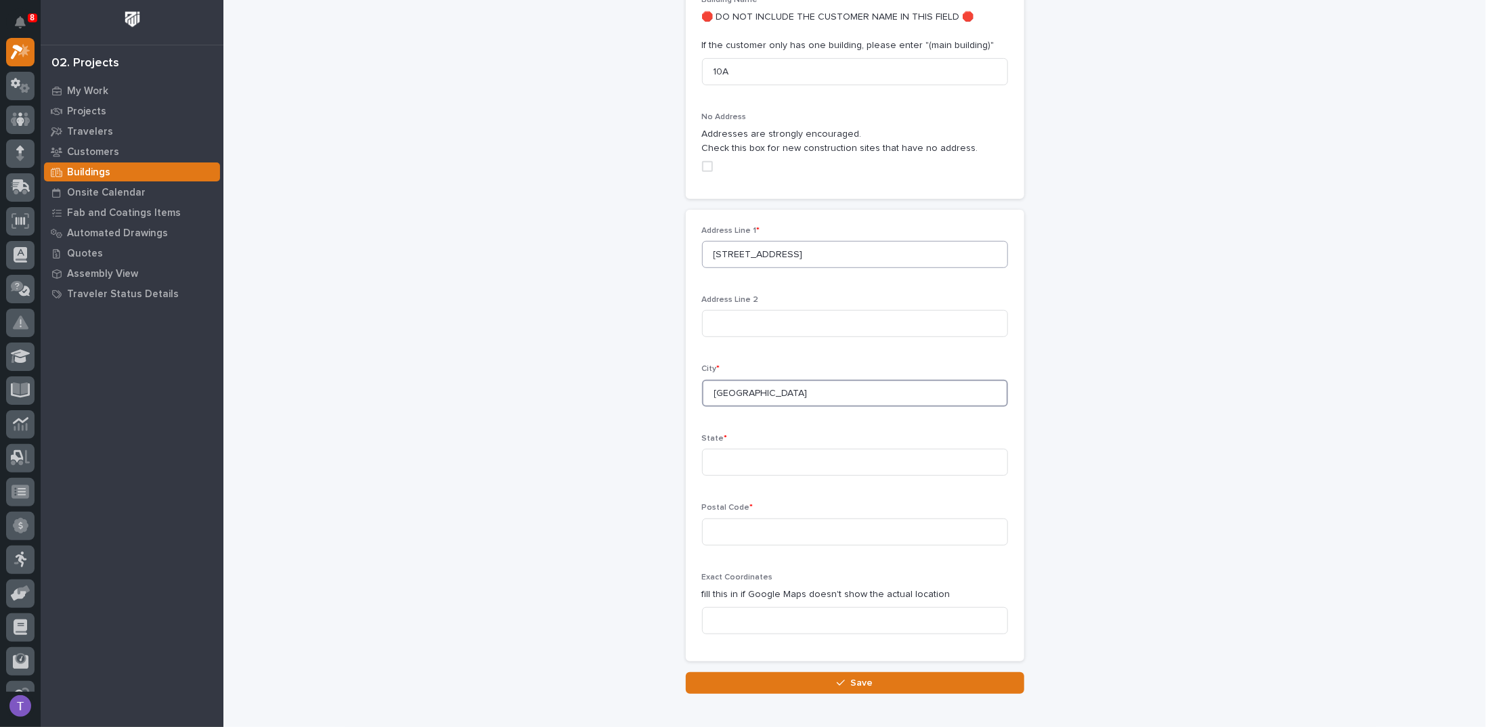
type input "Millersburg"
click at [763, 250] on input "201 Elm St, , IN 46543" at bounding box center [855, 254] width 306 height 27
type input "201 Elm St, , 46543"
click at [723, 462] on input at bounding box center [855, 462] width 306 height 27
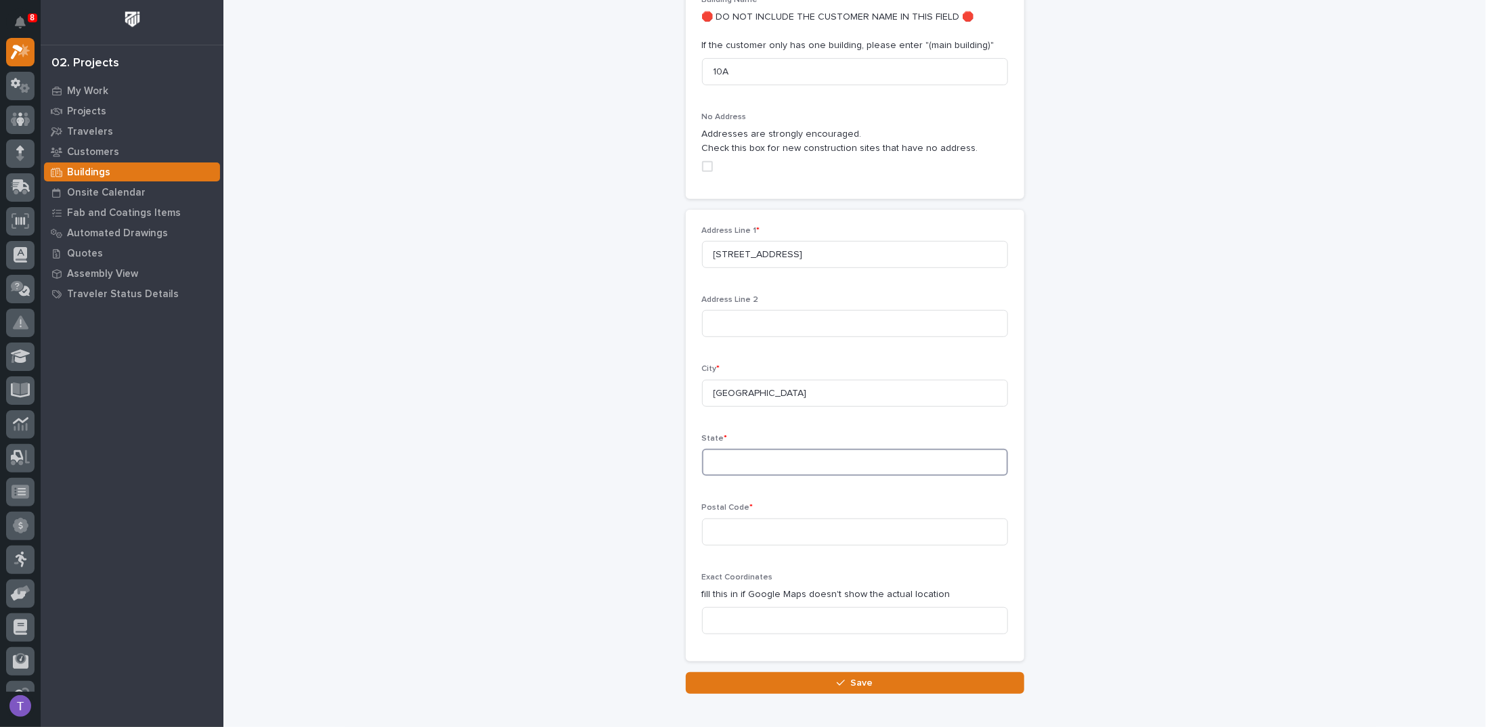
paste input "IN"
type input "IN"
click at [773, 251] on input "201 Elm St, , 46543" at bounding box center [855, 254] width 306 height 27
type input "201 Elm St, ,"
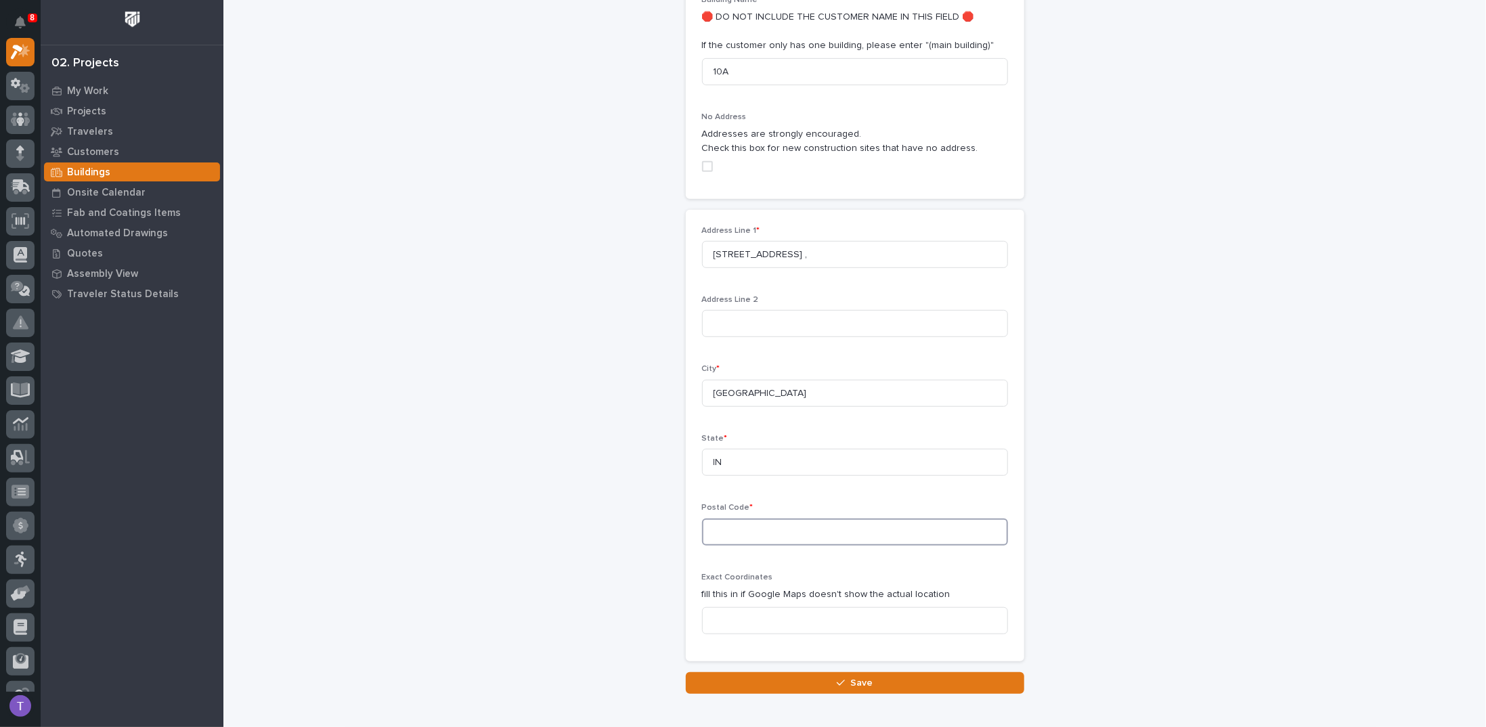
click at [733, 531] on input at bounding box center [855, 532] width 306 height 27
paste input "46543"
type input "46543"
click at [763, 250] on input "201 Elm St, ," at bounding box center [855, 254] width 306 height 27
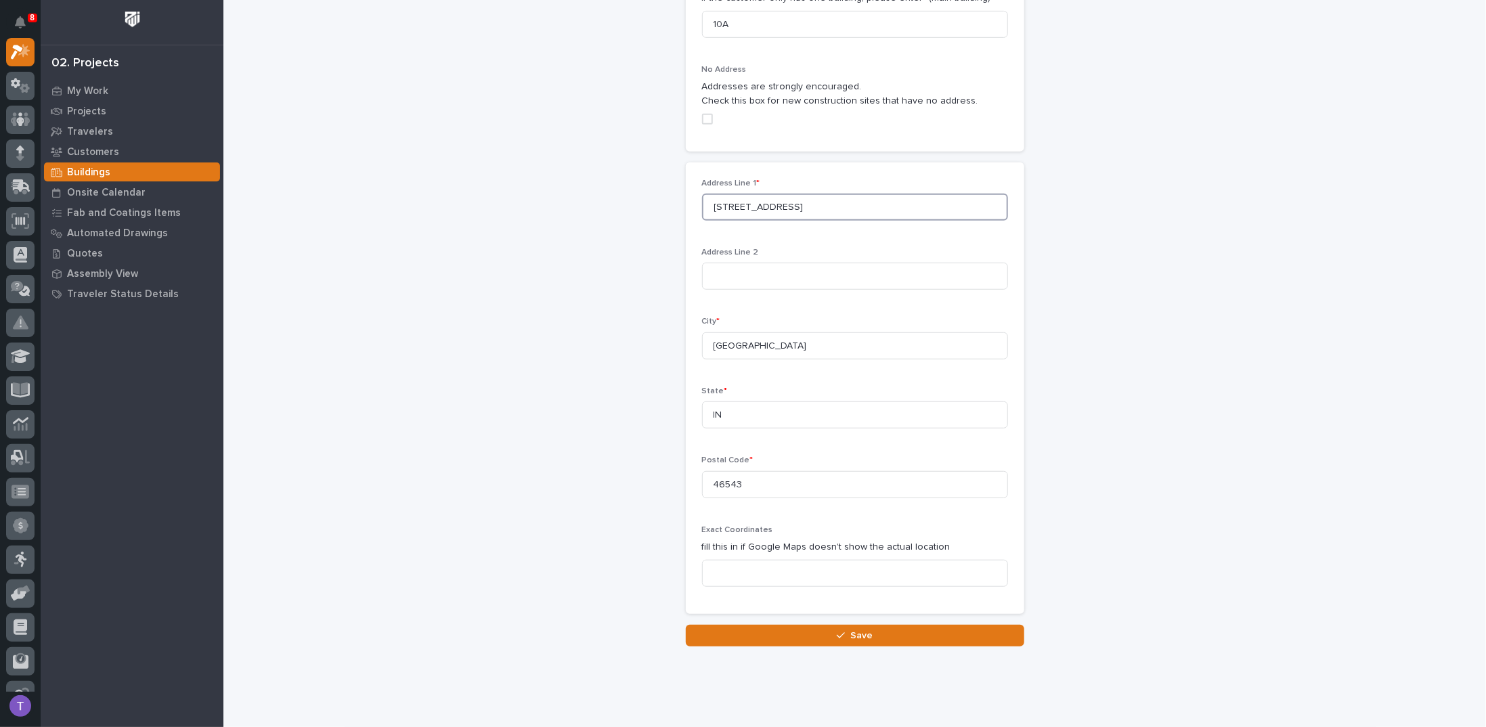
scroll to position [544, 0]
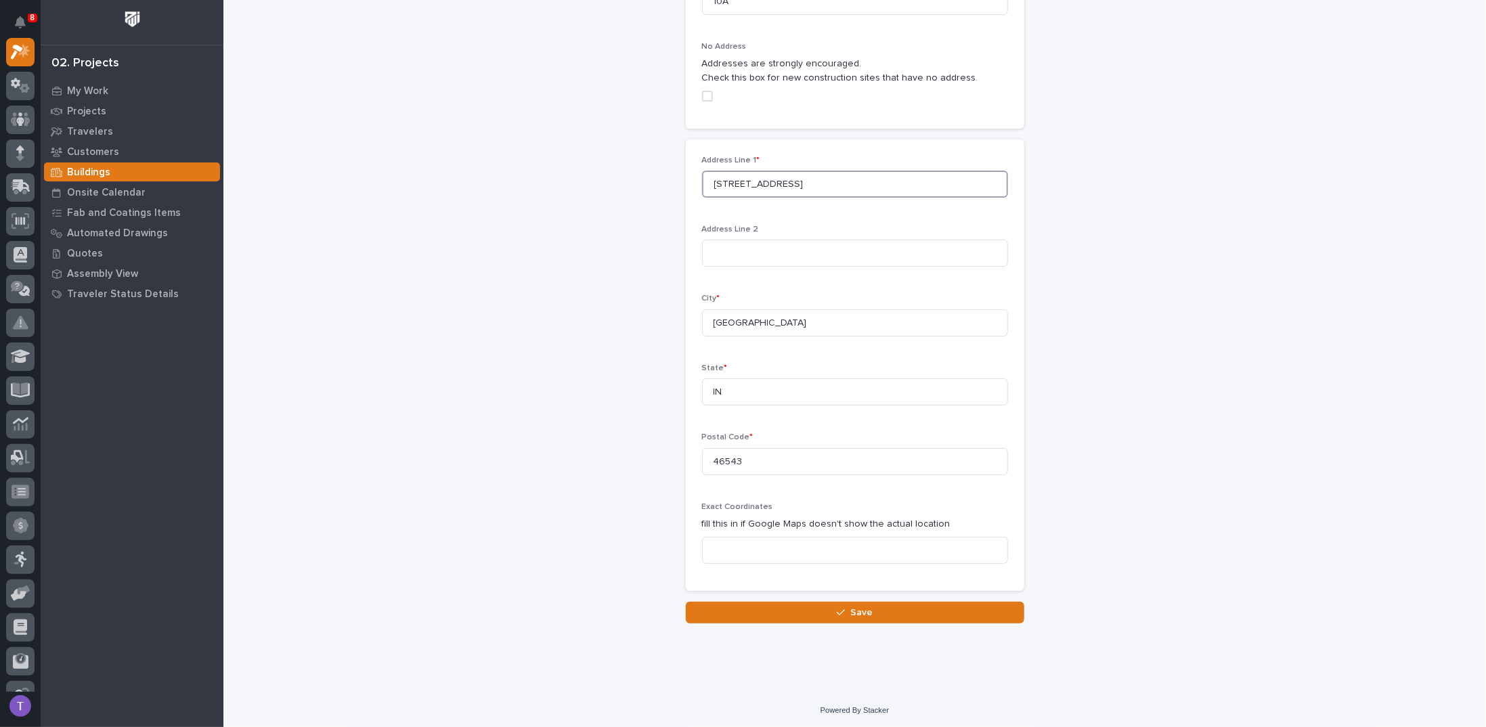
type input "201 Elm Street"
click at [775, 540] on input at bounding box center [855, 550] width 306 height 27
paste input "https://maps.app.goo.gl/bWdw7PVFAKmEoEfPA"
type input "https://maps.app.goo.gl/bWdw7PVFAKmEoEfPA"
click at [855, 608] on span "Save" at bounding box center [862, 613] width 22 height 12
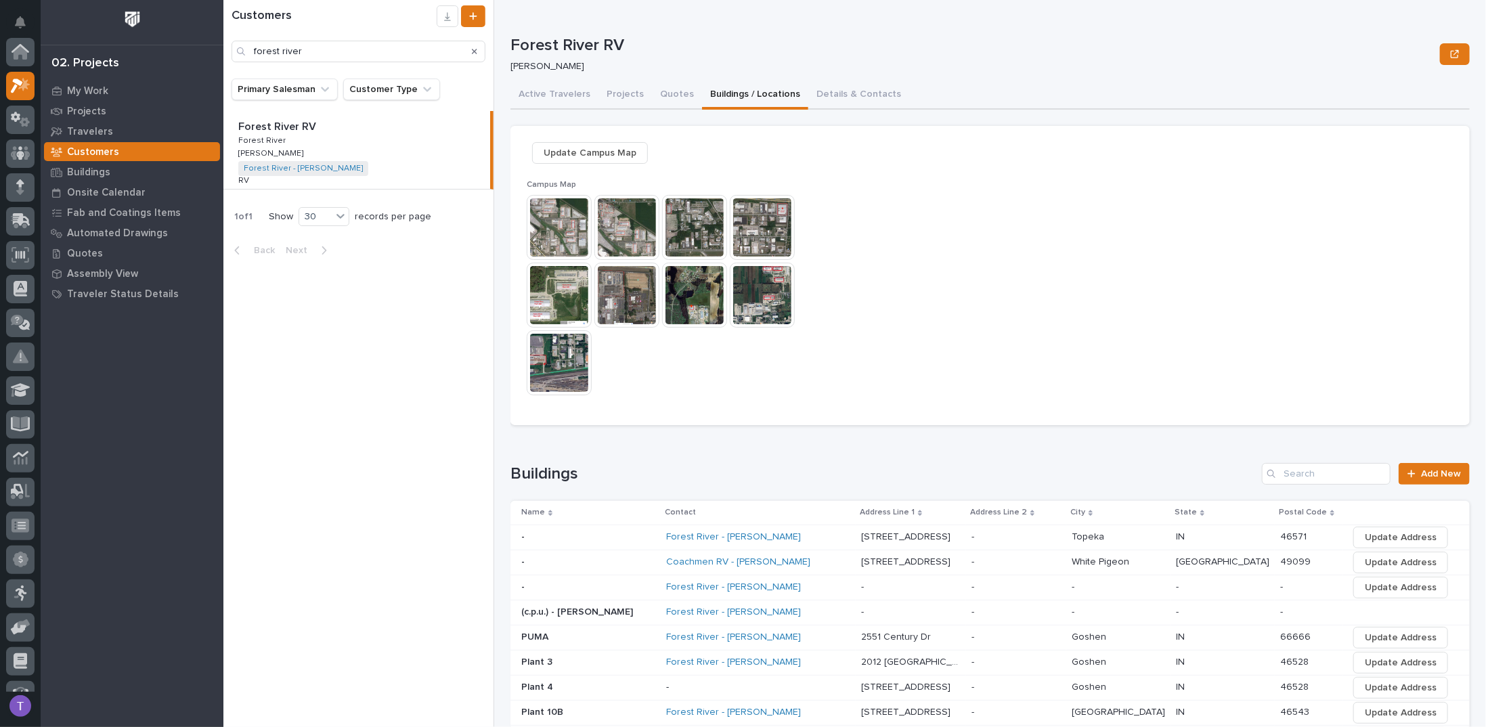
scroll to position [34, 0]
click at [543, 287] on img at bounding box center [559, 295] width 65 height 65
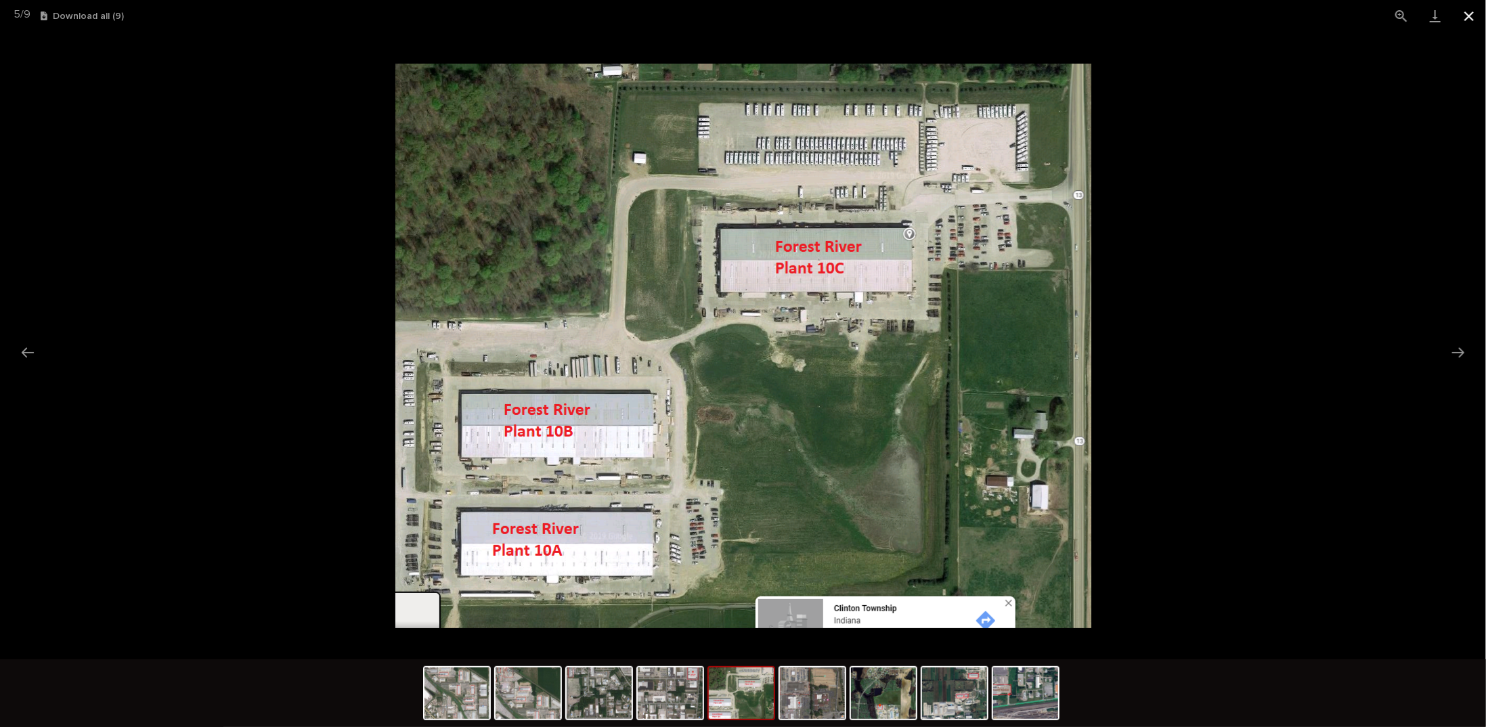
click at [1470, 15] on button "Close gallery" at bounding box center [1470, 16] width 34 height 32
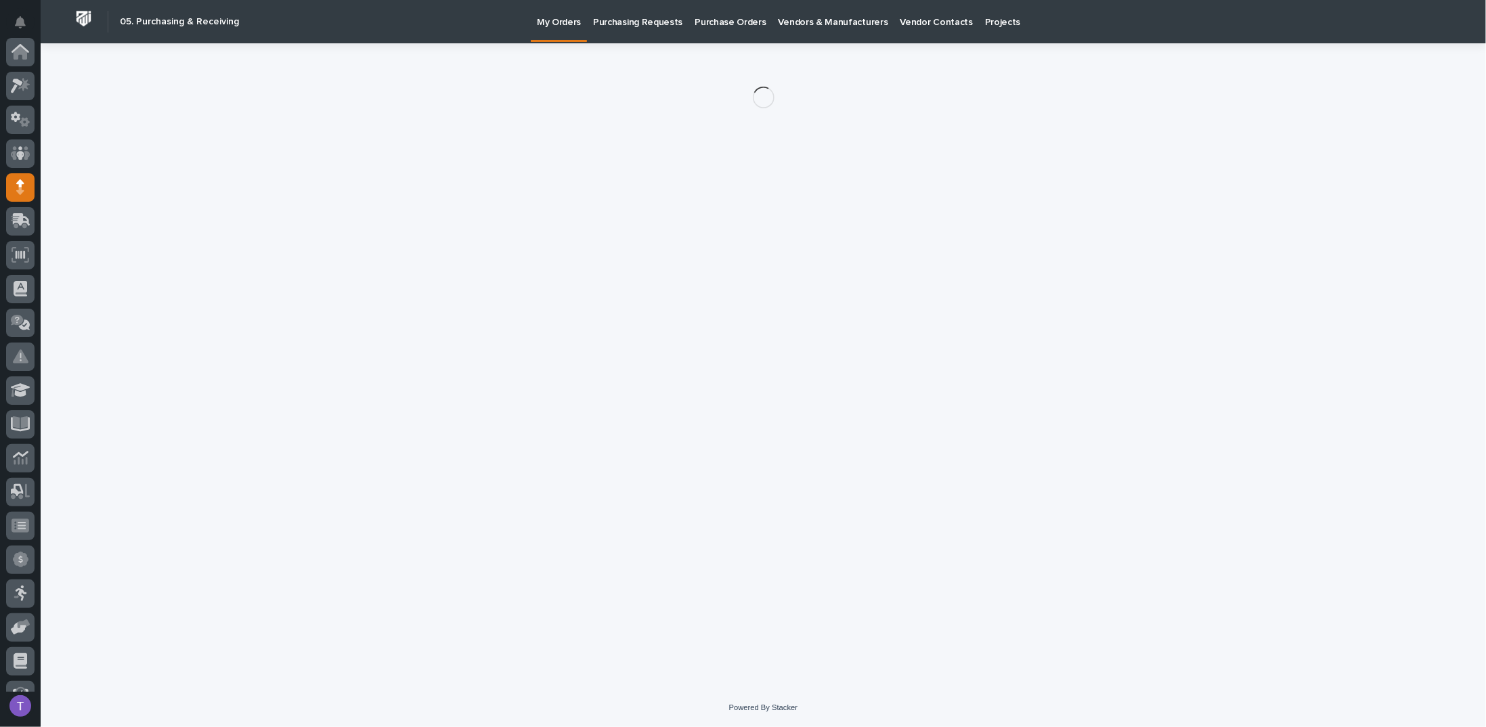
scroll to position [135, 0]
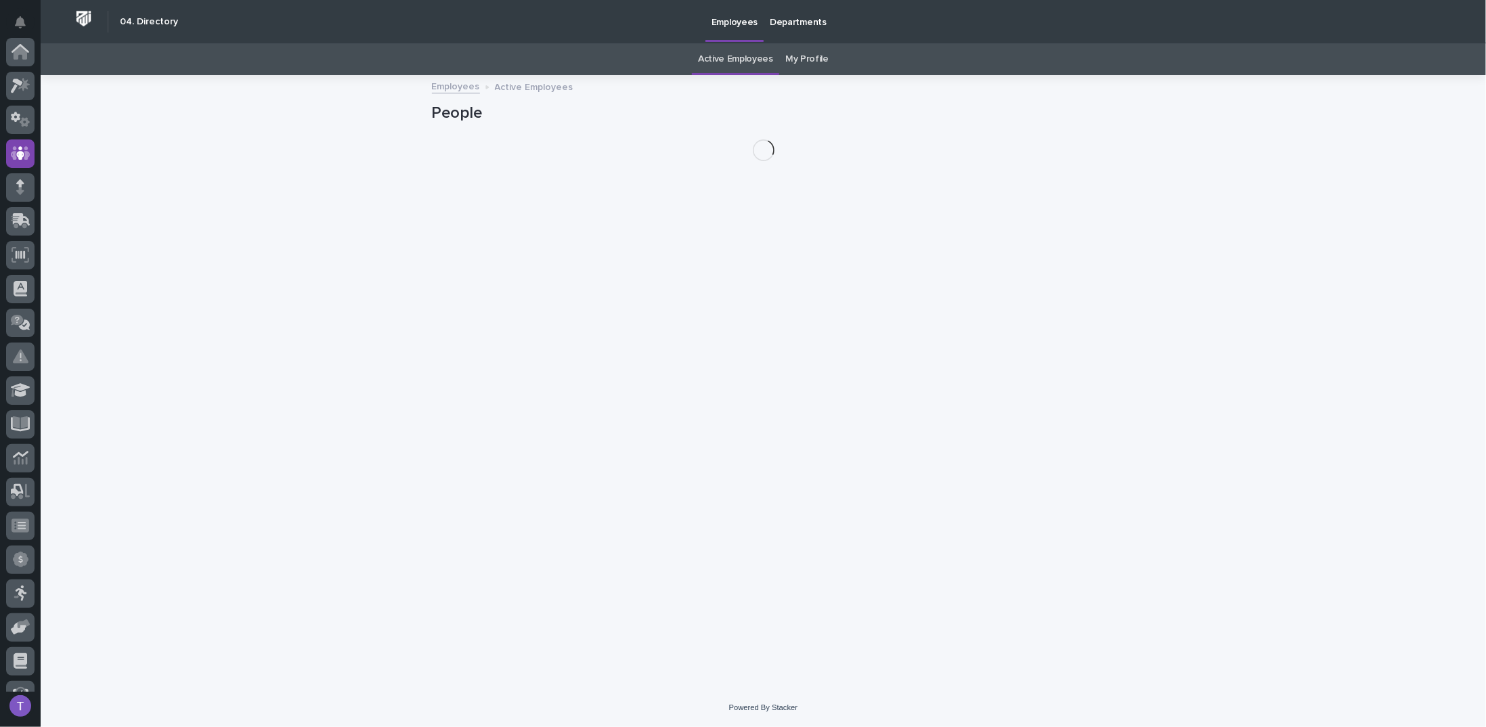
scroll to position [102, 0]
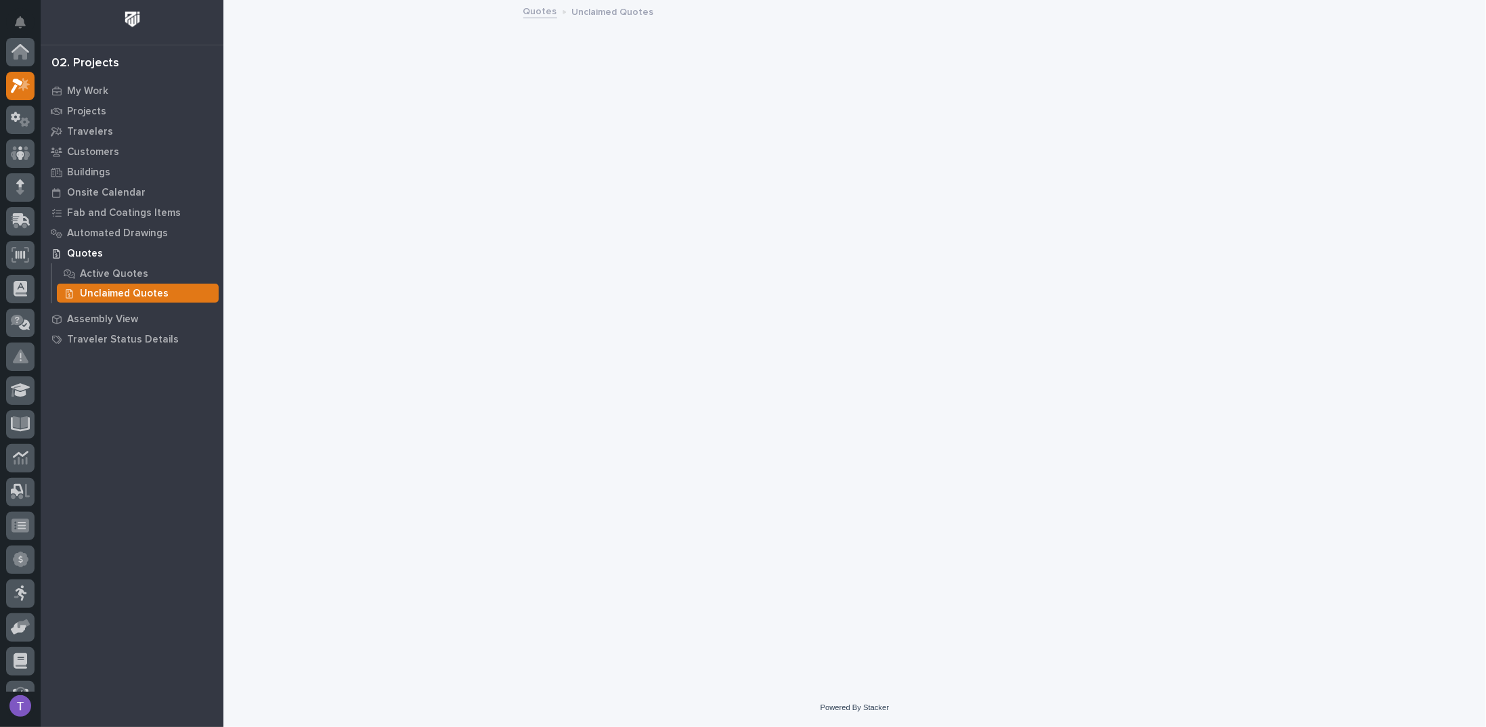
scroll to position [34, 0]
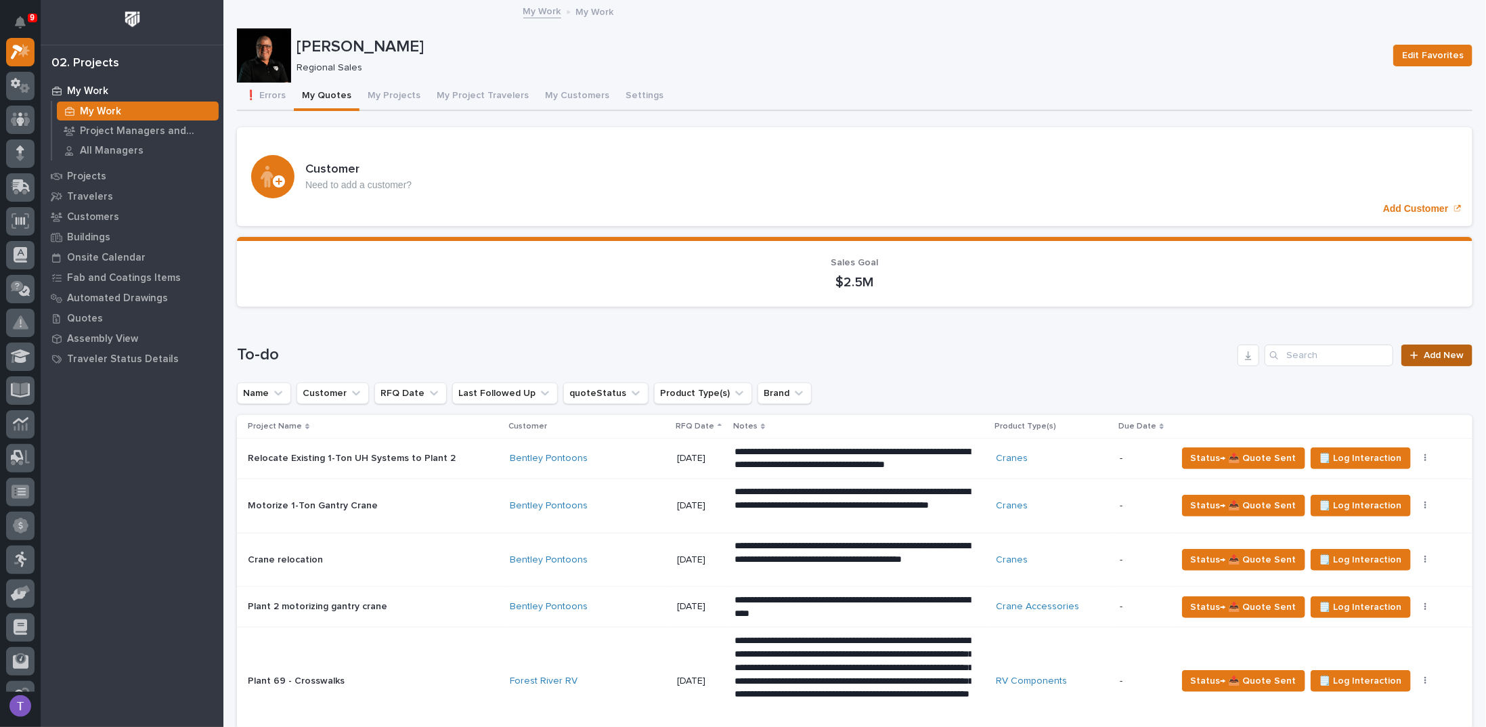
click at [1430, 351] on span "Add New" at bounding box center [1444, 355] width 40 height 9
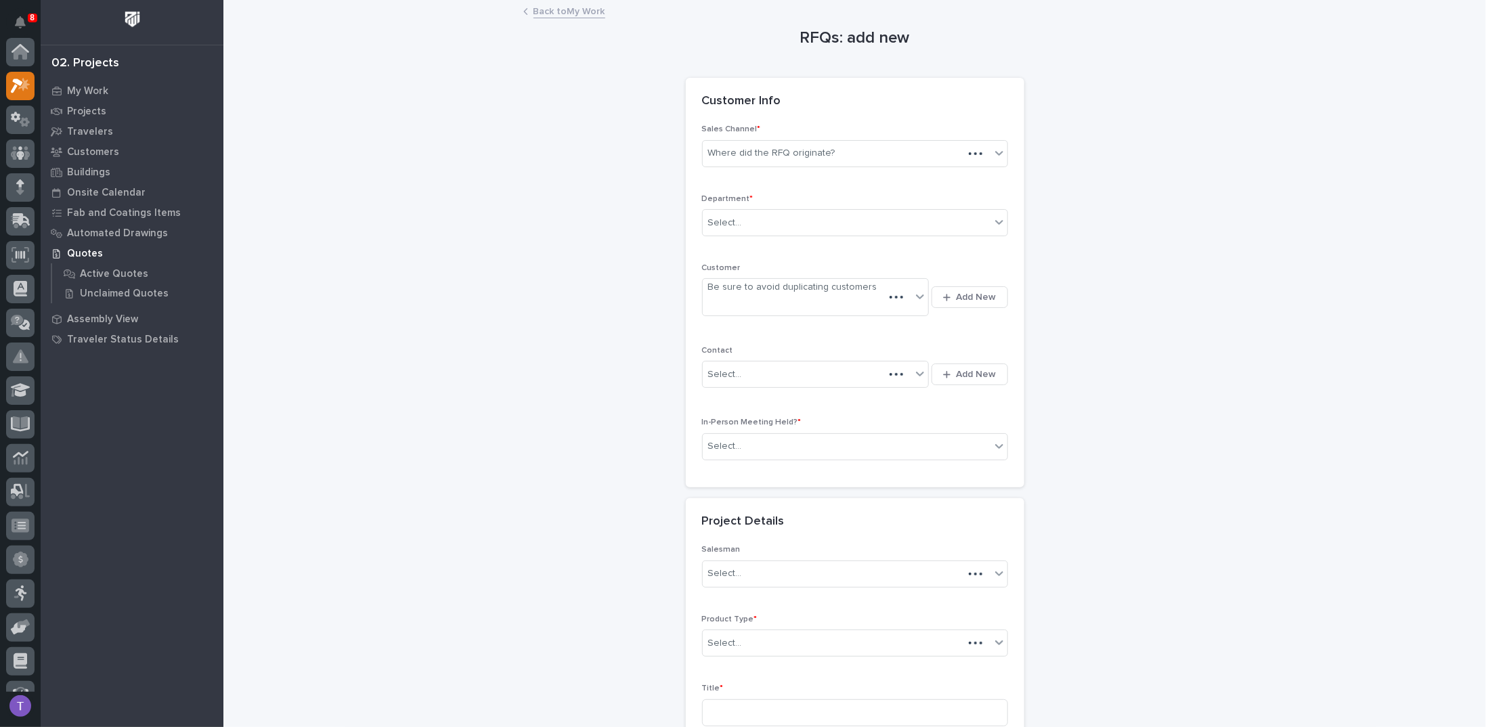
scroll to position [34, 0]
click at [759, 154] on div "Where did the RFQ originate?" at bounding box center [771, 153] width 127 height 14
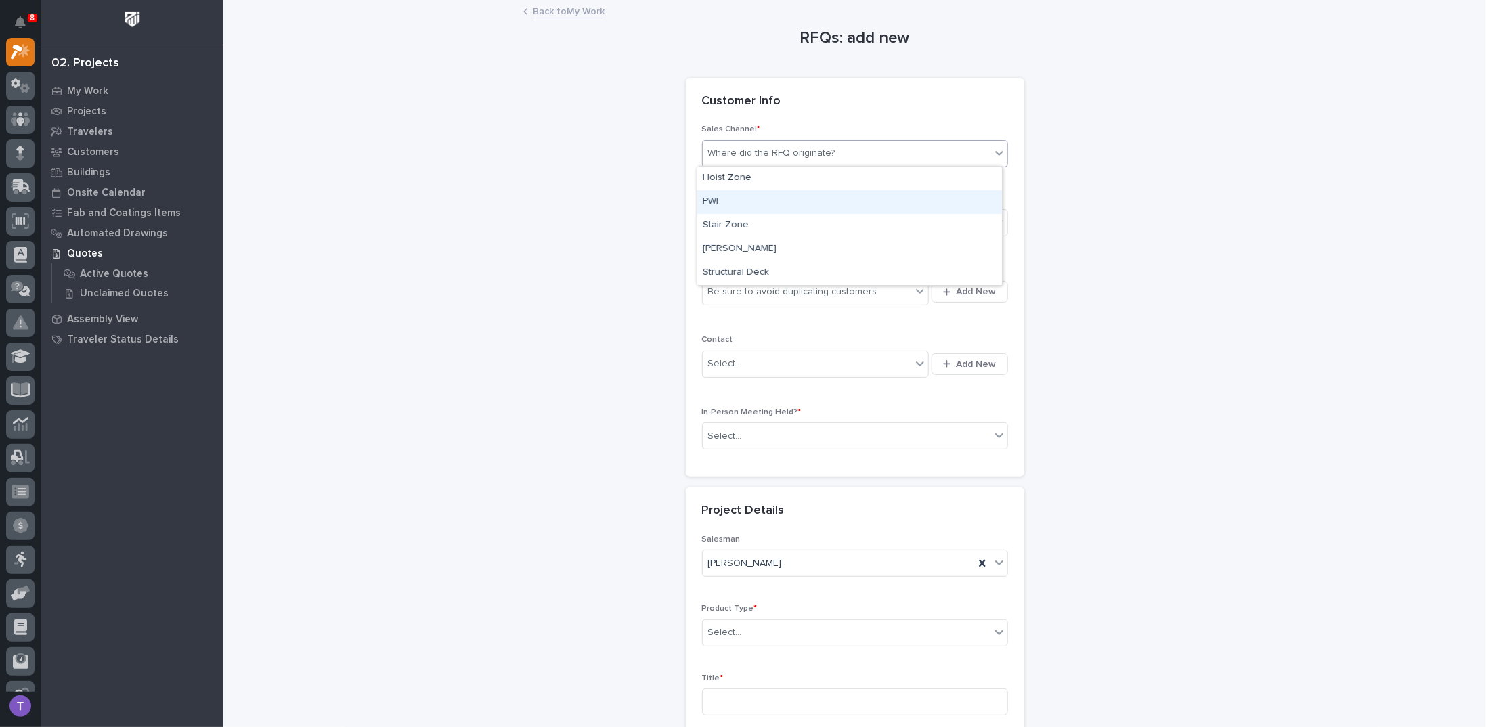
click at [708, 201] on div "PWI" at bounding box center [850, 202] width 305 height 24
click at [719, 216] on div "Select..." at bounding box center [725, 223] width 34 height 14
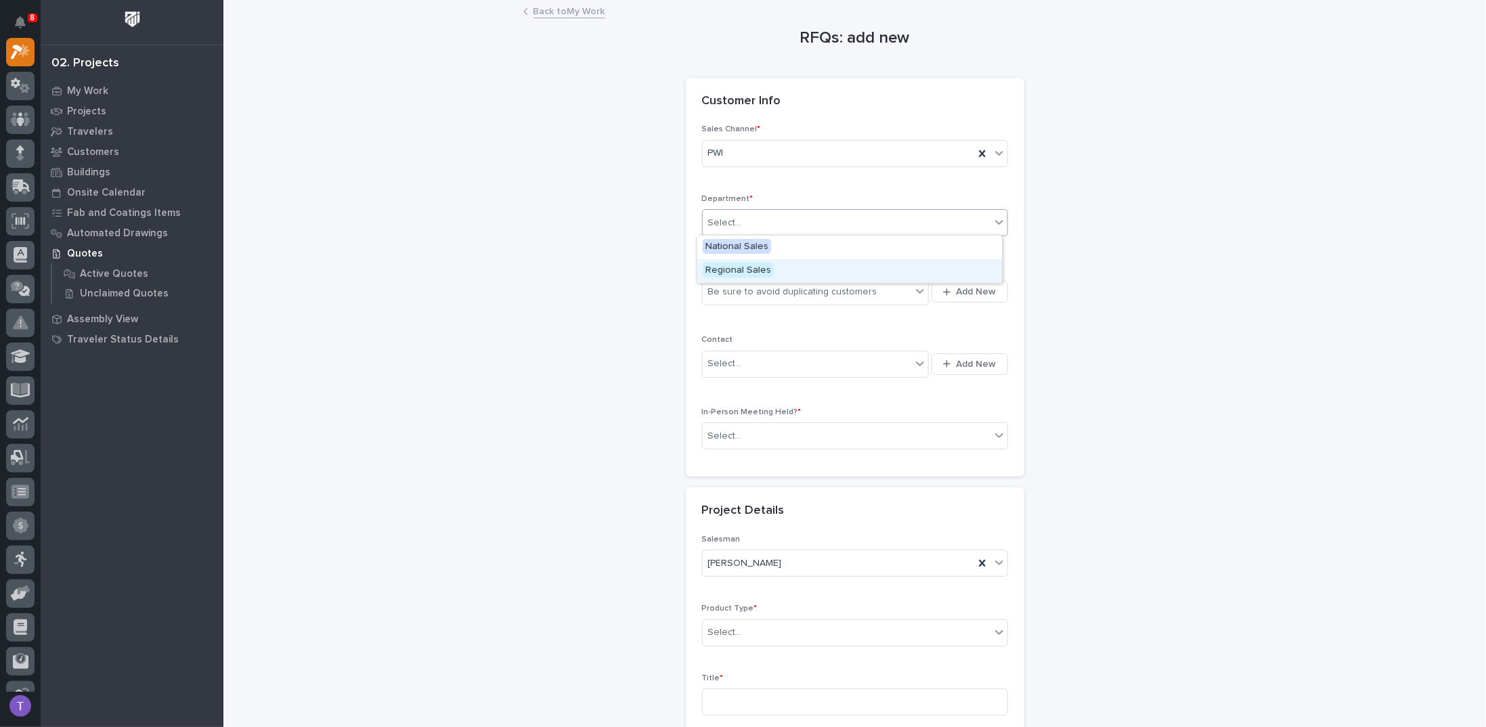
click at [719, 267] on span "Regional Sales" at bounding box center [738, 270] width 71 height 15
click at [721, 288] on div "Be sure to avoid duplicating customers" at bounding box center [792, 292] width 169 height 14
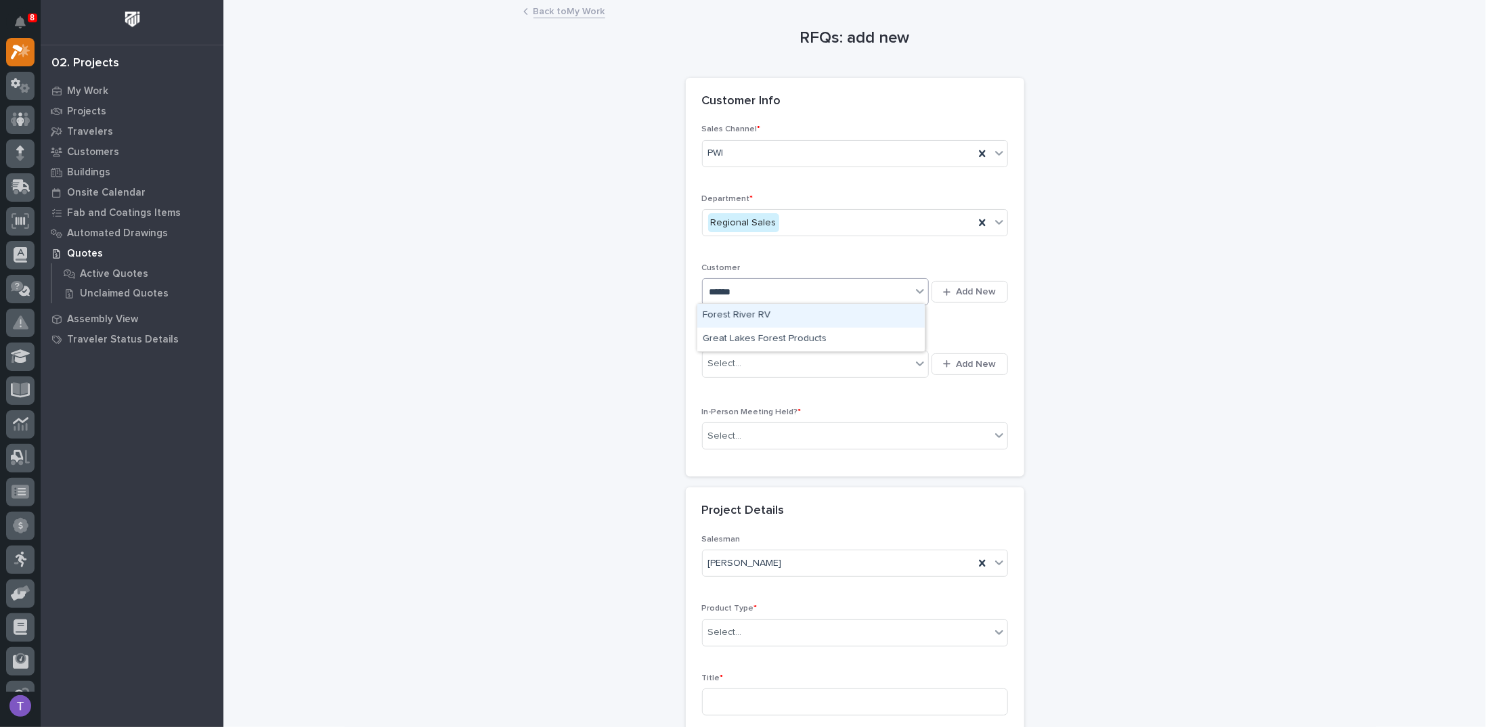
type input "******"
click at [727, 310] on div "Forest River RV" at bounding box center [812, 316] width 228 height 24
click at [722, 357] on div "Select..." at bounding box center [725, 364] width 34 height 14
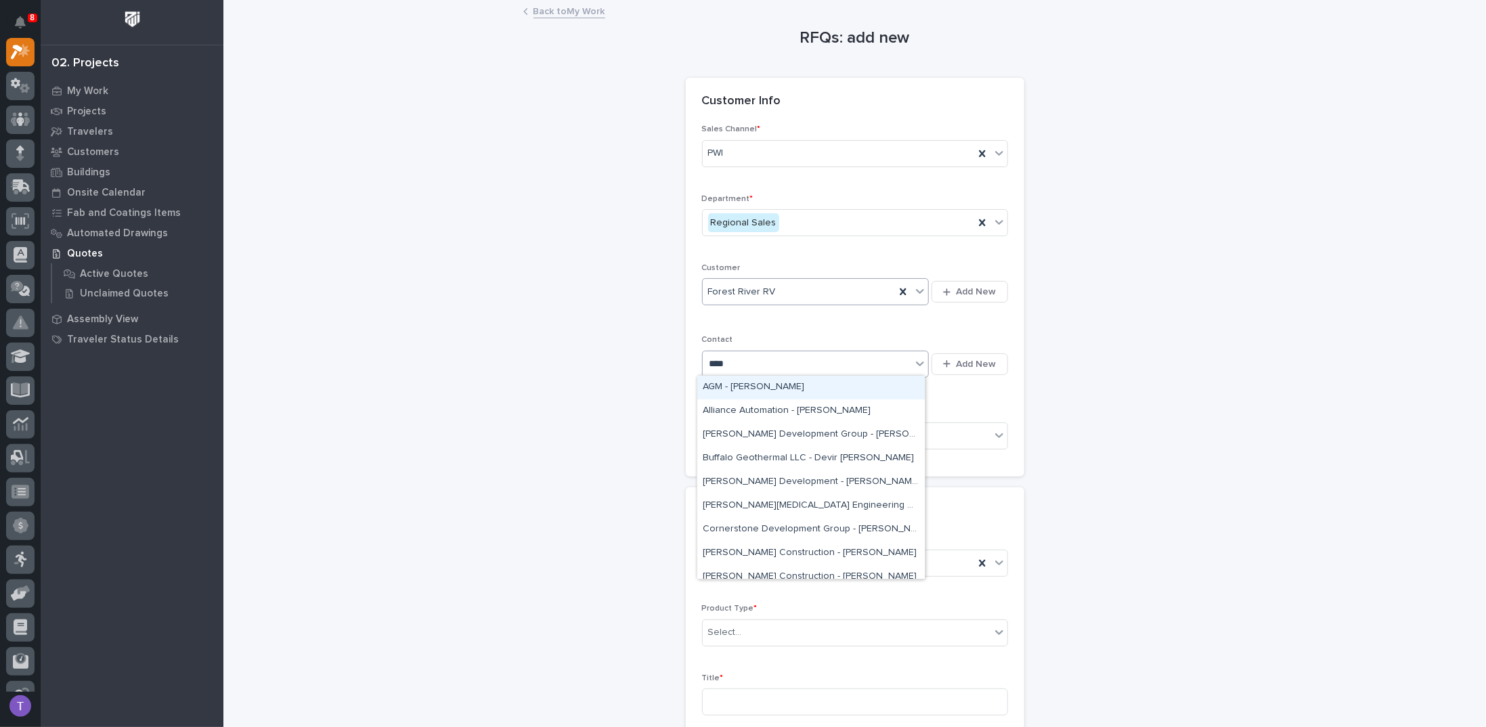
type input "*****"
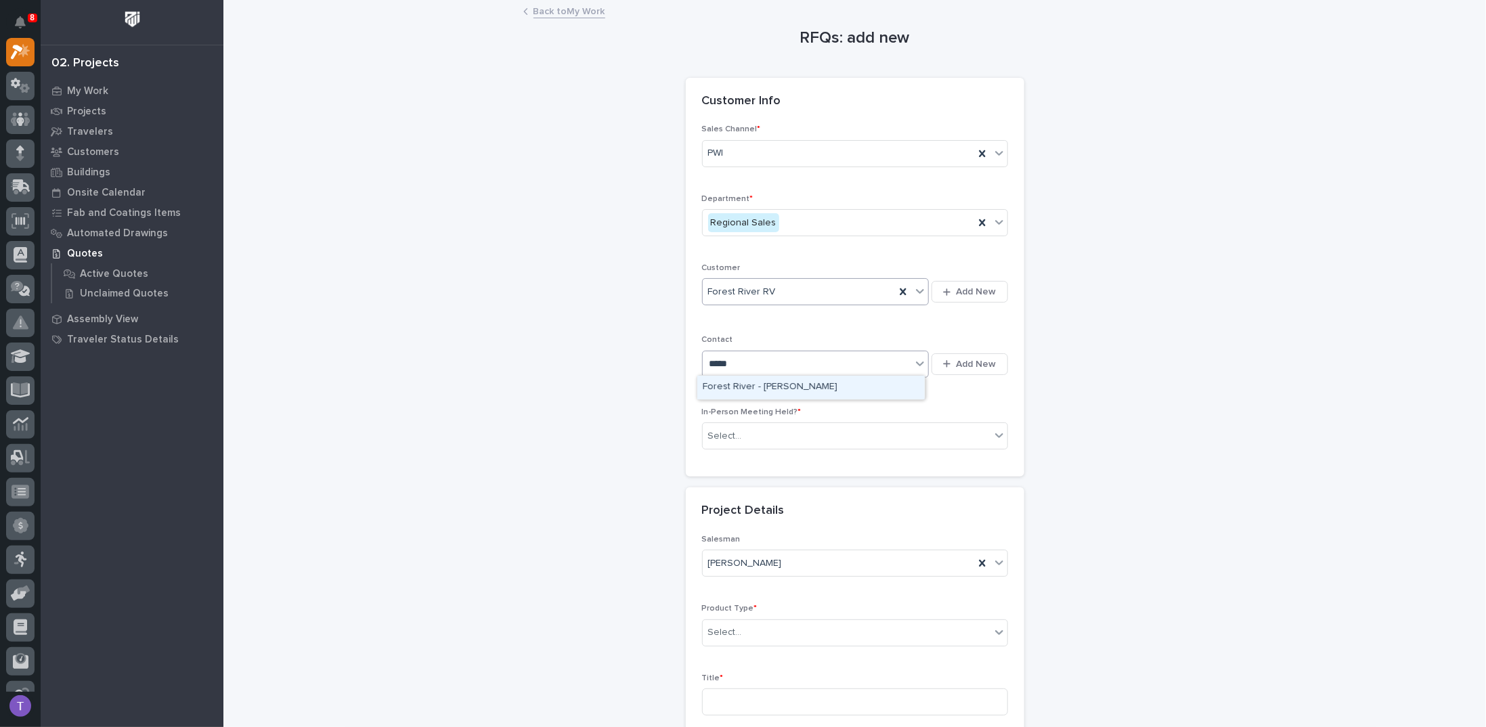
click at [734, 383] on div "Forest River - [PERSON_NAME]" at bounding box center [812, 388] width 228 height 24
click at [721, 429] on div "Select..." at bounding box center [725, 436] width 34 height 14
click at [714, 481] on span "No" at bounding box center [712, 481] width 18 height 15
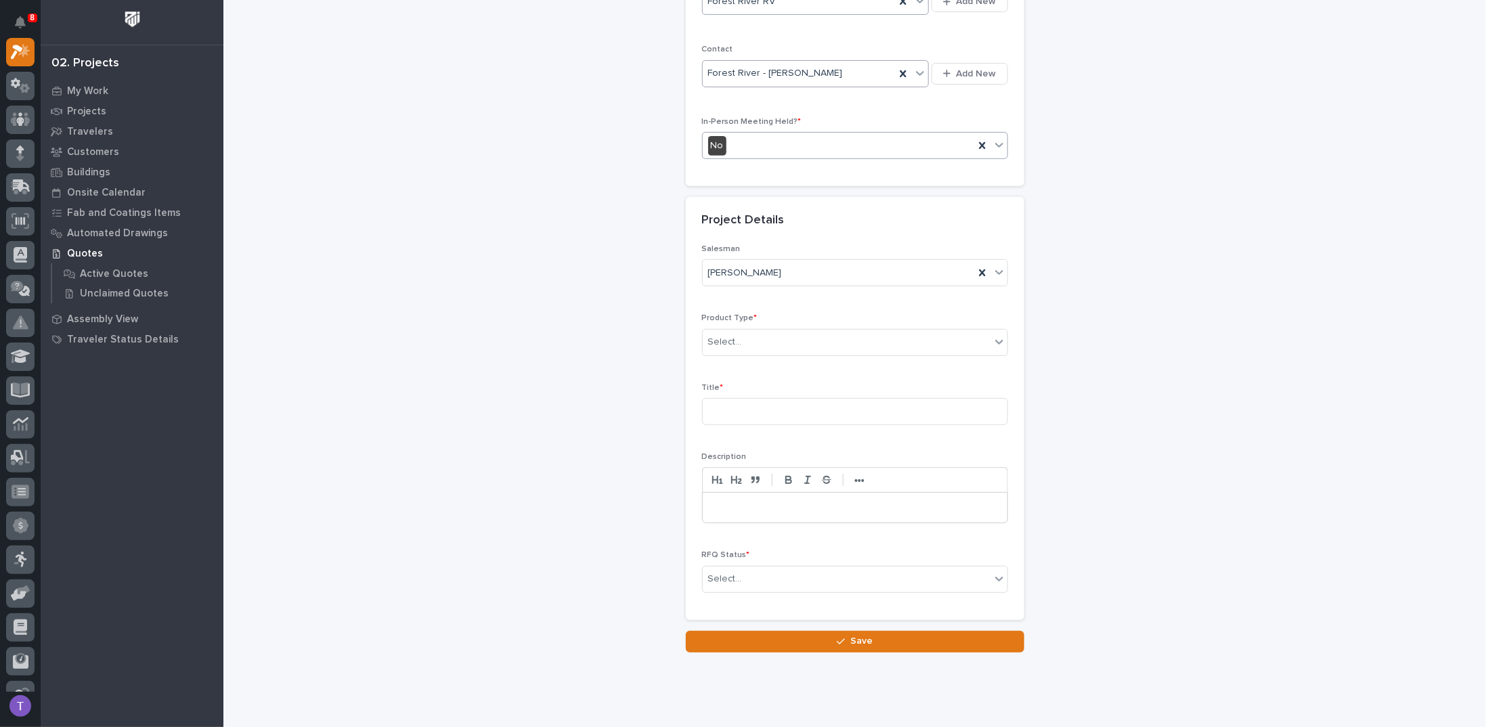
scroll to position [316, 0]
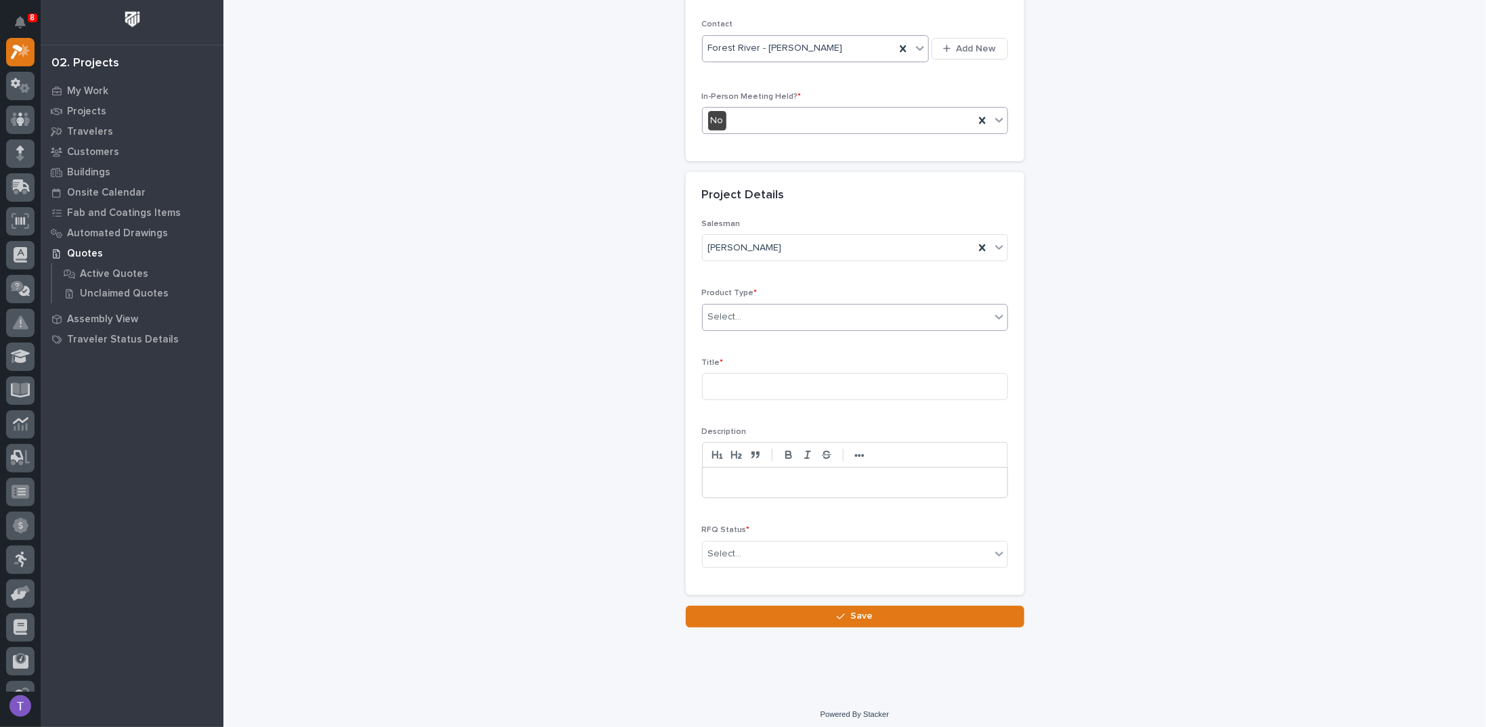
click at [723, 312] on div "Select..." at bounding box center [725, 317] width 34 height 14
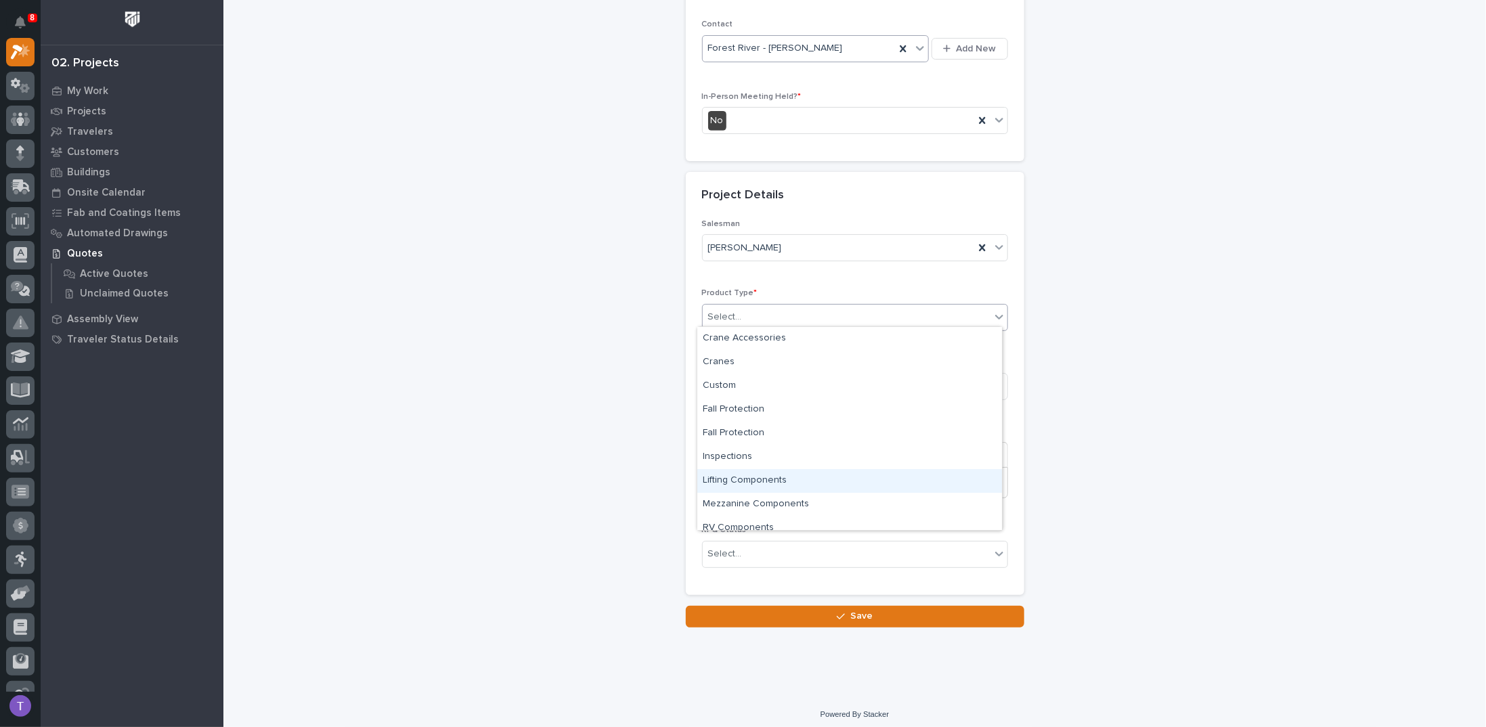
click at [735, 480] on div "Lifting Components" at bounding box center [850, 481] width 305 height 24
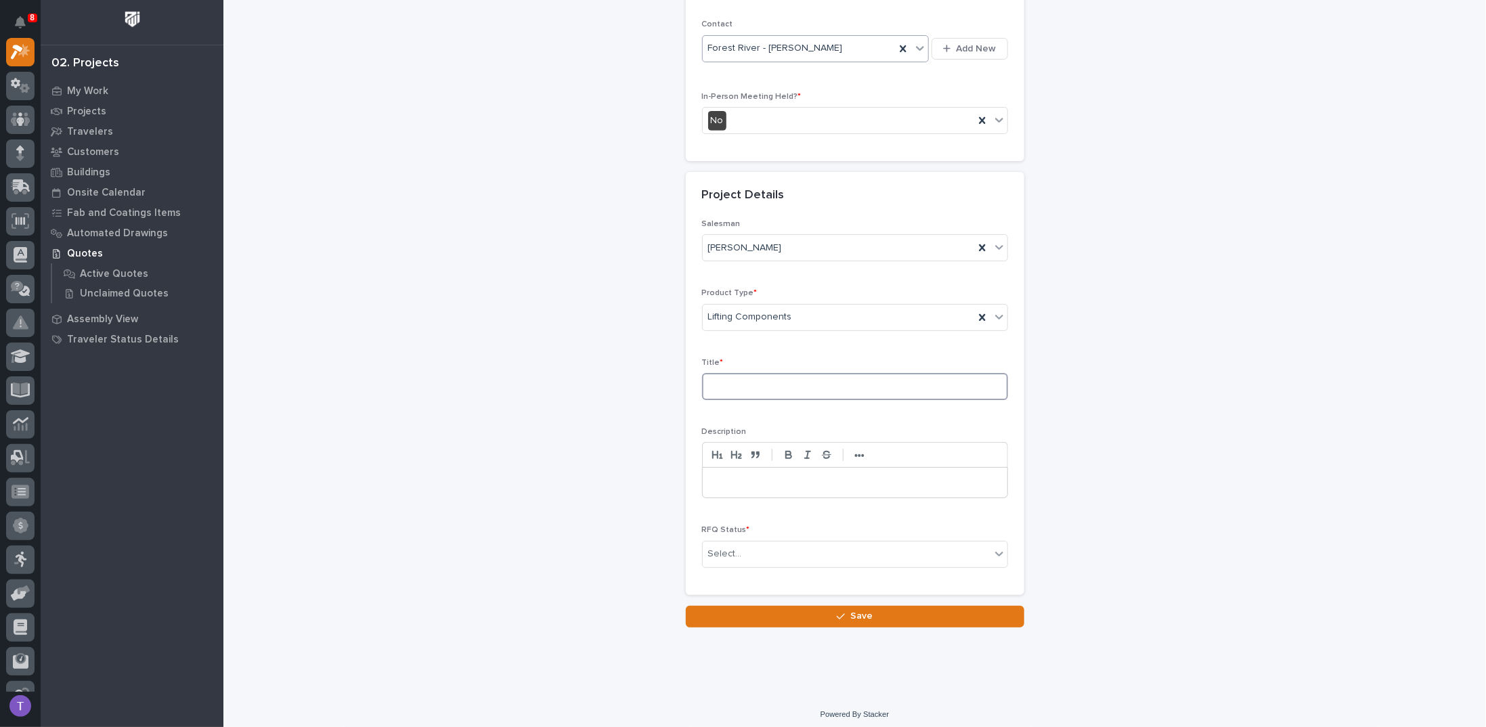
click at [725, 383] on input at bounding box center [855, 386] width 306 height 27
type input "10A - Roof Vacuum Lifter"
click at [719, 476] on p at bounding box center [855, 483] width 284 height 14
click at [722, 547] on div "Select..." at bounding box center [725, 554] width 34 height 14
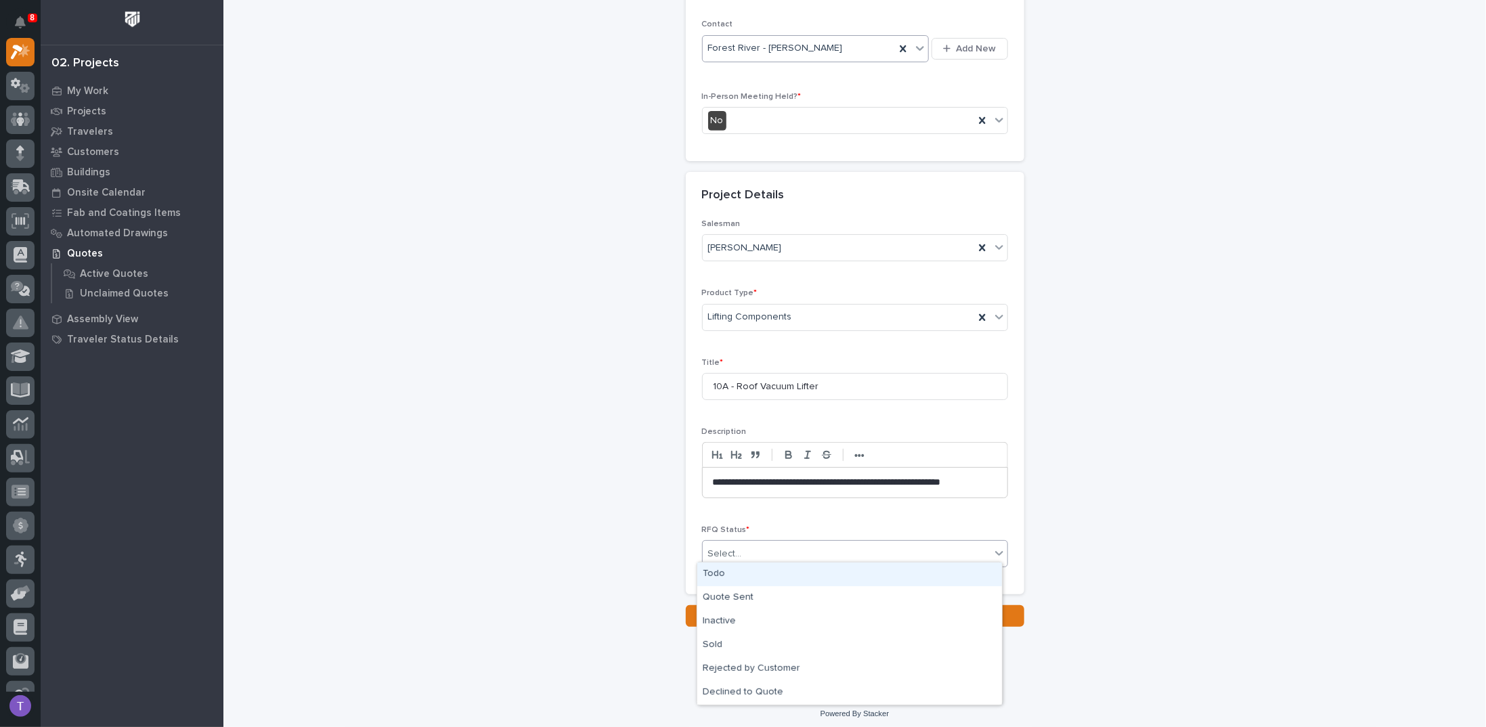
click at [709, 568] on div "Todo" at bounding box center [850, 575] width 305 height 24
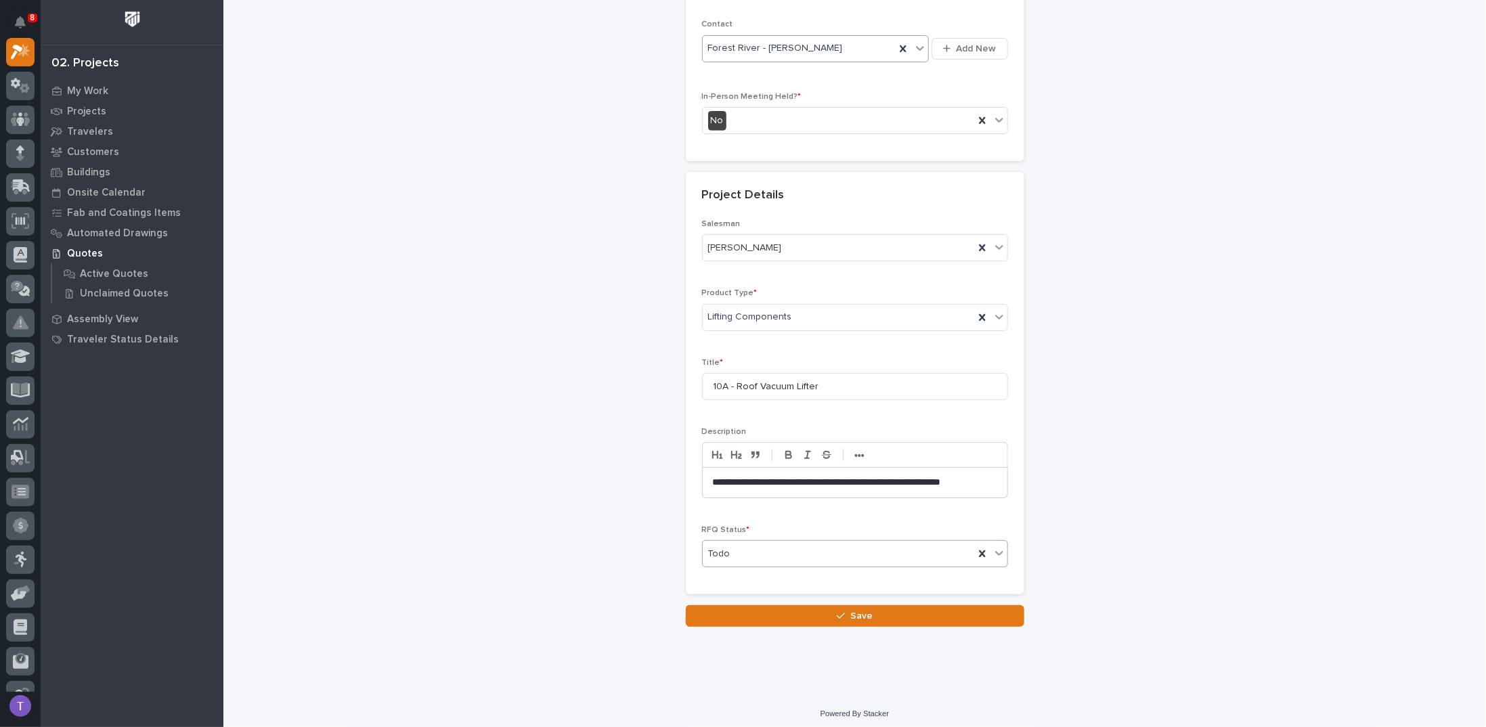
click at [845, 607] on button "Save" at bounding box center [855, 616] width 339 height 22
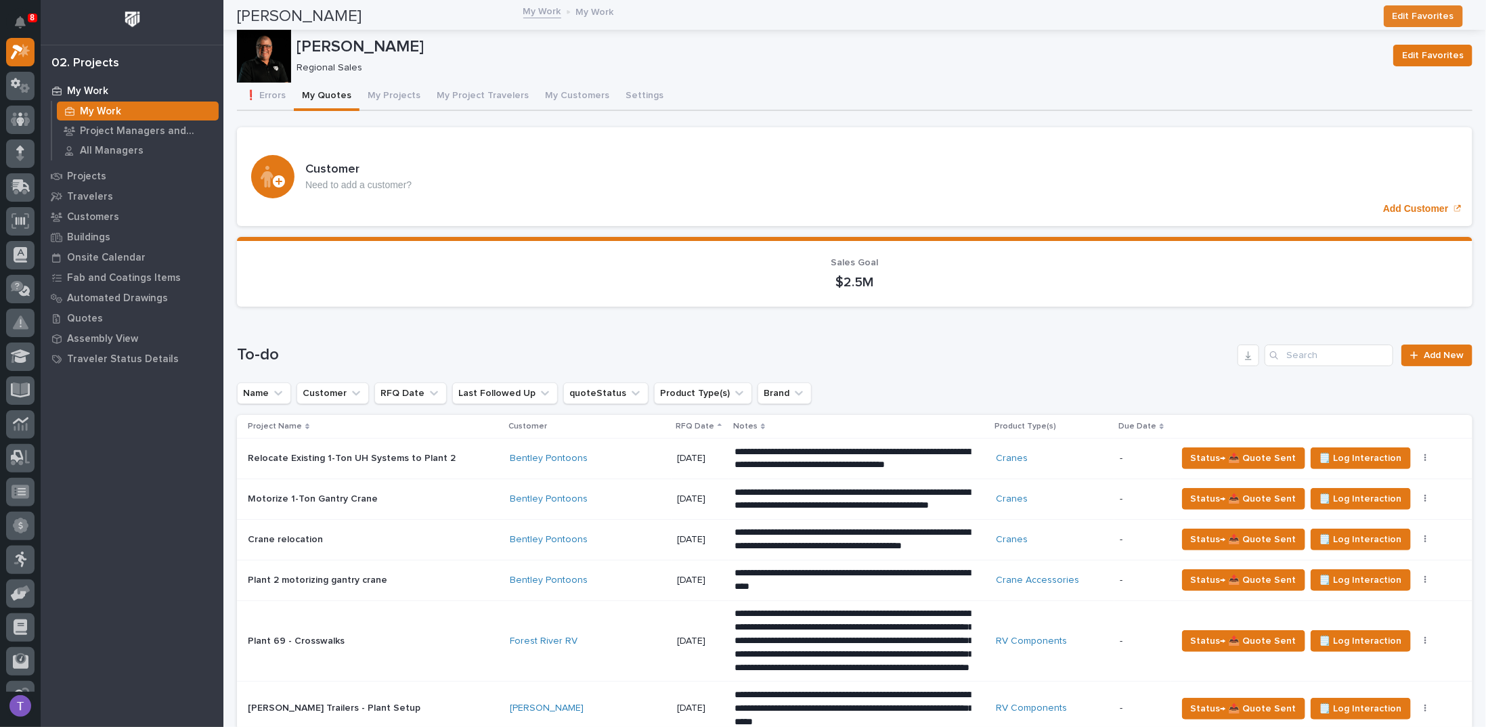
scroll to position [745, 0]
